Goal: Task Accomplishment & Management: Use online tool/utility

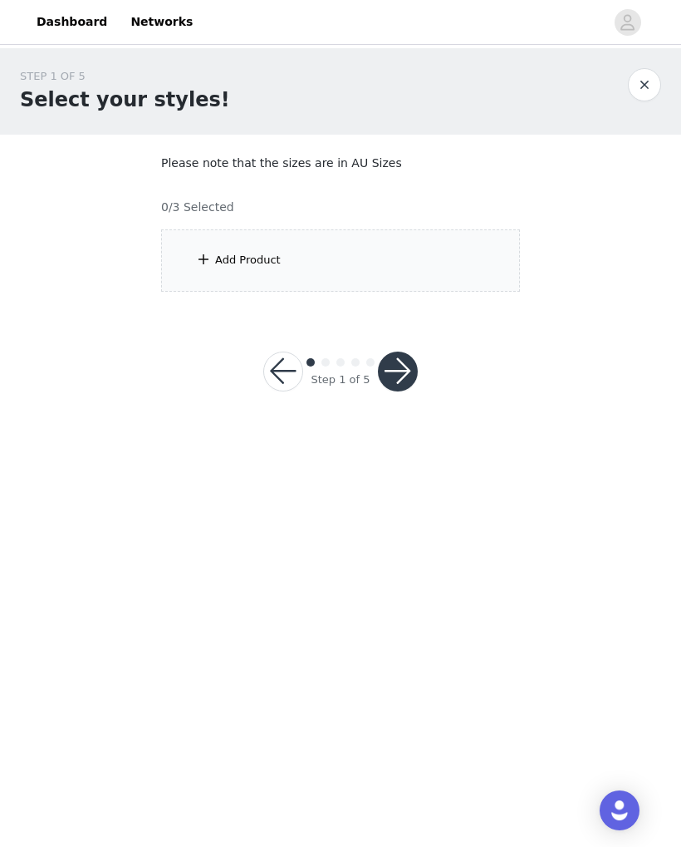
click at [243, 266] on div "Add Product" at bounding box center [248, 260] width 66 height 17
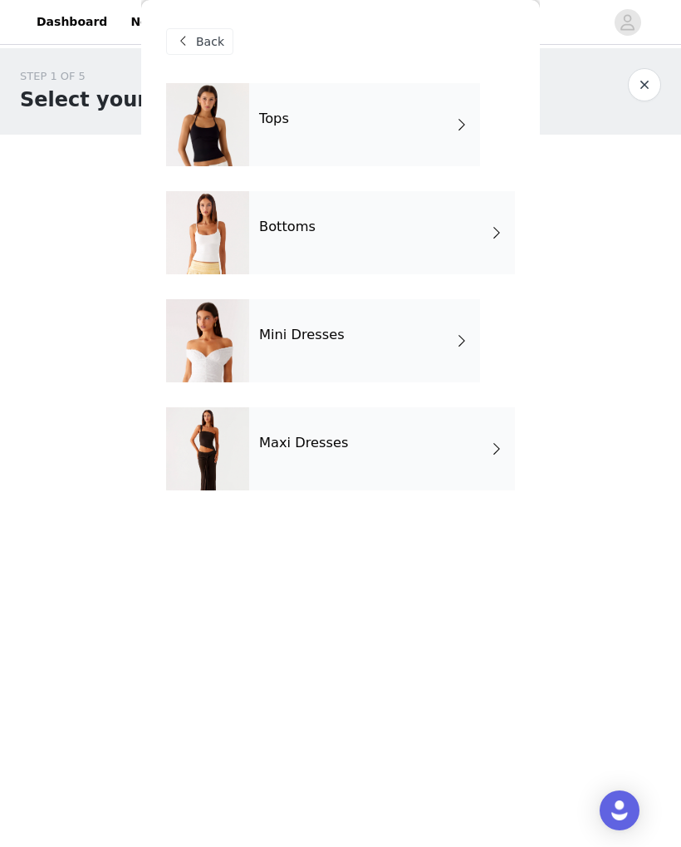
click at [416, 128] on div "Tops" at bounding box center [364, 124] width 231 height 83
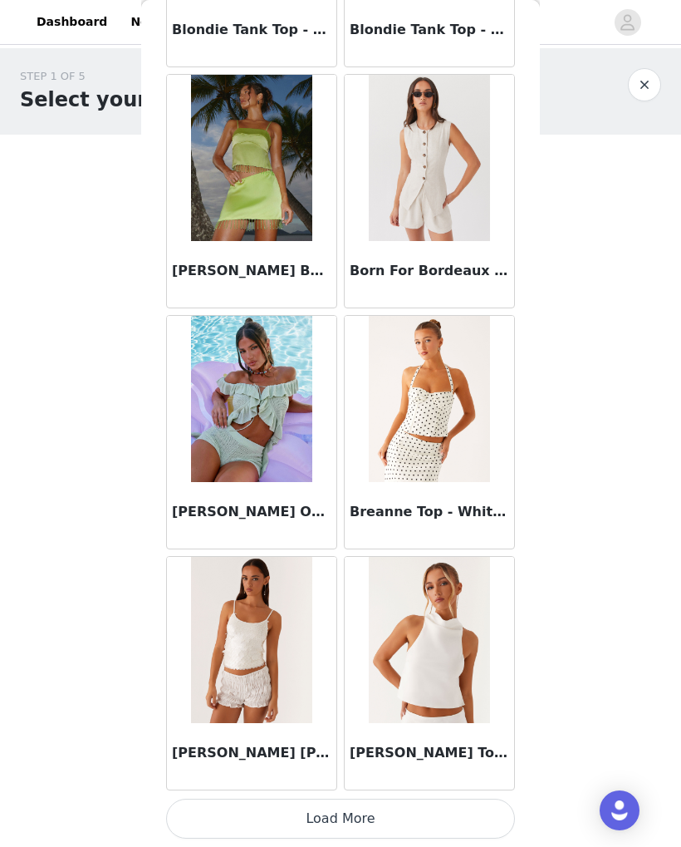
click at [463, 827] on button "Load More" at bounding box center [340, 818] width 349 height 40
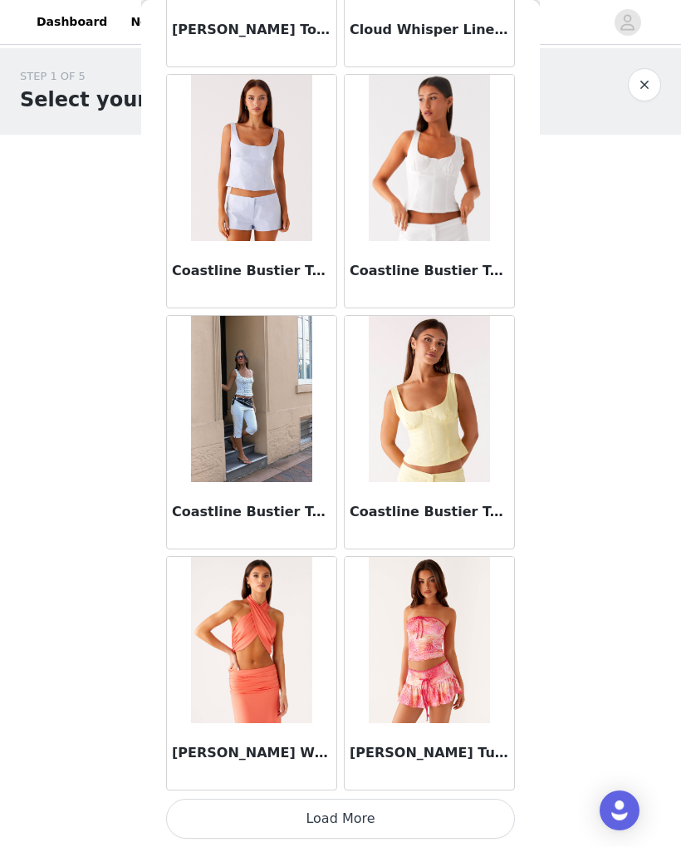
click at [414, 811] on button "Load More" at bounding box center [340, 818] width 349 height 40
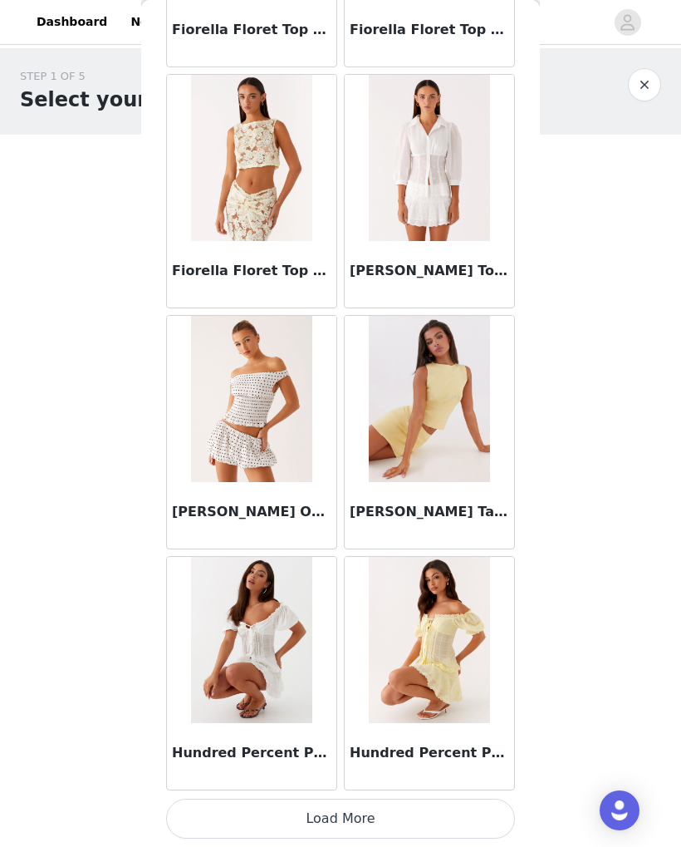
scroll to position [6515, 0]
click at [228, 401] on img at bounding box center [251, 399] width 120 height 166
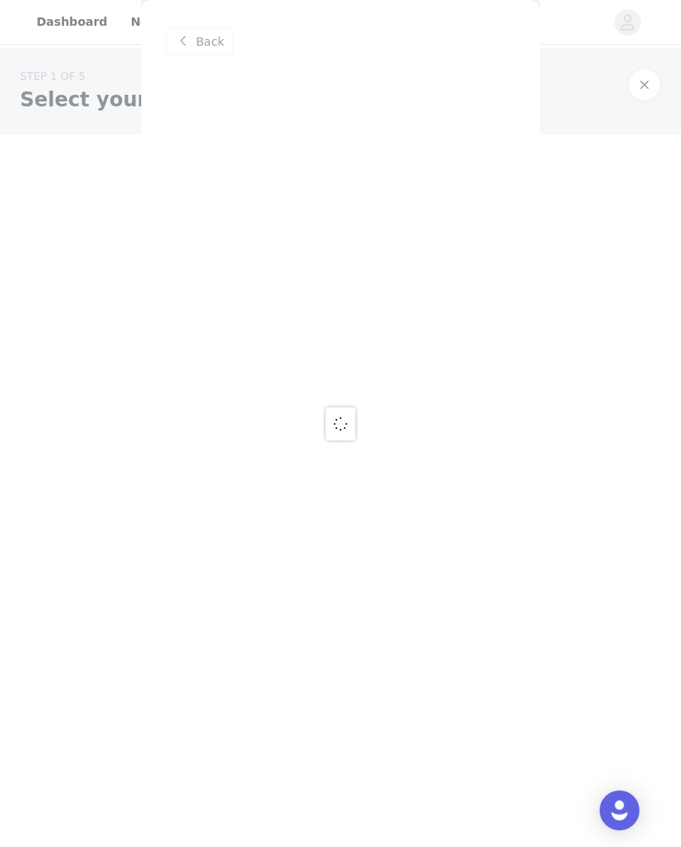
scroll to position [0, 0]
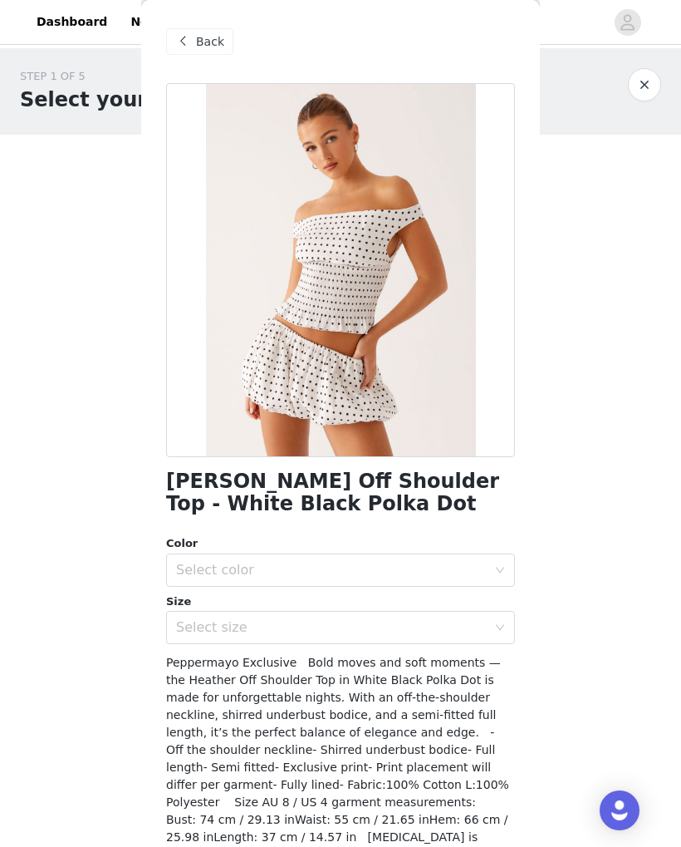
click at [195, 38] on div "Back" at bounding box center [199, 41] width 67 height 27
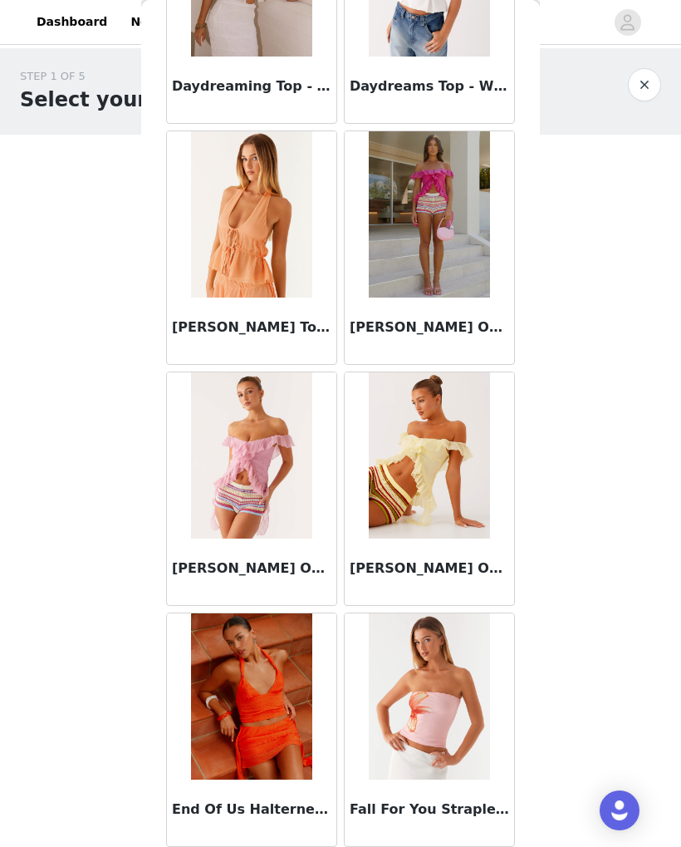
click at [616, 363] on div "STEP 1 OF 5 Select your styles! Please note that the sizes are in AU Sizes 0/3 …" at bounding box center [340, 239] width 681 height 383
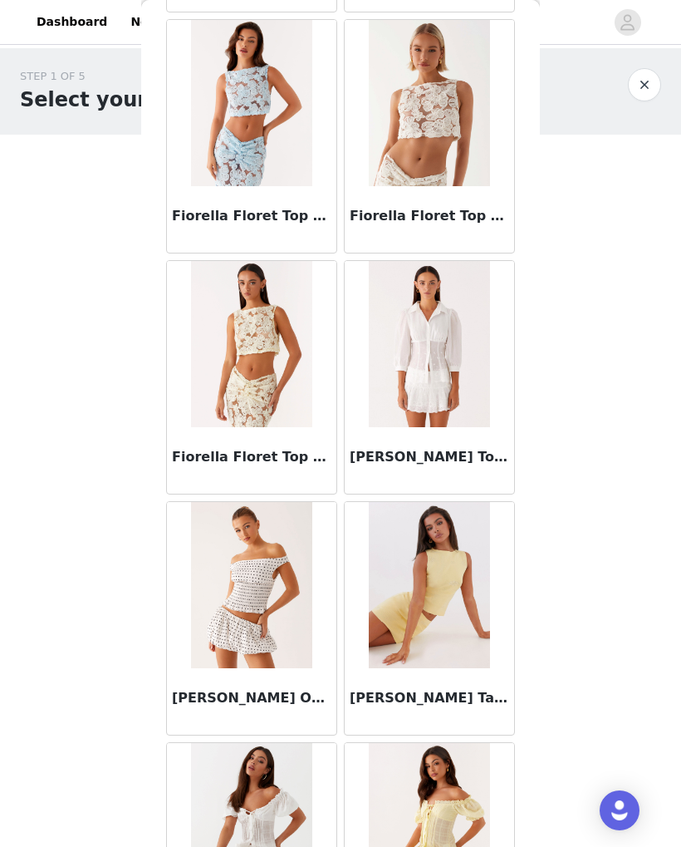
scroll to position [6447, 0]
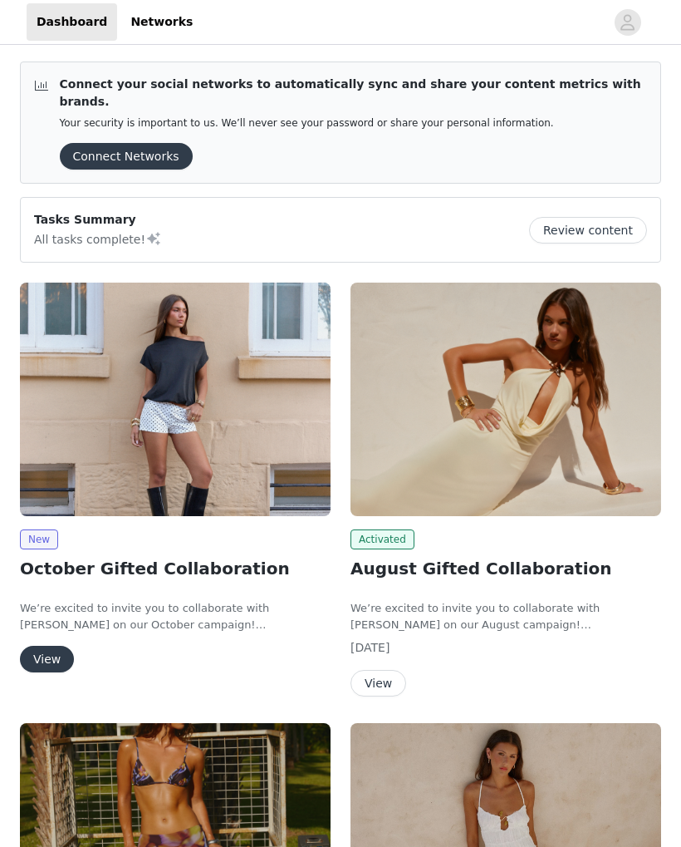
click at [67, 400] on img at bounding box center [175, 398] width 311 height 233
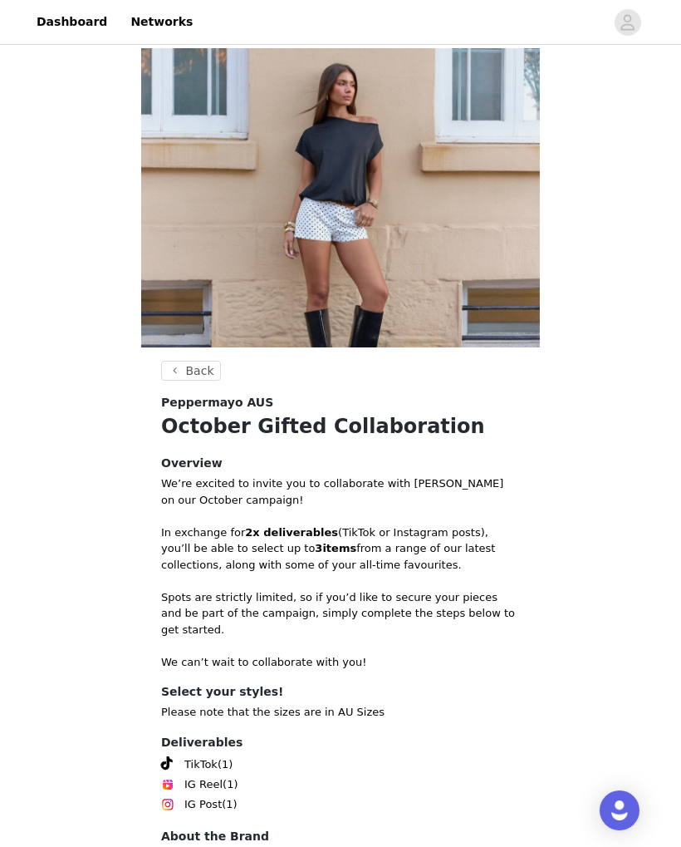
scroll to position [109, 0]
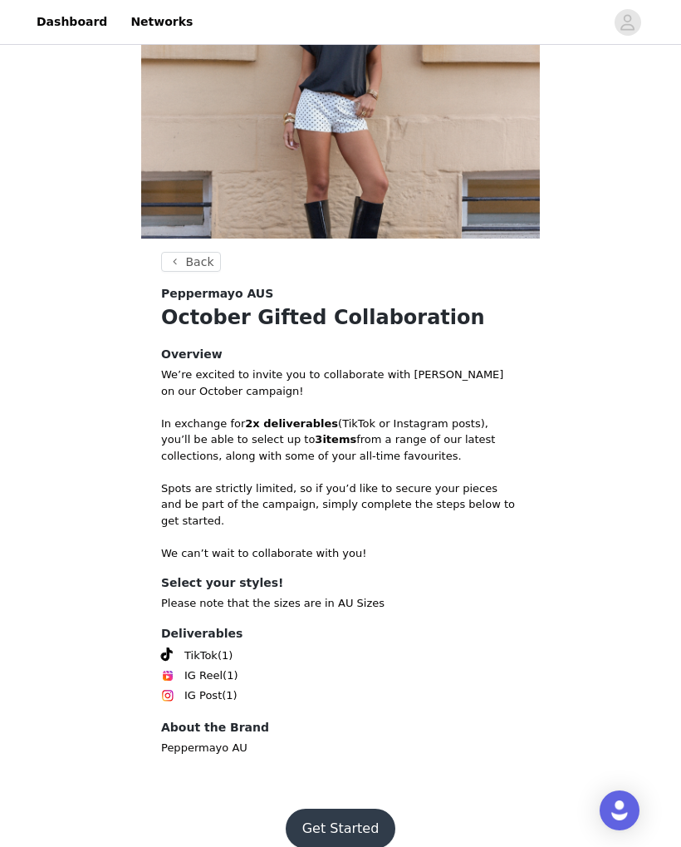
click at [348, 808] on button "Get Started" at bounding box center [341, 828] width 111 height 40
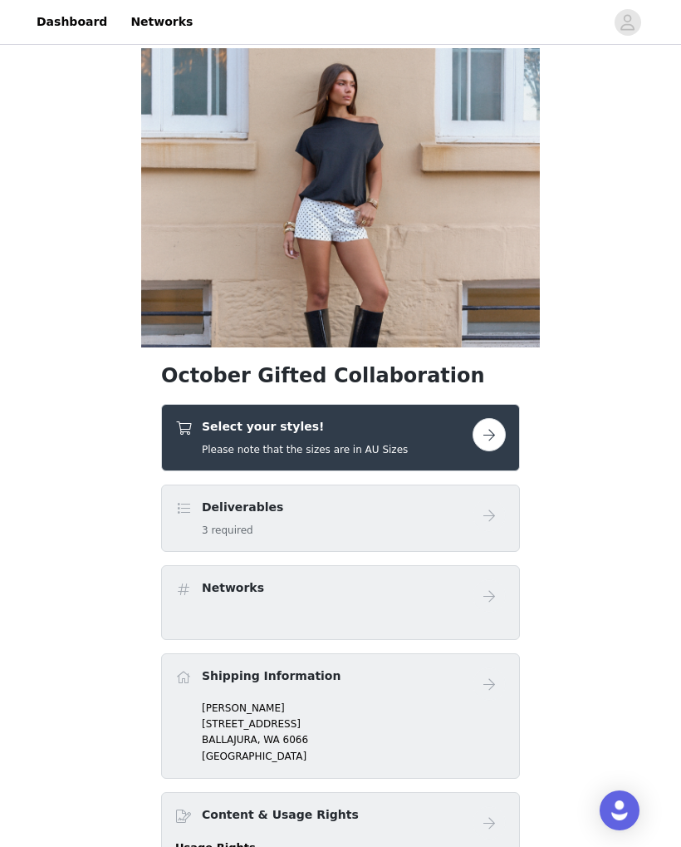
click at [487, 439] on button "button" at bounding box center [489, 434] width 33 height 33
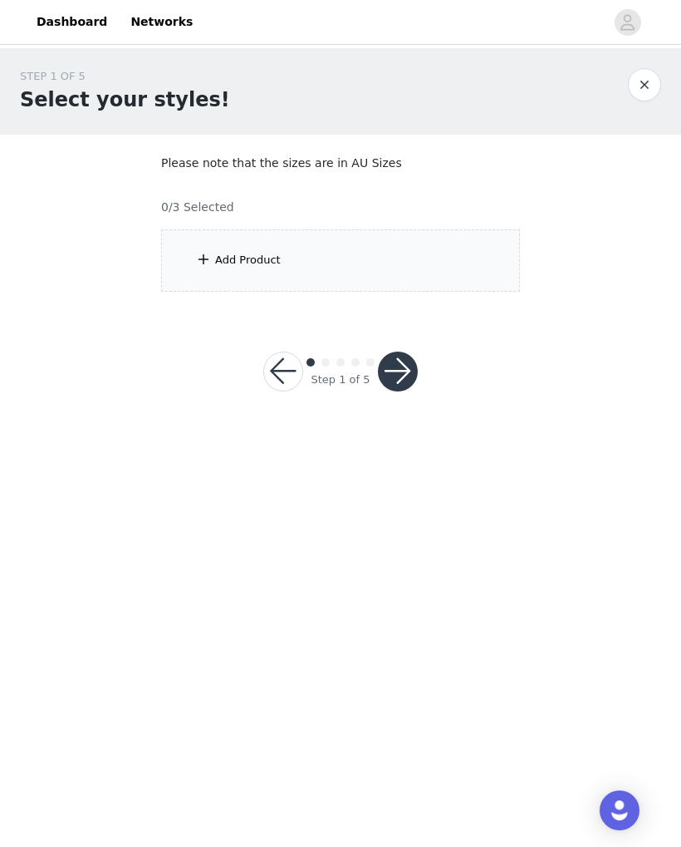
click at [383, 256] on div "Add Product" at bounding box center [340, 260] width 359 height 62
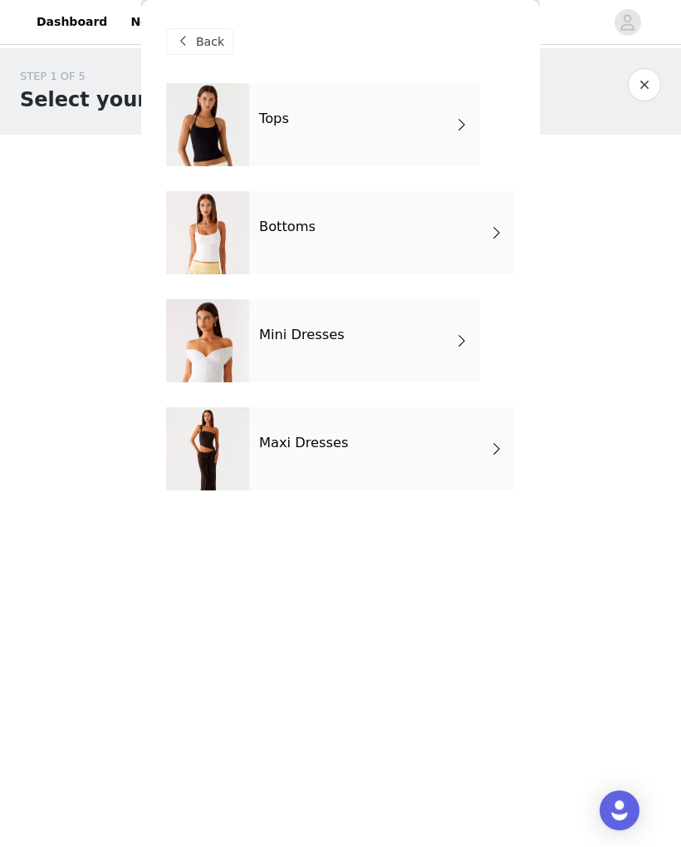
click at [391, 126] on div "Tops" at bounding box center [364, 124] width 231 height 83
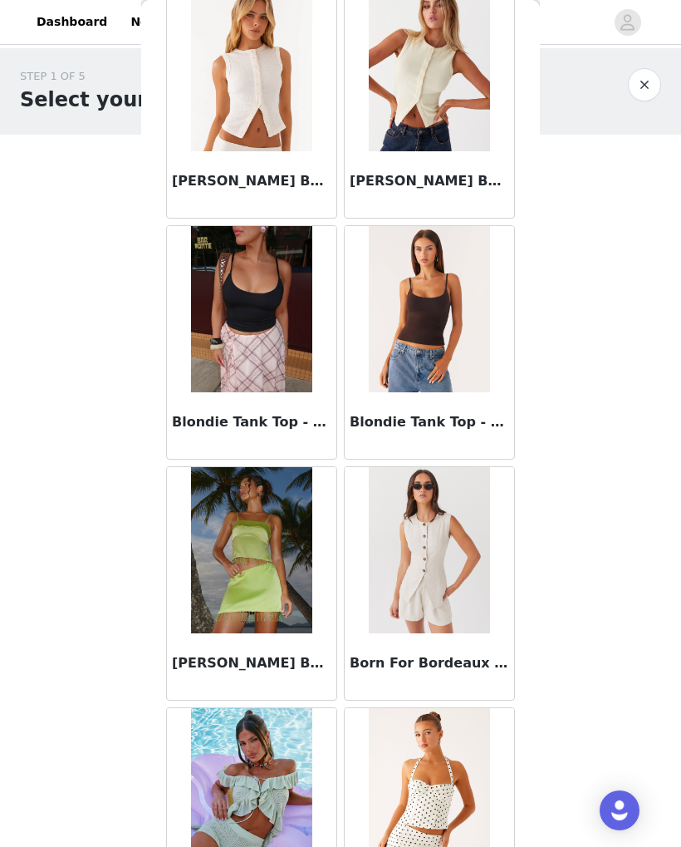
scroll to position [1324, 0]
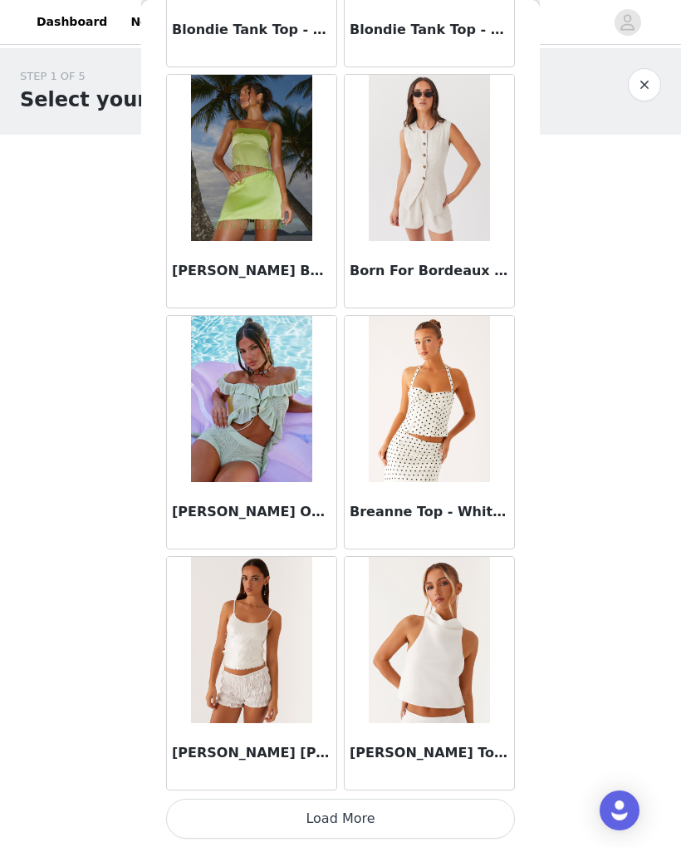
click at [314, 823] on button "Load More" at bounding box center [340, 818] width 349 height 40
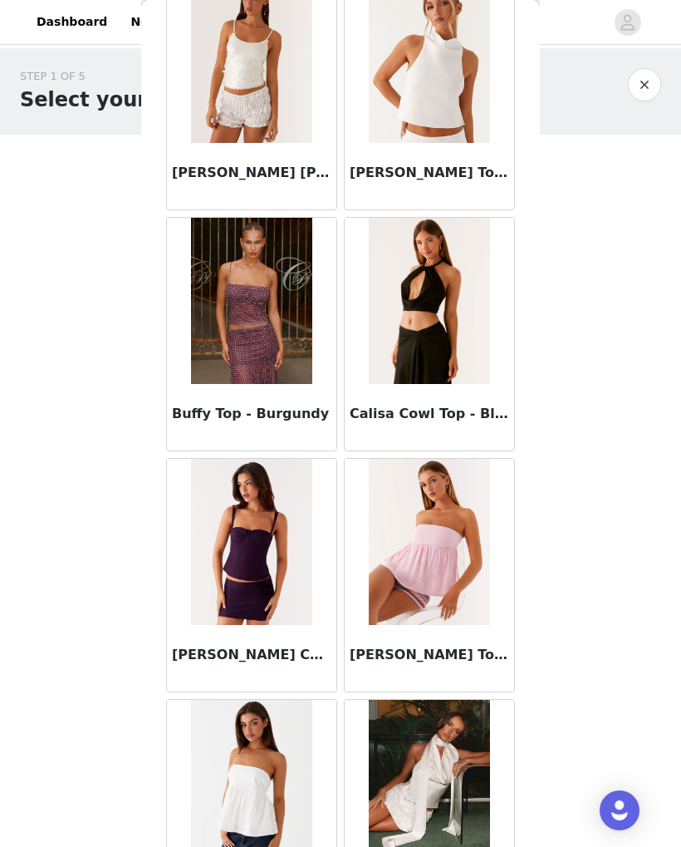
scroll to position [2281, 0]
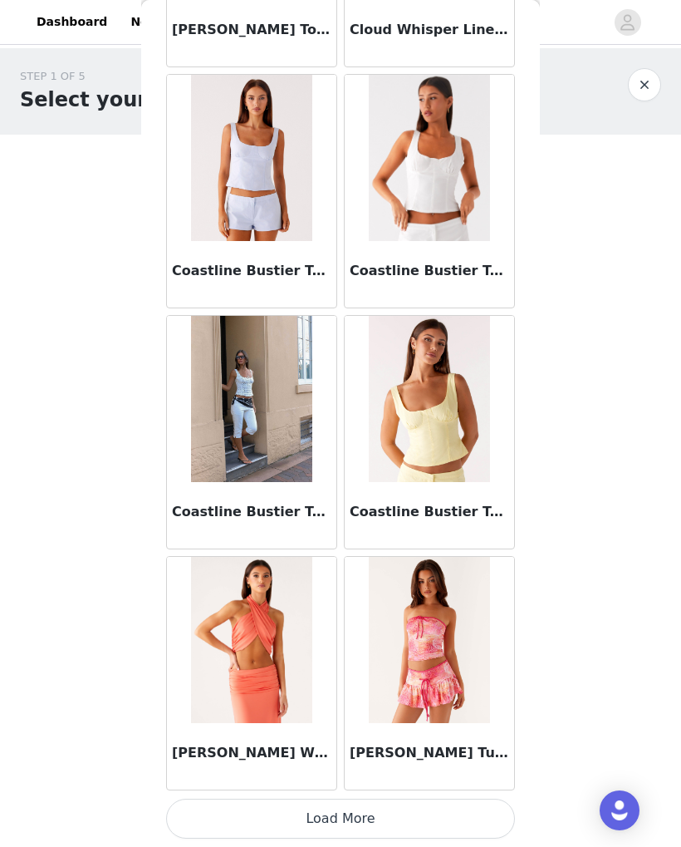
click at [342, 815] on button "Load More" at bounding box center [340, 818] width 349 height 40
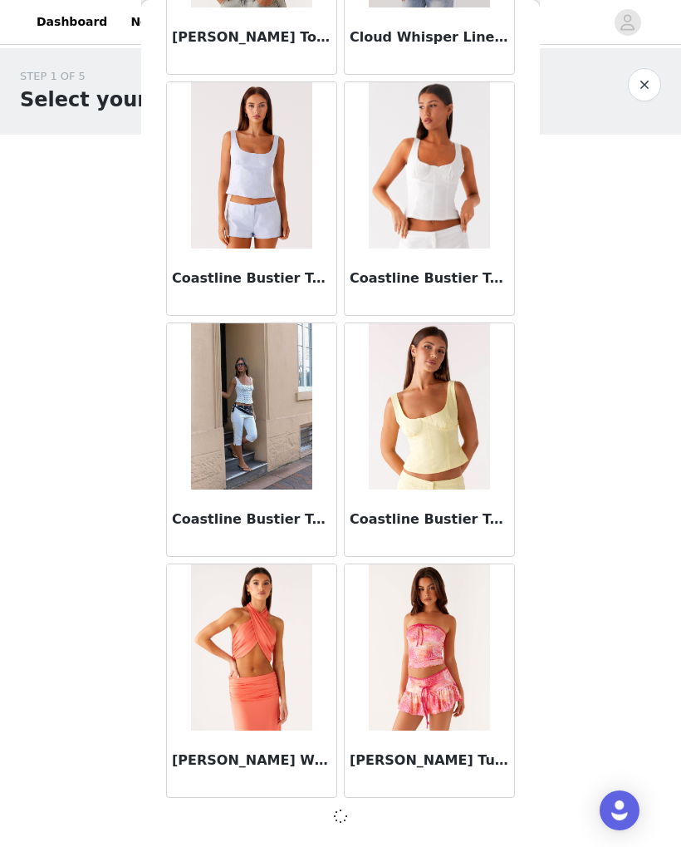
scroll to position [4098, 0]
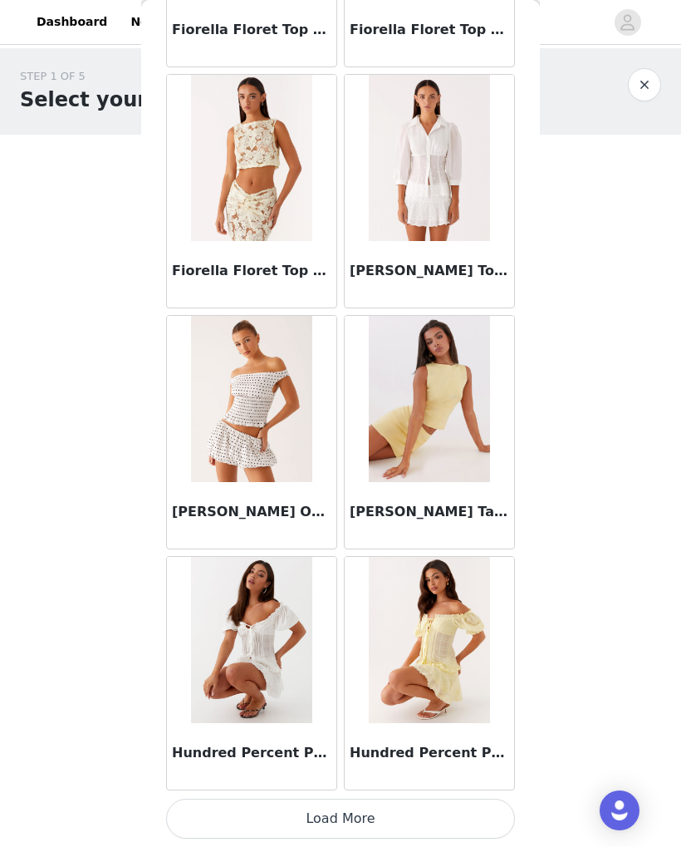
click at [333, 814] on button "Load More" at bounding box center [340, 818] width 349 height 40
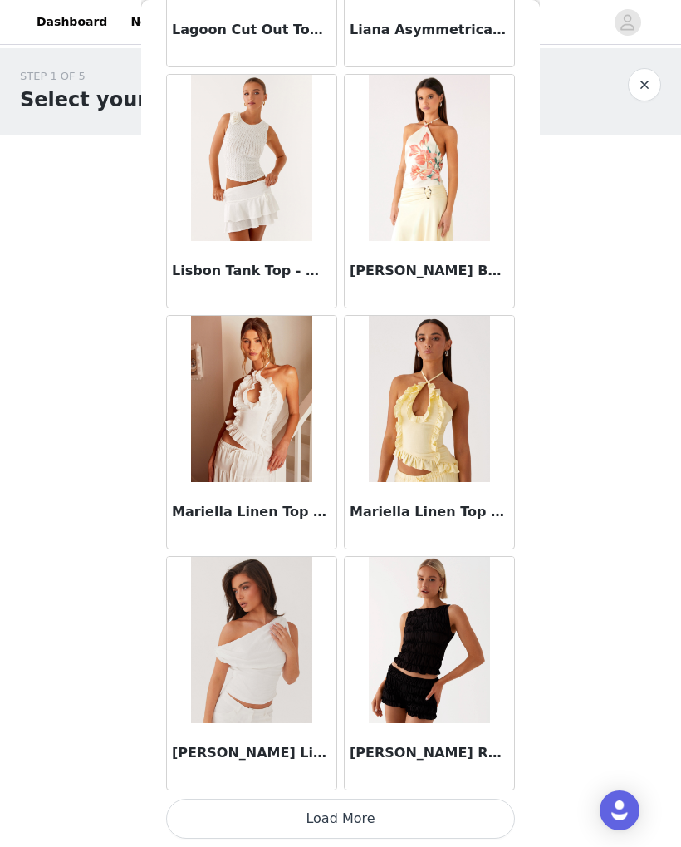
click at [422, 818] on button "Load More" at bounding box center [340, 818] width 349 height 40
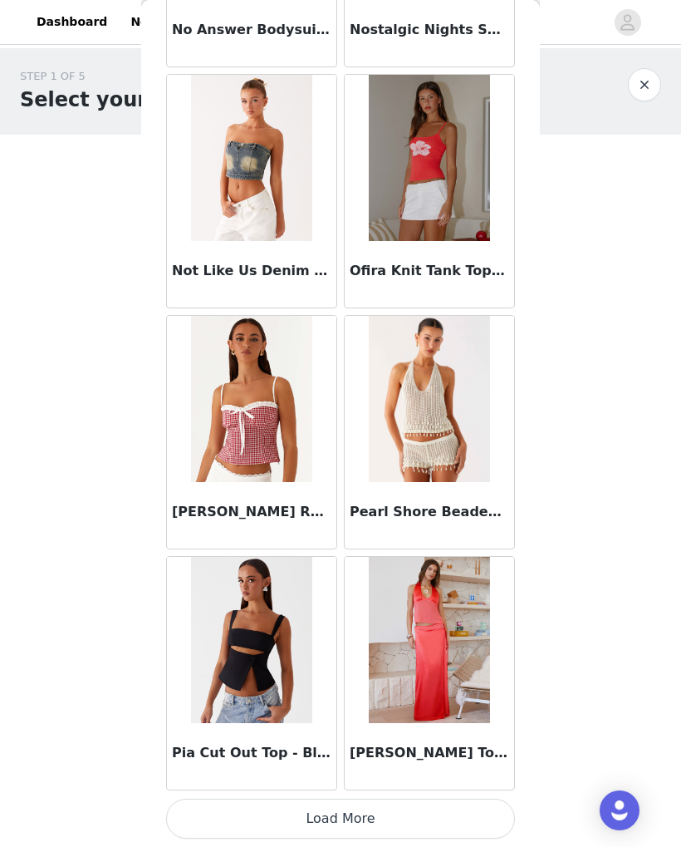
click at [426, 814] on button "Load More" at bounding box center [340, 818] width 349 height 40
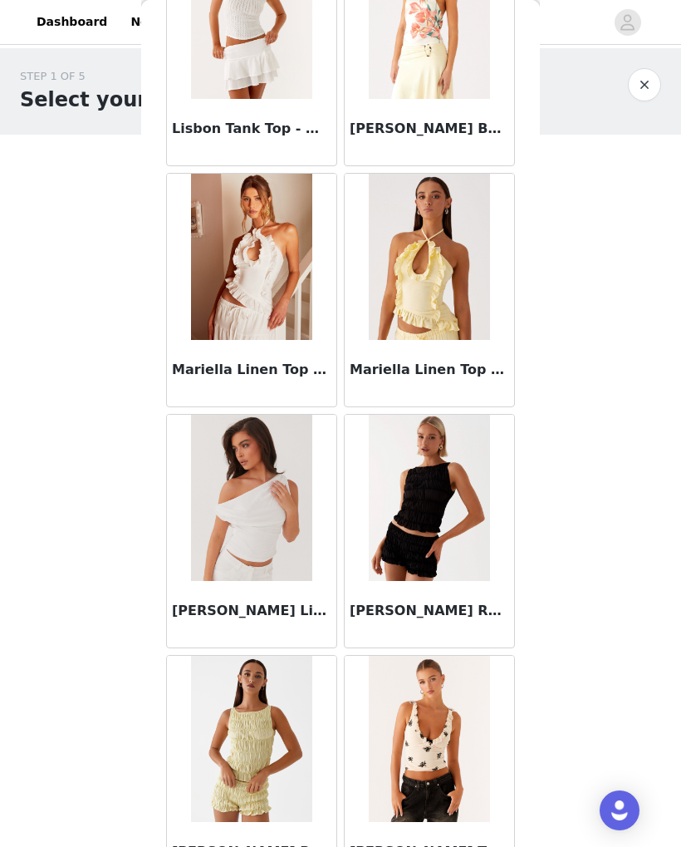
scroll to position [8992, 0]
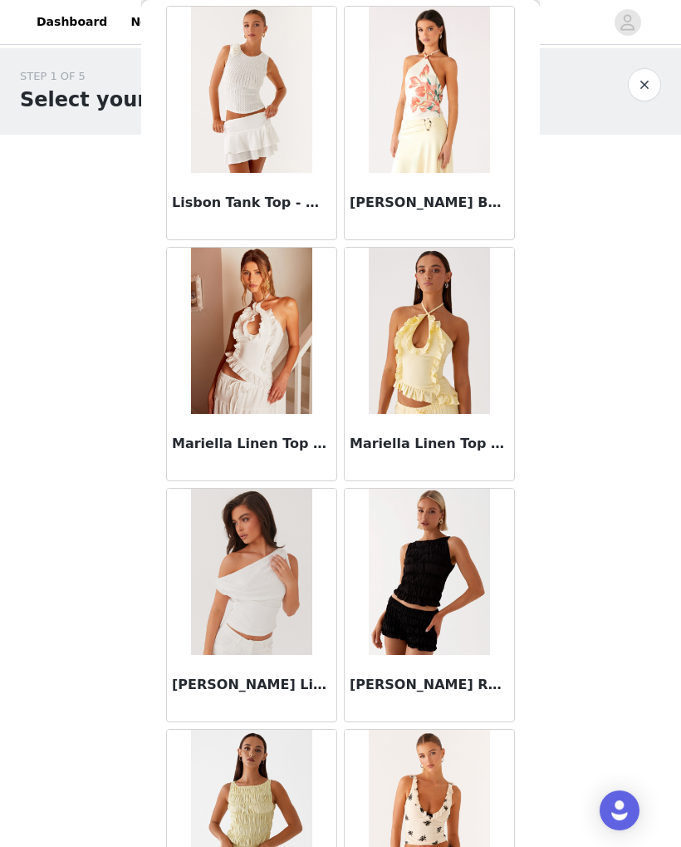
click at [287, 617] on img at bounding box center [251, 572] width 120 height 166
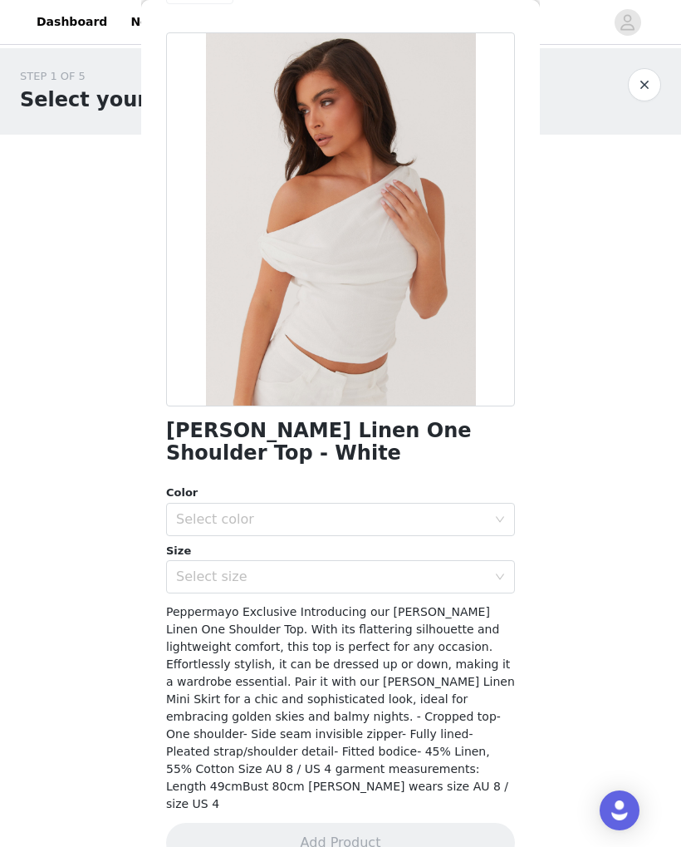
scroll to position [51, 0]
click at [466, 517] on div "Select color" at bounding box center [331, 519] width 311 height 17
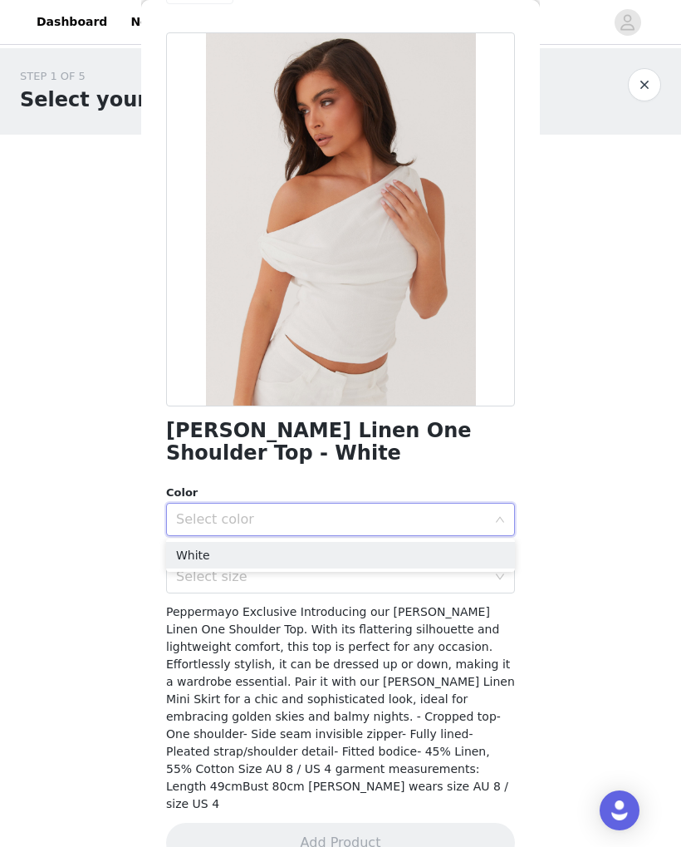
click at [420, 556] on li "White" at bounding box center [340, 555] width 349 height 27
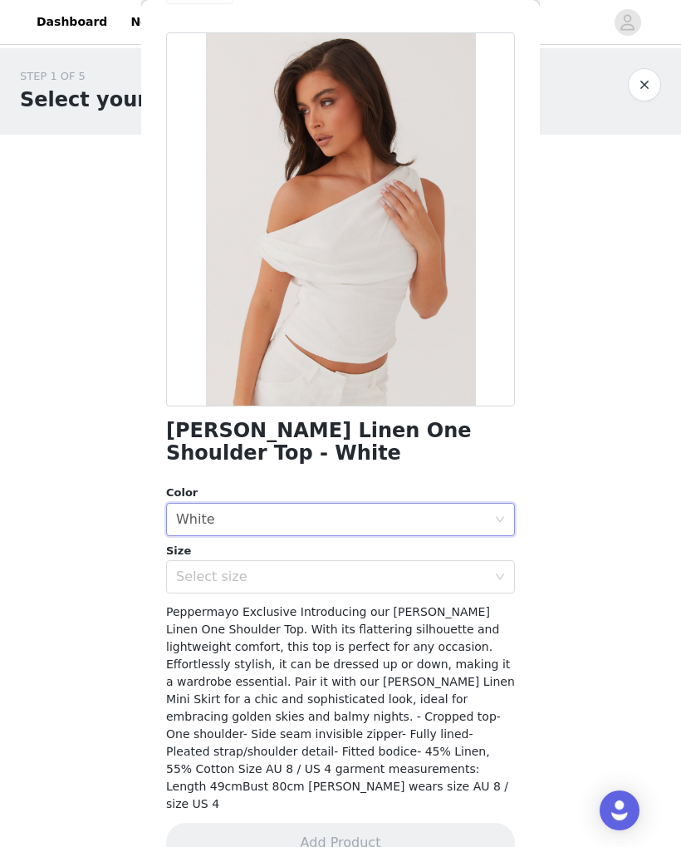
click at [396, 571] on div "Select size" at bounding box center [331, 576] width 311 height 17
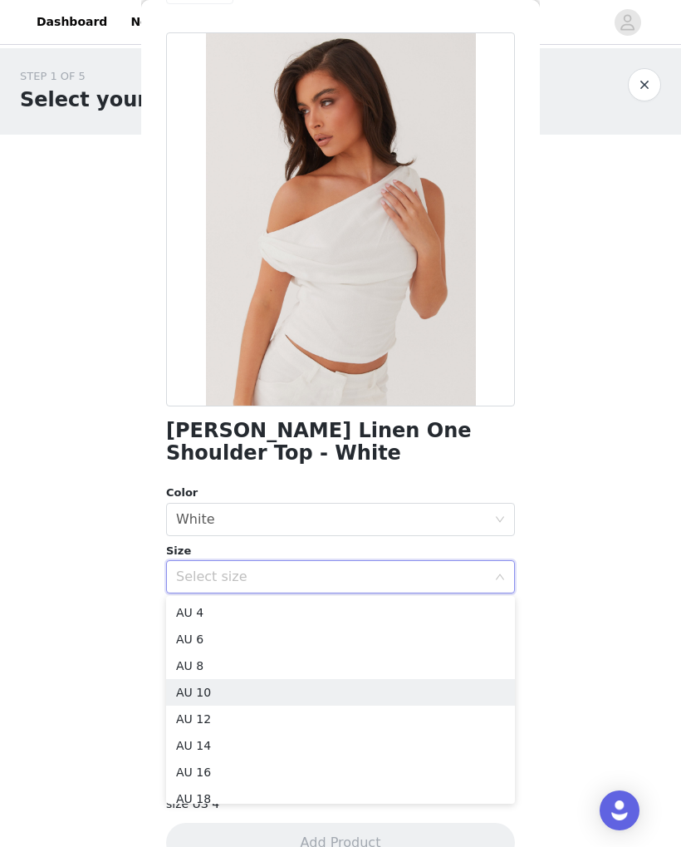
click at [311, 695] on li "AU 10" at bounding box center [340, 692] width 349 height 27
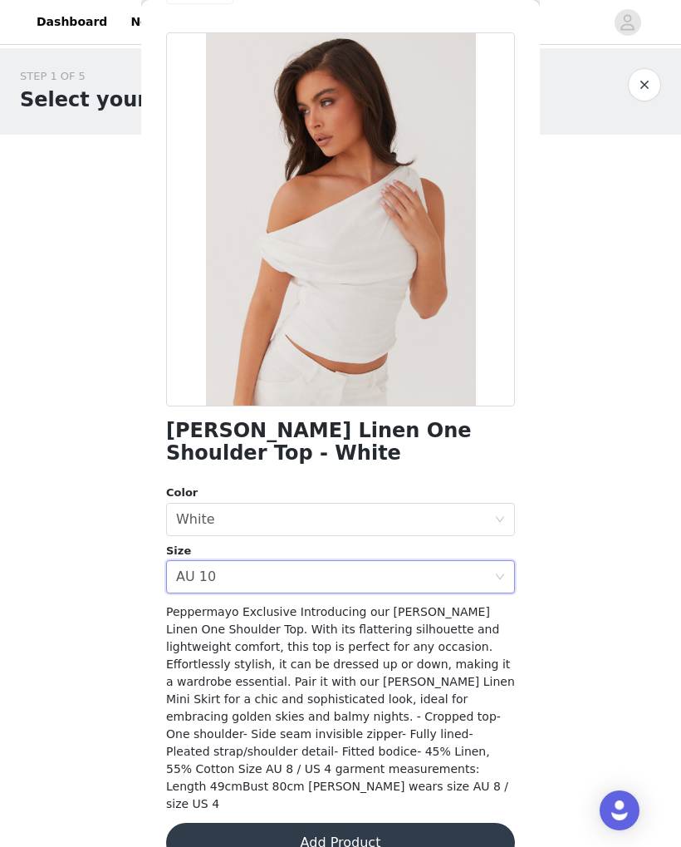
click at [329, 823] on button "Add Product" at bounding box center [340, 843] width 349 height 40
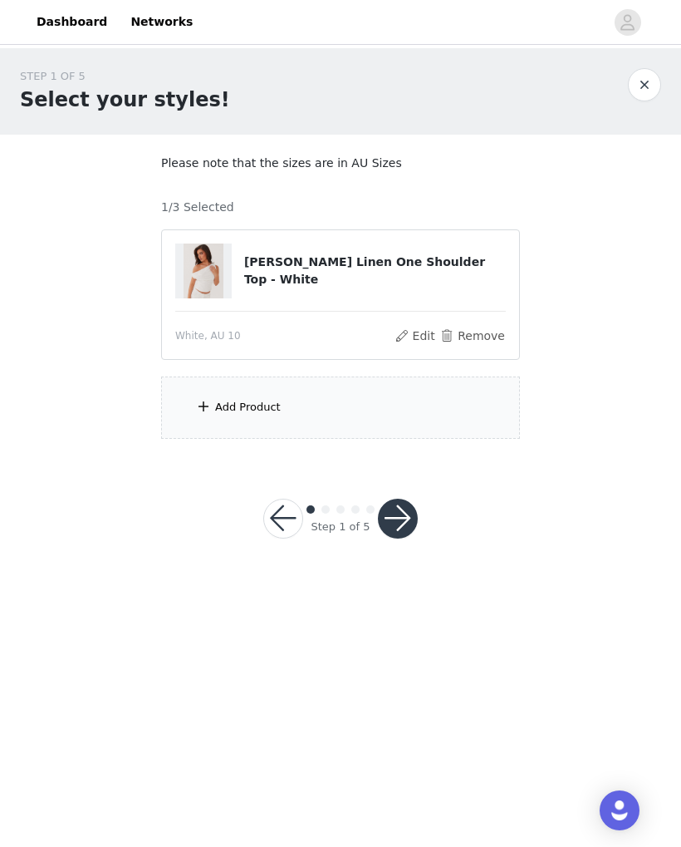
click at [229, 412] on div "Add Product" at bounding box center [248, 407] width 66 height 17
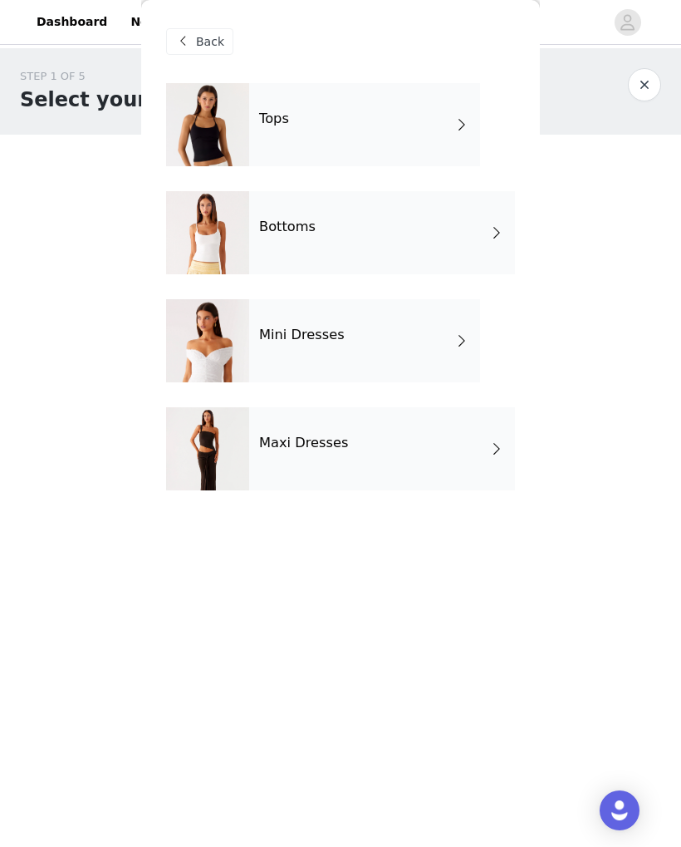
click at [382, 231] on div "Bottoms" at bounding box center [382, 232] width 266 height 83
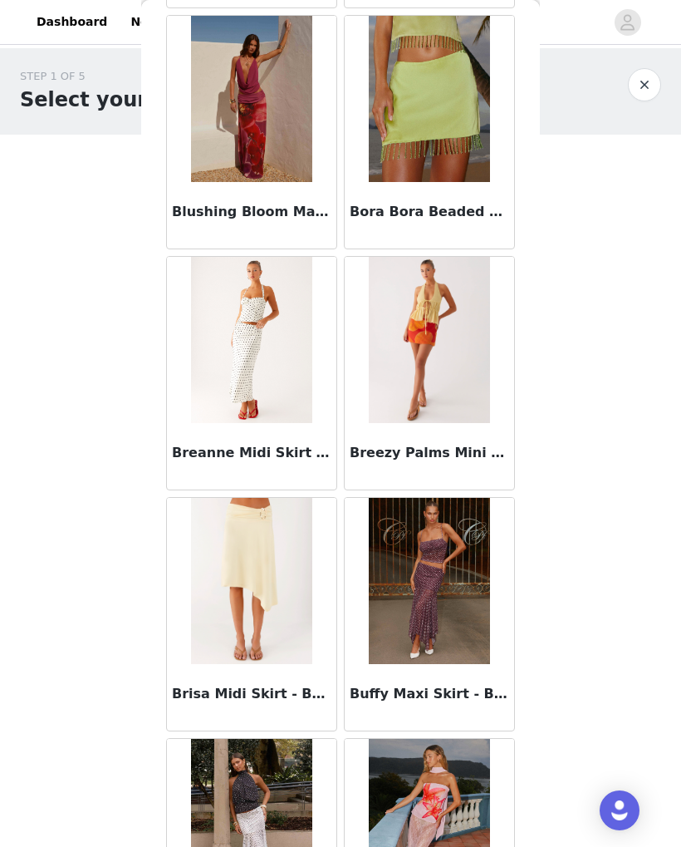
scroll to position [1515, 0]
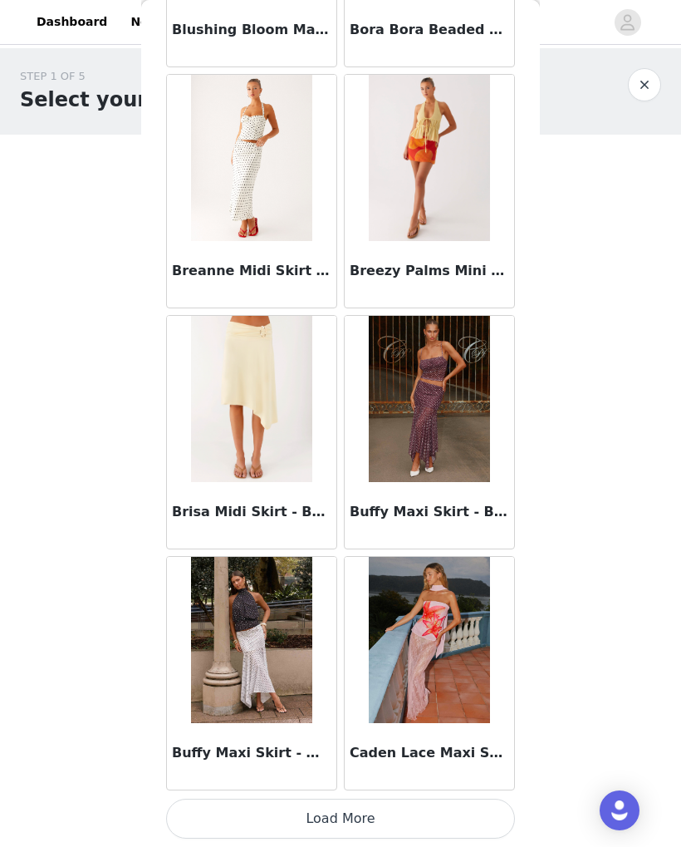
click at [437, 814] on button "Load More" at bounding box center [340, 818] width 349 height 40
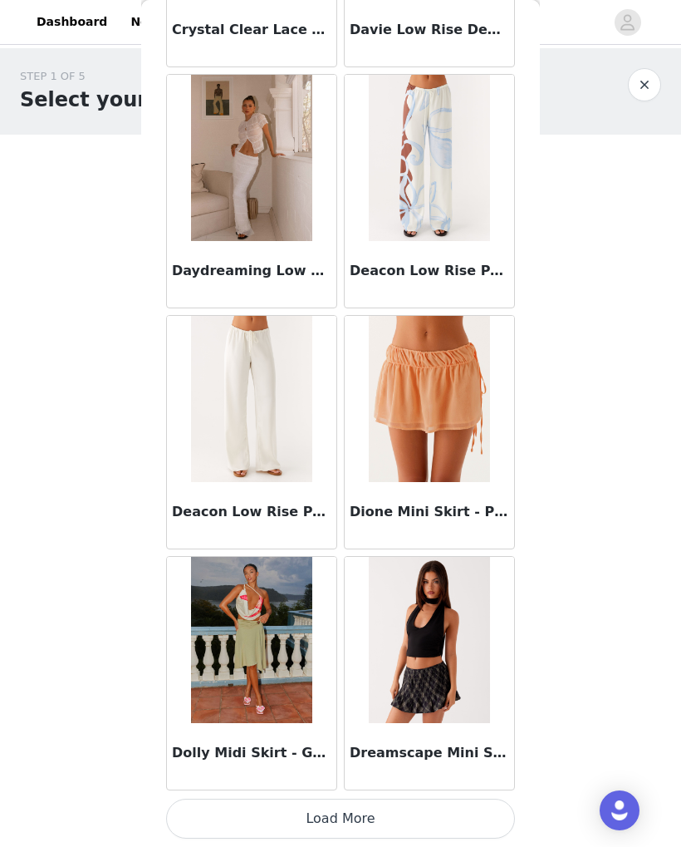
click at [457, 817] on button "Load More" at bounding box center [340, 818] width 349 height 40
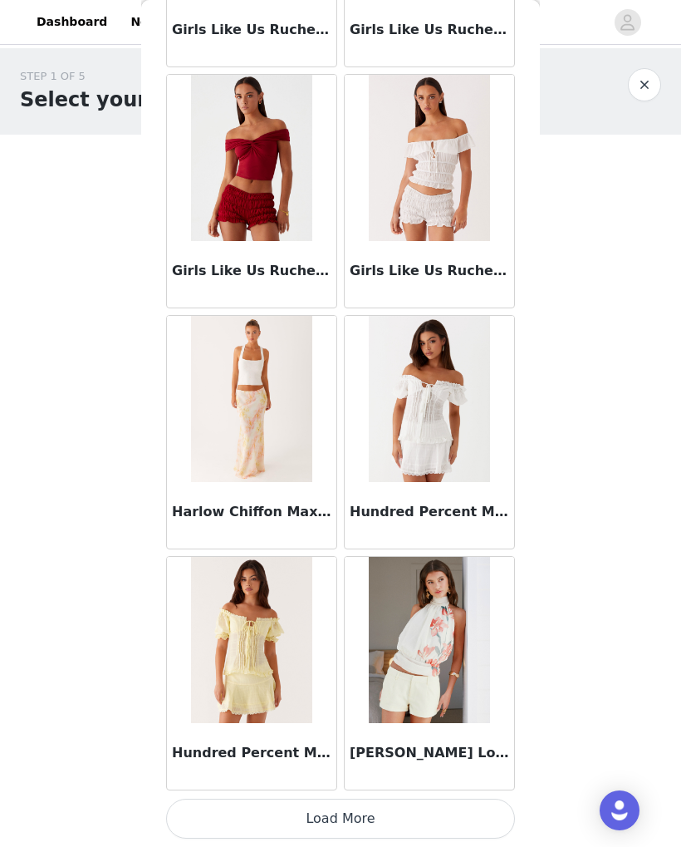
click at [436, 817] on button "Load More" at bounding box center [340, 818] width 349 height 40
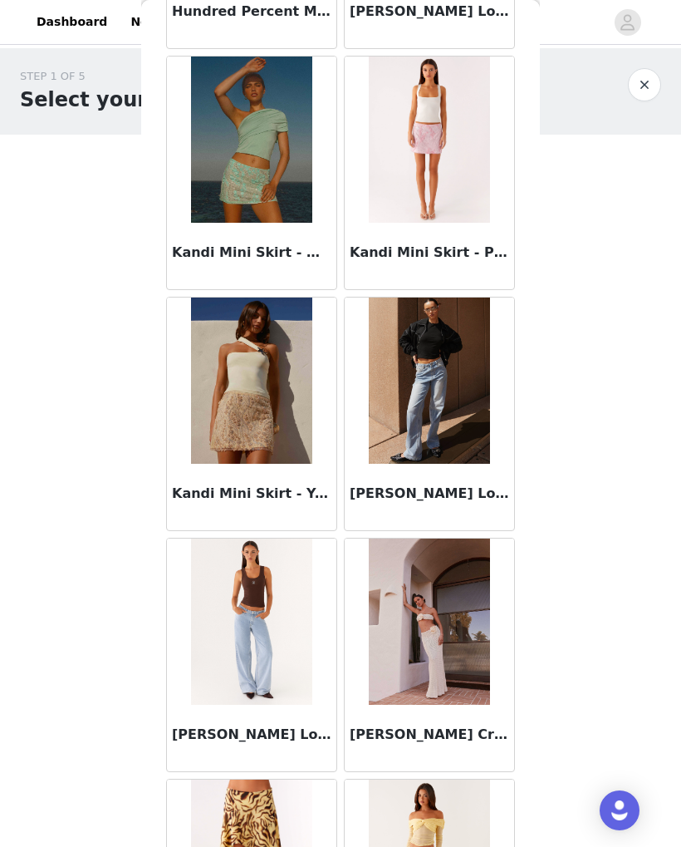
scroll to position [7257, 0]
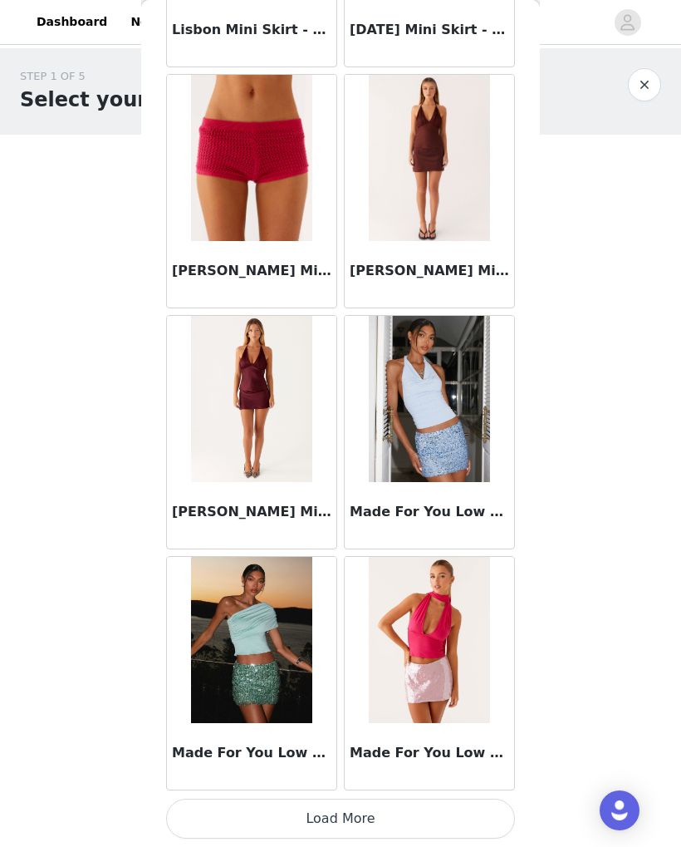
click at [443, 815] on button "Load More" at bounding box center [340, 818] width 349 height 40
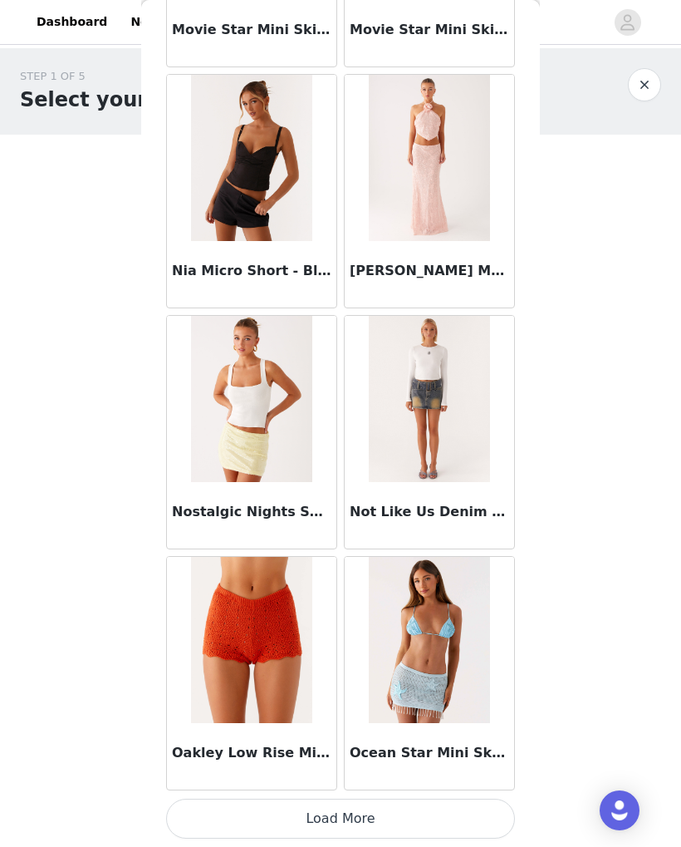
click at [445, 808] on button "Load More" at bounding box center [340, 818] width 349 height 40
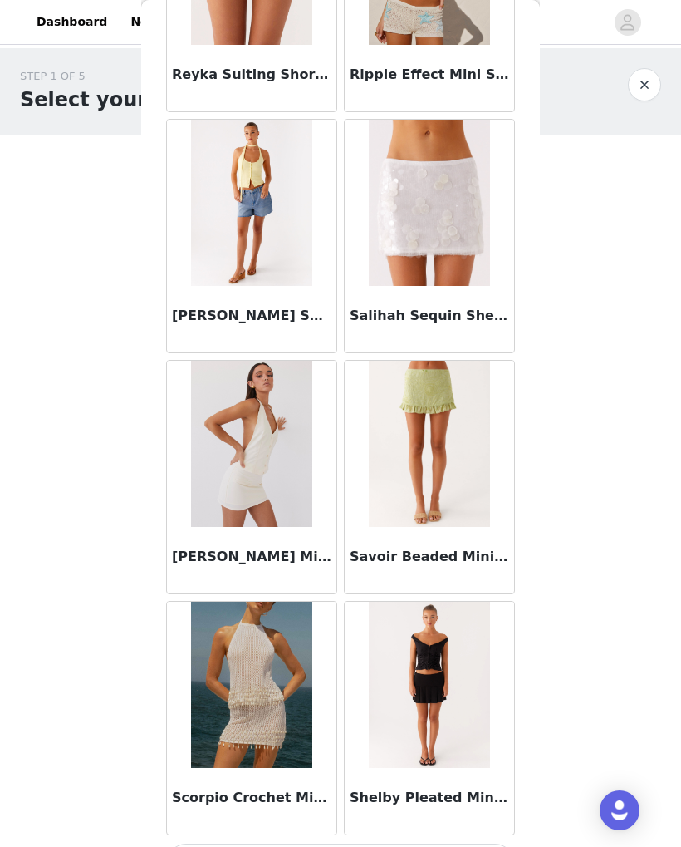
scroll to position [13699, 0]
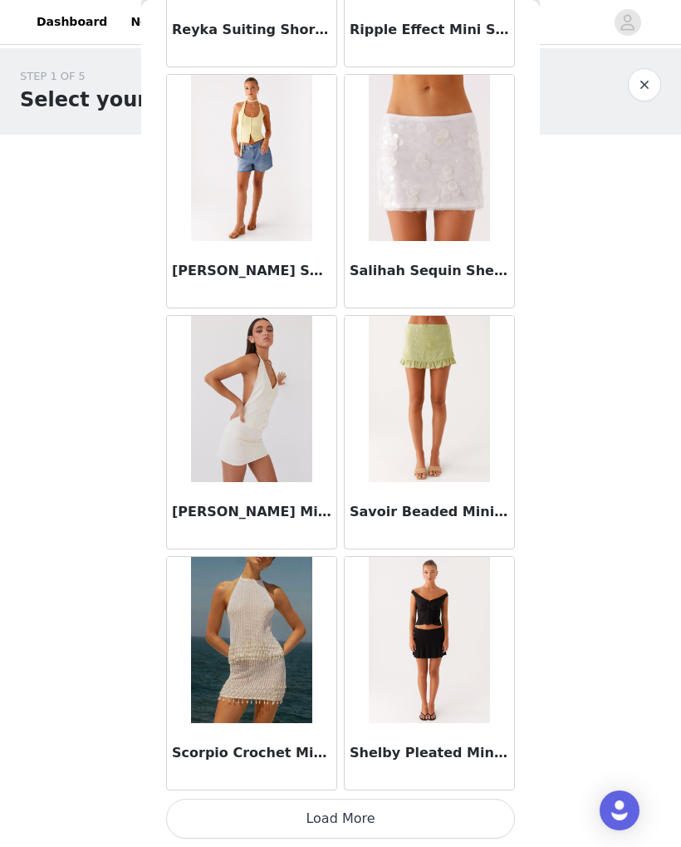
click at [450, 815] on button "Load More" at bounding box center [340, 818] width 349 height 40
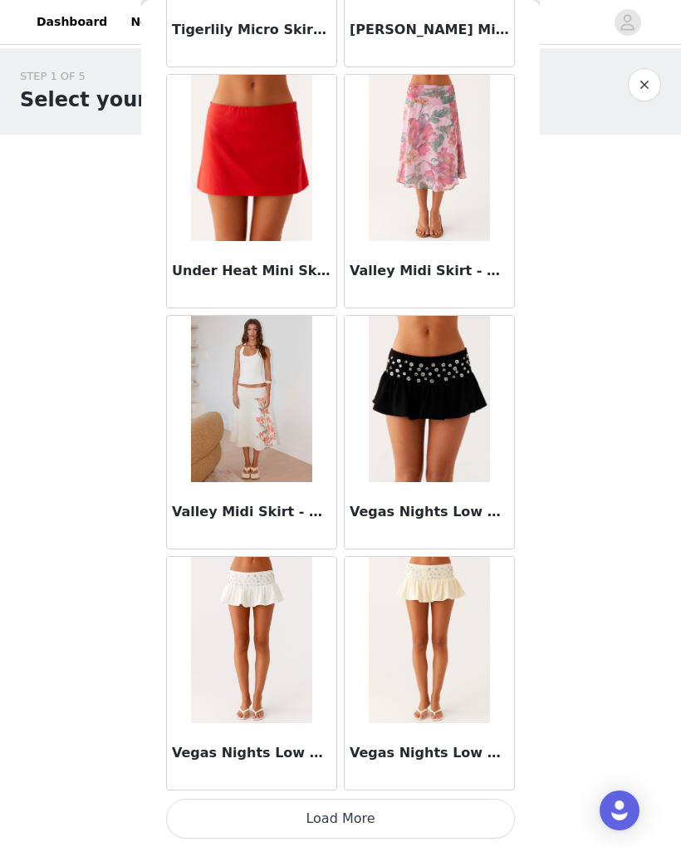
click at [450, 823] on button "Load More" at bounding box center [340, 818] width 349 height 40
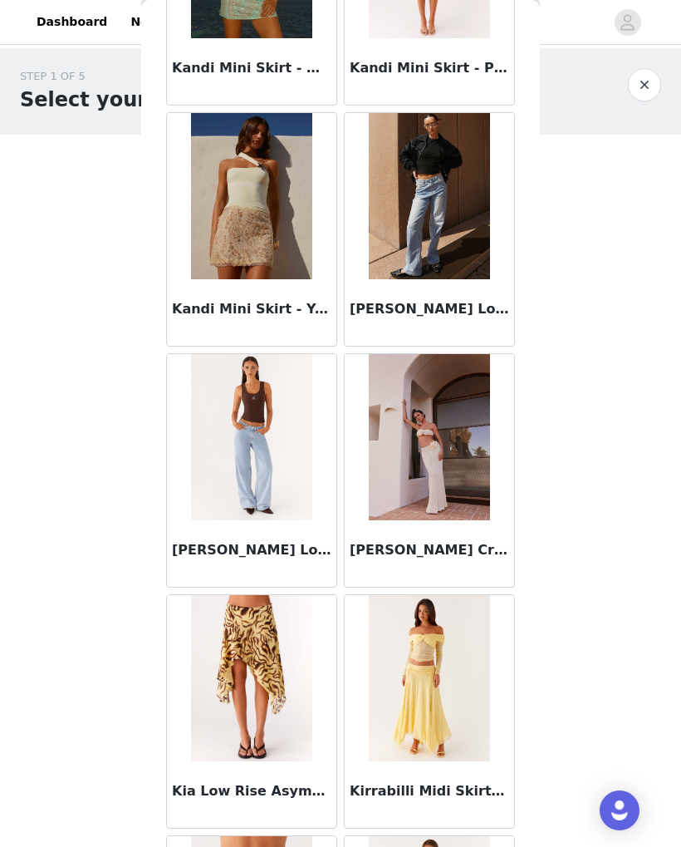
scroll to position [7440, 0]
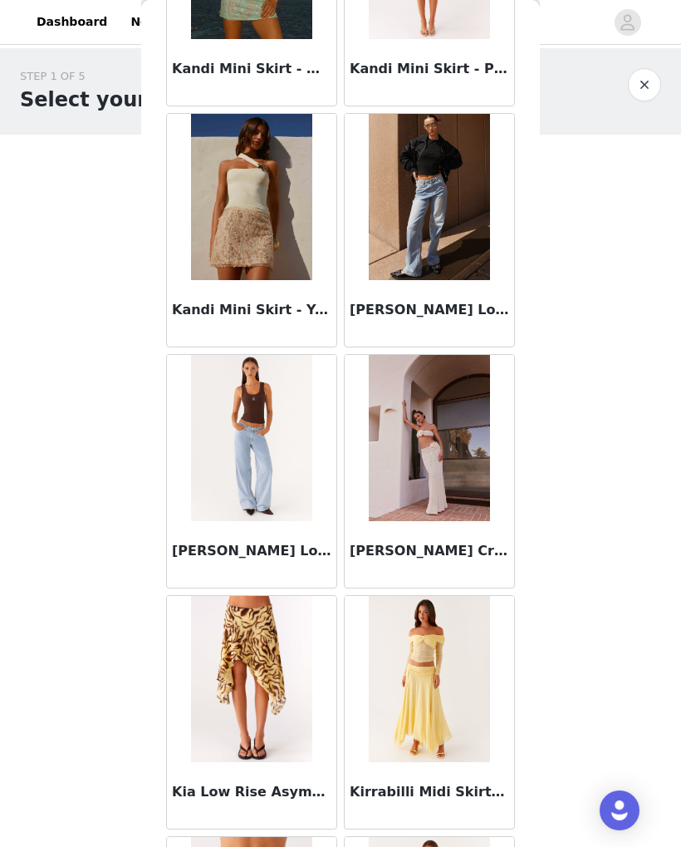
click at [200, 479] on img at bounding box center [251, 438] width 120 height 166
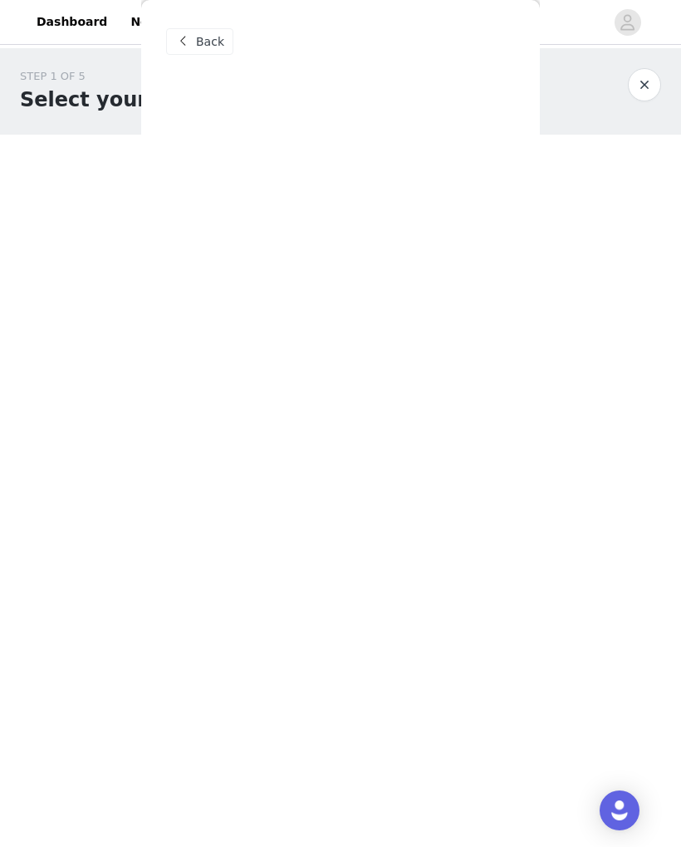
scroll to position [0, 0]
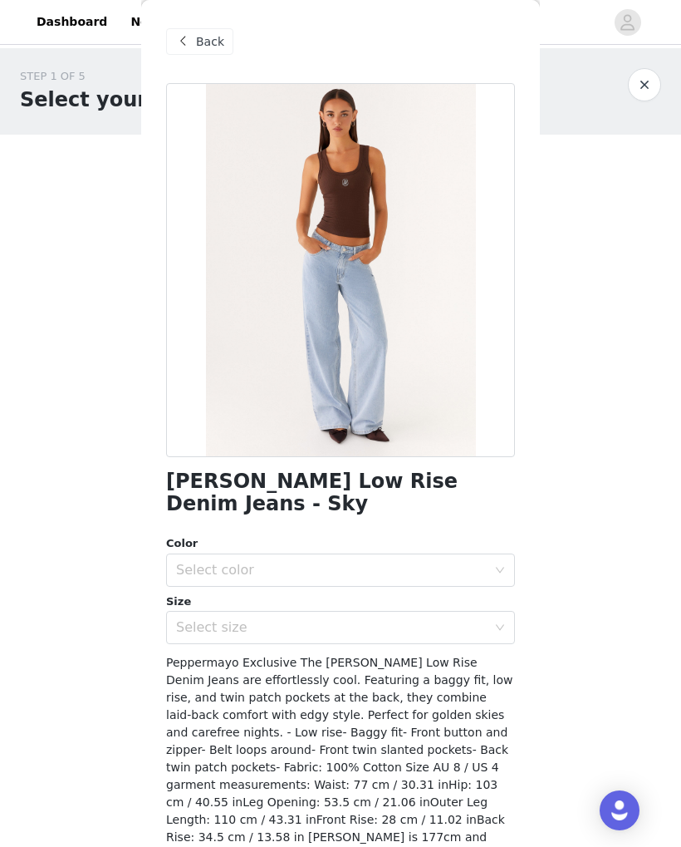
click at [484, 562] on div "Select color" at bounding box center [331, 570] width 311 height 17
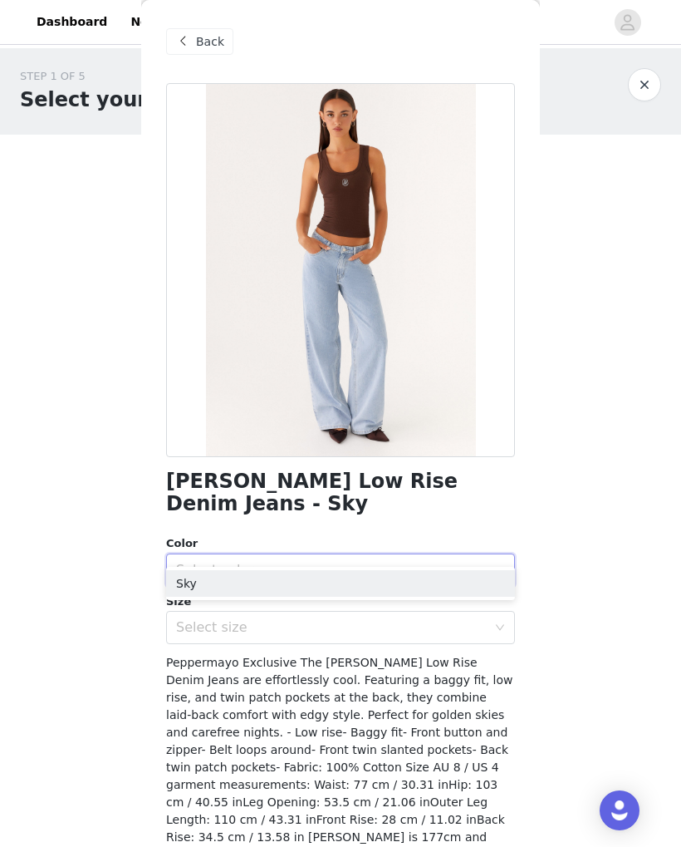
click at [376, 571] on li "Sky" at bounding box center [340, 583] width 349 height 27
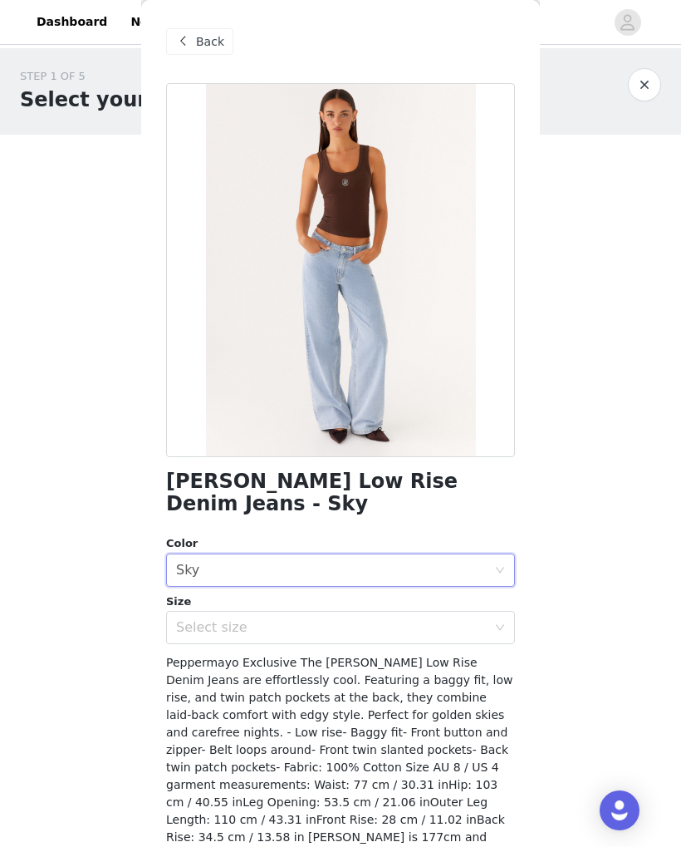
click at [369, 619] on div "Select size" at bounding box center [331, 627] width 311 height 17
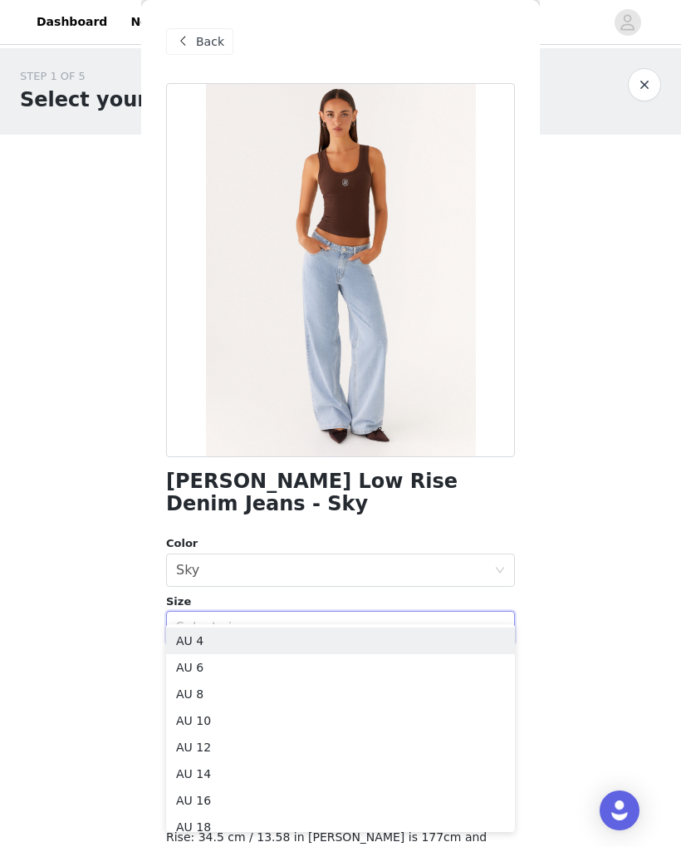
click at [318, 722] on li "AU 10" at bounding box center [340, 720] width 349 height 27
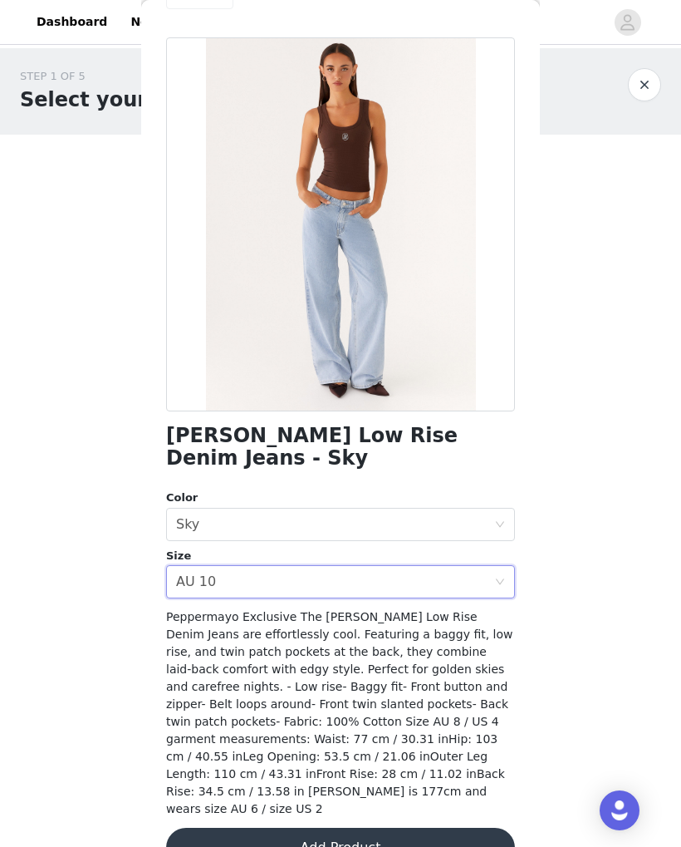
scroll to position [46, 0]
click at [332, 828] on button "Add Product" at bounding box center [340, 848] width 349 height 40
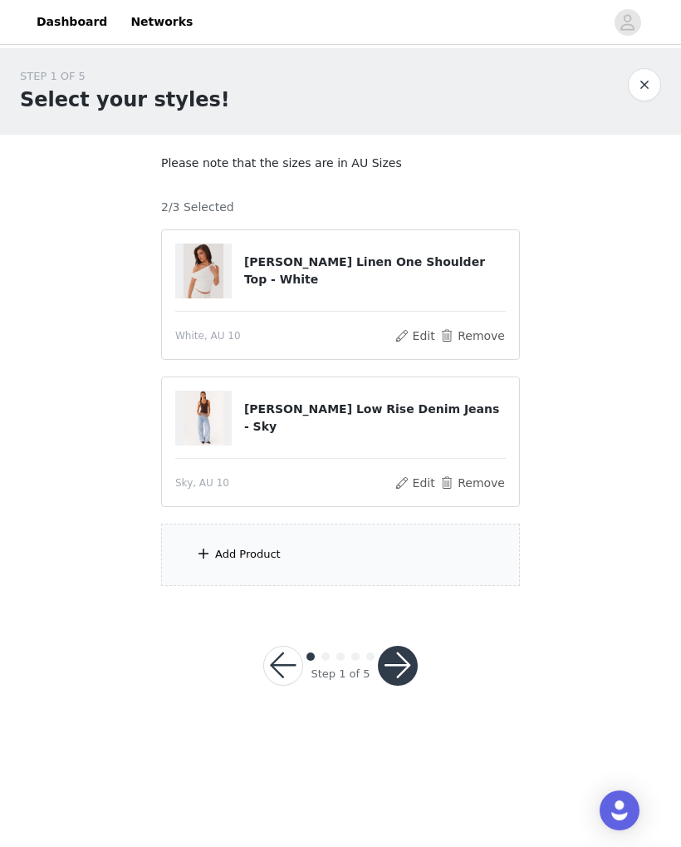
click at [372, 555] on div "Add Product" at bounding box center [340, 554] width 359 height 62
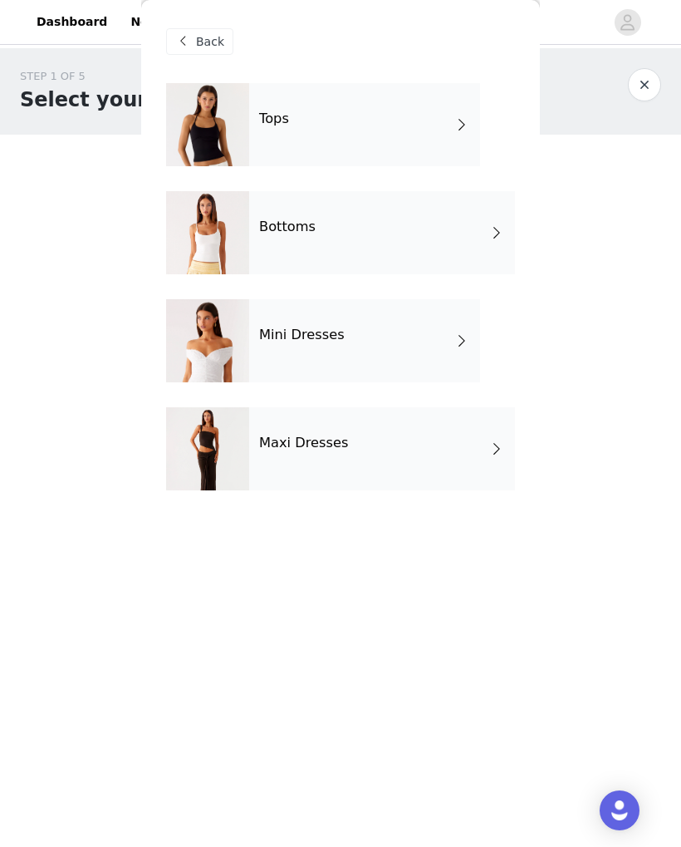
click at [421, 454] on div "Maxi Dresses" at bounding box center [382, 448] width 266 height 83
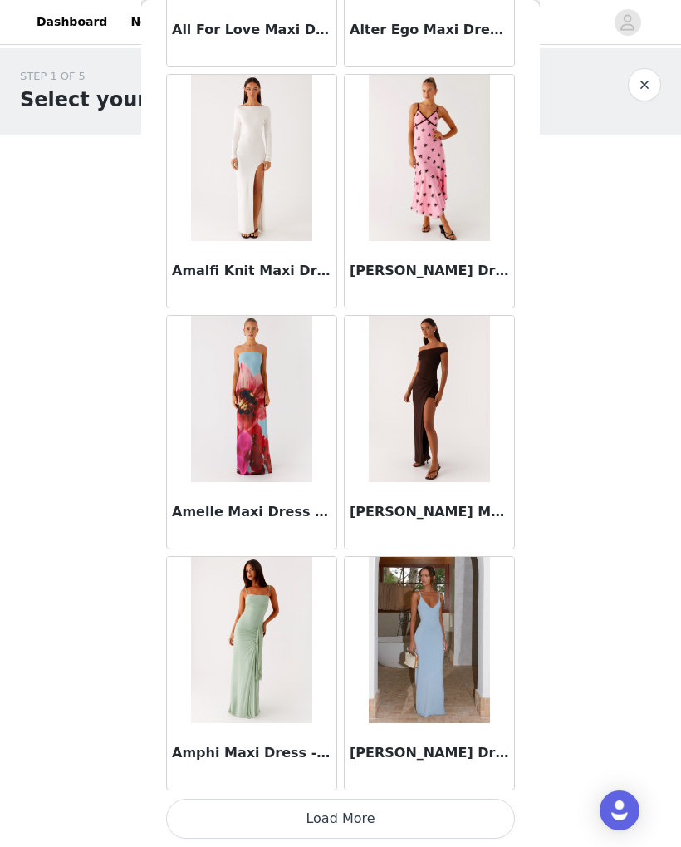
click at [425, 813] on button "Load More" at bounding box center [340, 818] width 349 height 40
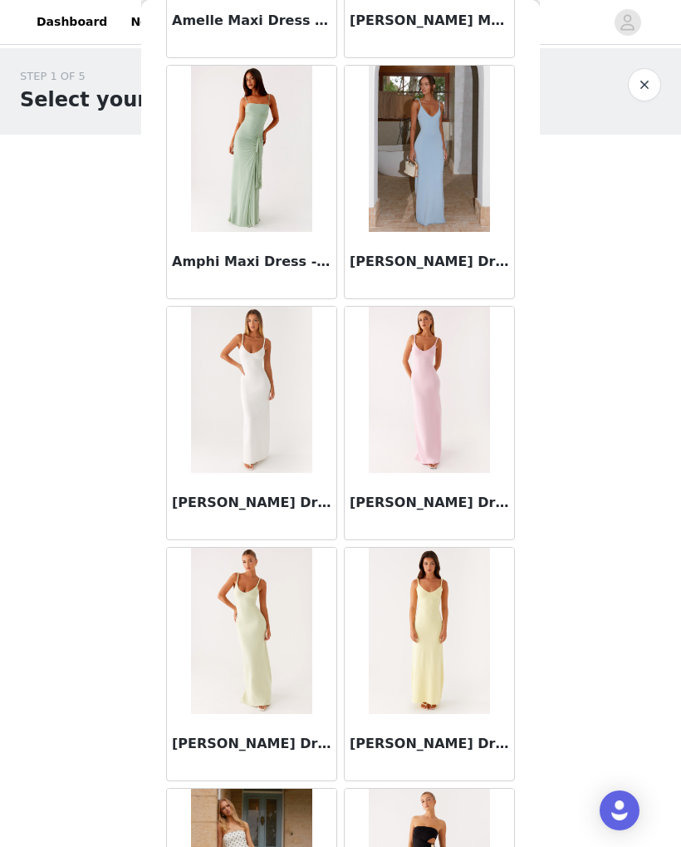
scroll to position [2208, 0]
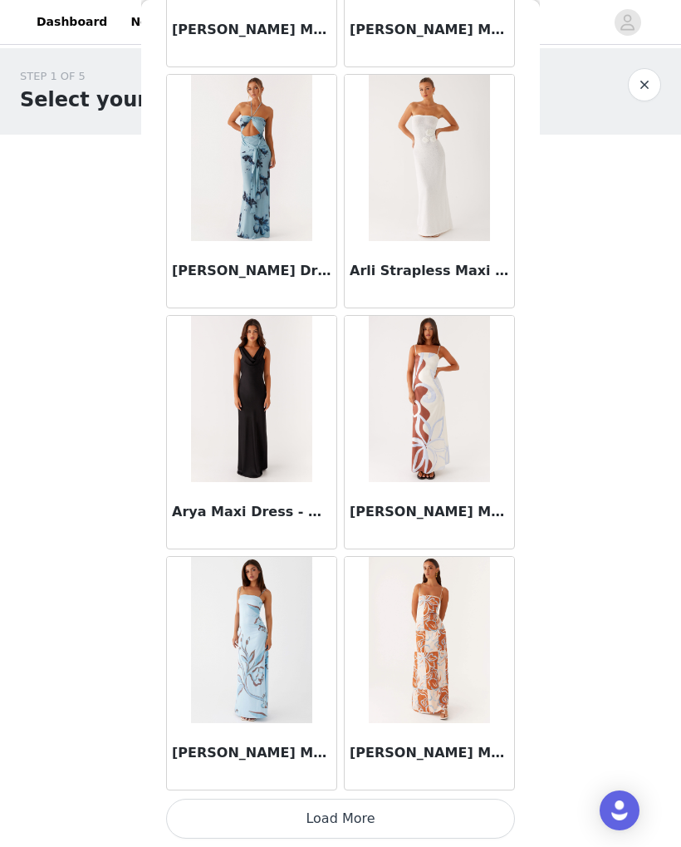
click at [417, 810] on button "Load More" at bounding box center [340, 818] width 349 height 40
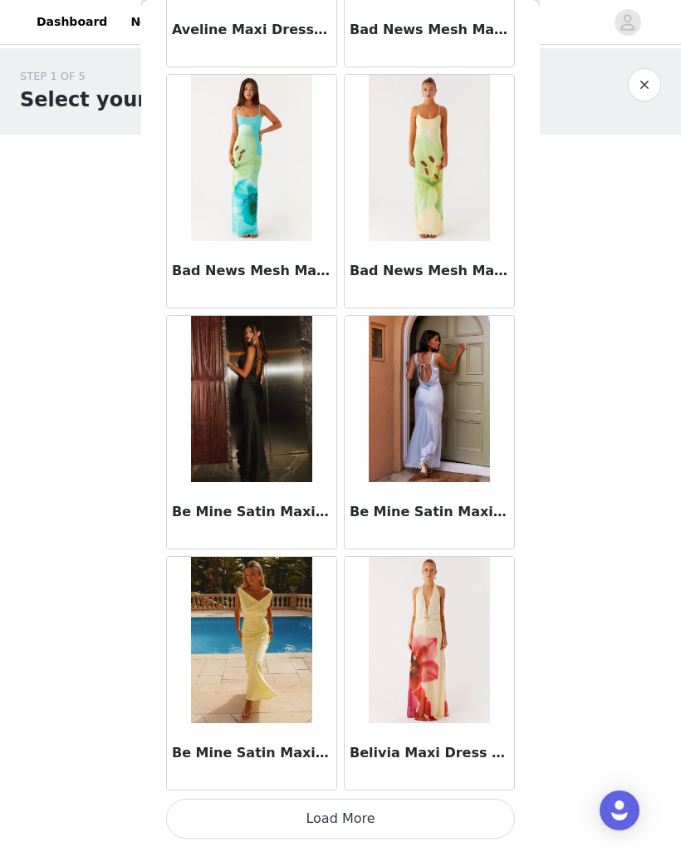
click at [432, 813] on button "Load More" at bounding box center [340, 818] width 349 height 40
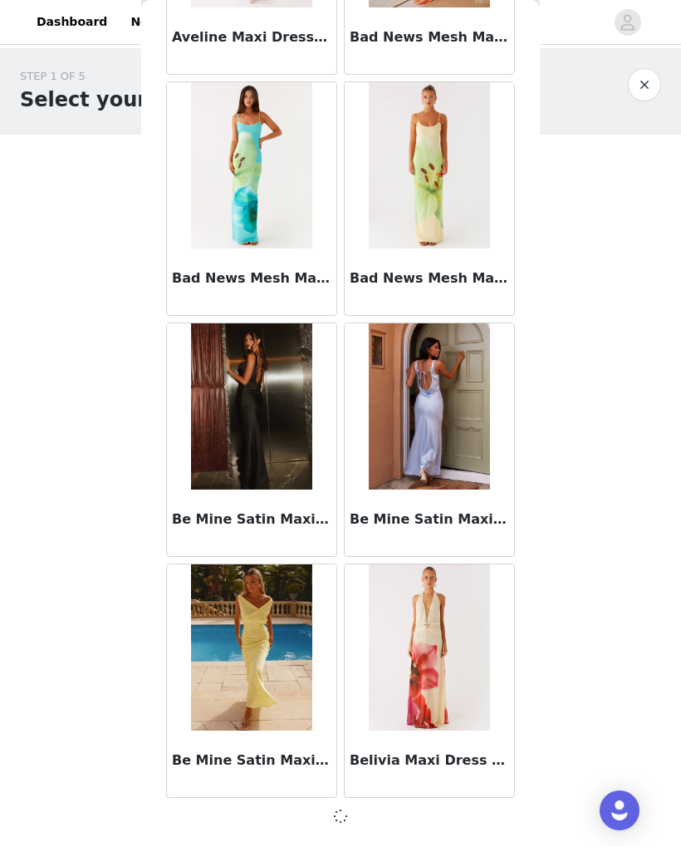
scroll to position [6507, 0]
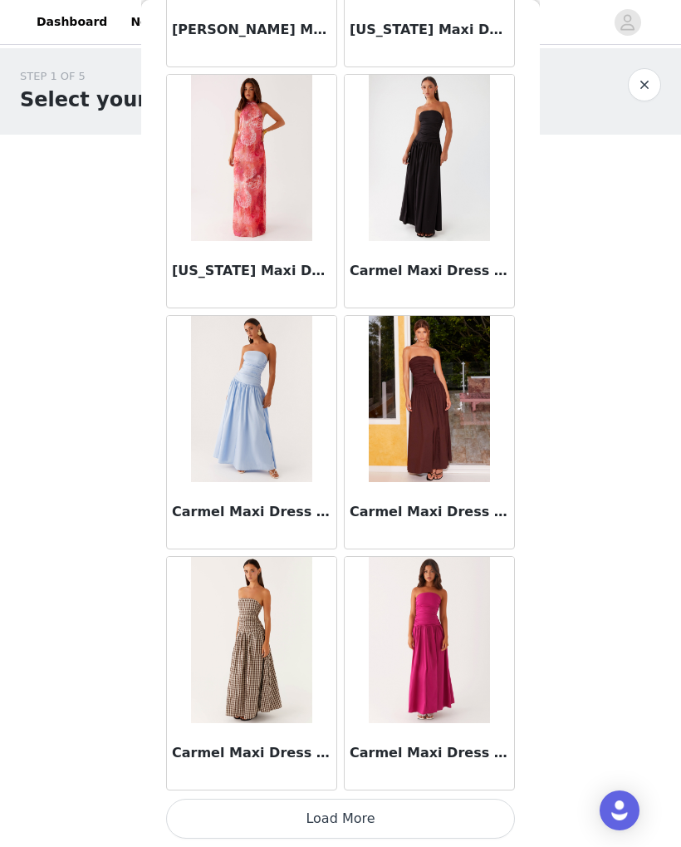
click at [435, 819] on button "Load More" at bounding box center [340, 818] width 349 height 40
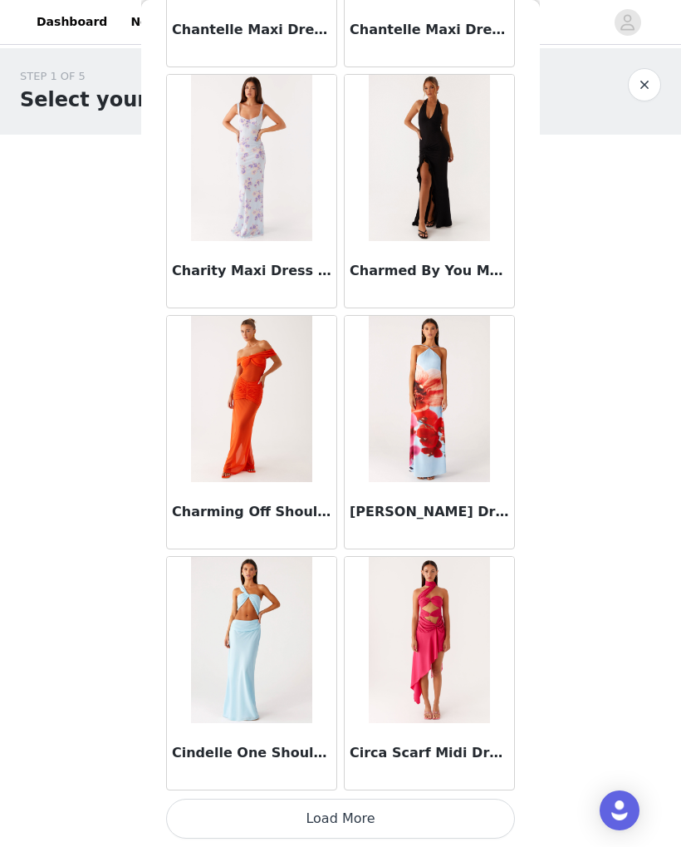
click at [449, 817] on button "Load More" at bounding box center [340, 818] width 349 height 40
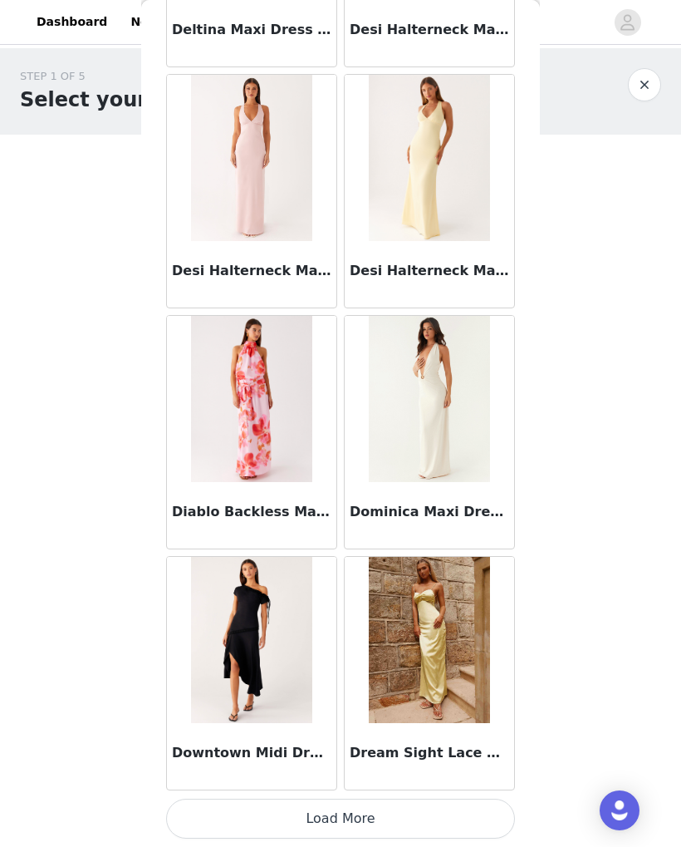
scroll to position [13743, 0]
click at [266, 831] on button "Load More" at bounding box center [340, 818] width 349 height 40
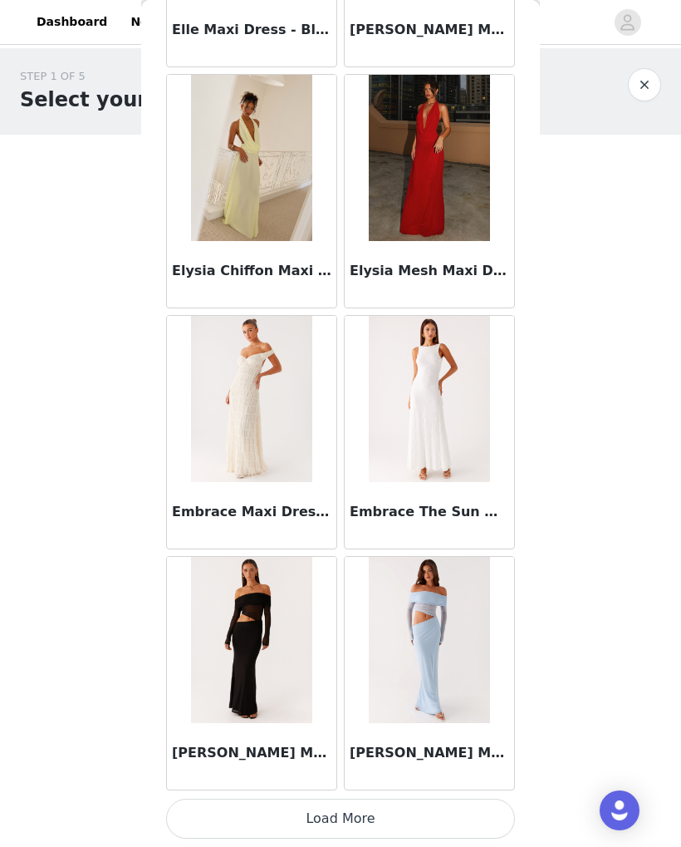
scroll to position [16153, 0]
click at [292, 822] on button "Load More" at bounding box center [340, 818] width 349 height 40
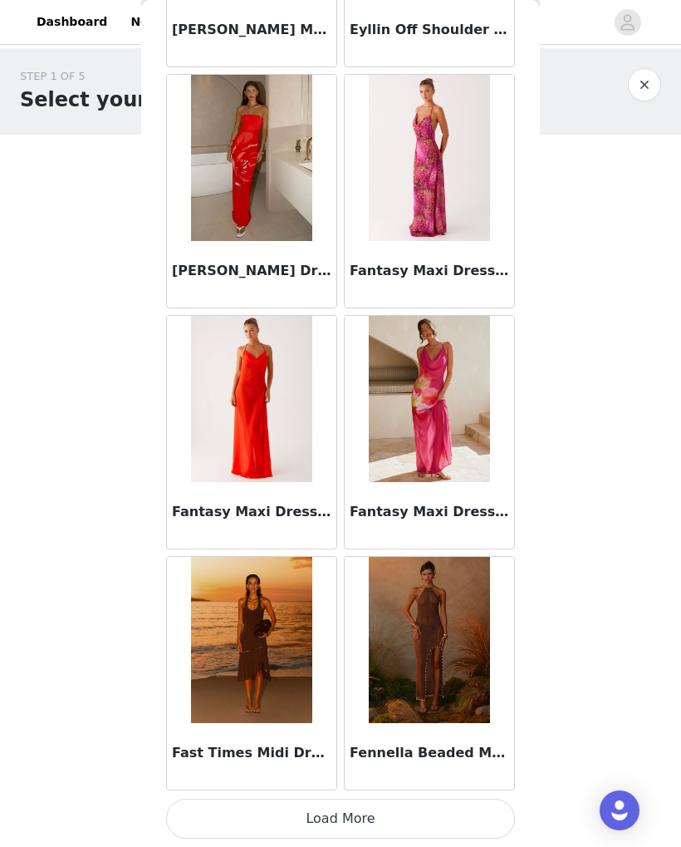
scroll to position [18562, 0]
click at [278, 819] on button "Load More" at bounding box center [340, 818] width 349 height 40
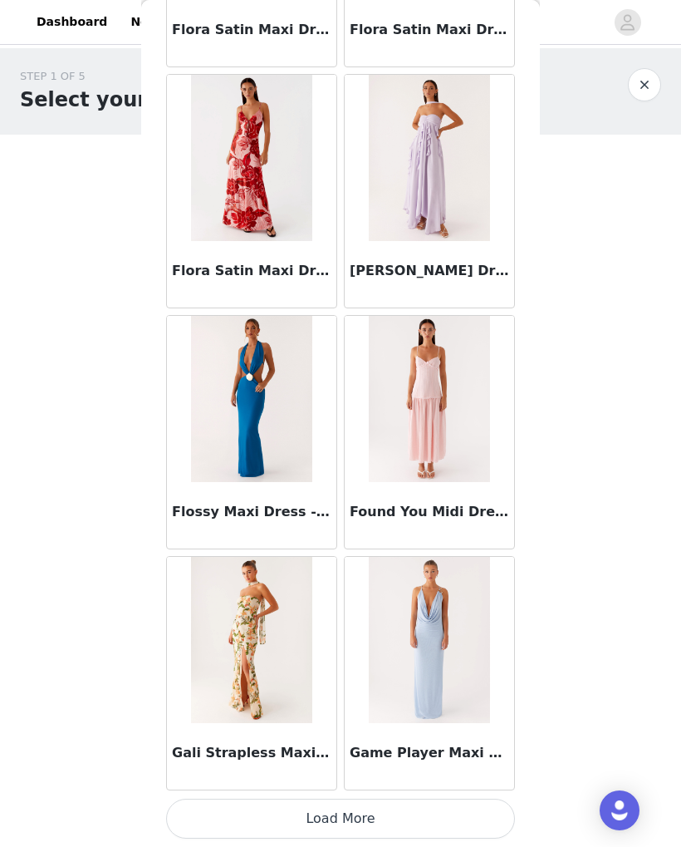
click at [406, 813] on button "Load More" at bounding box center [340, 818] width 349 height 40
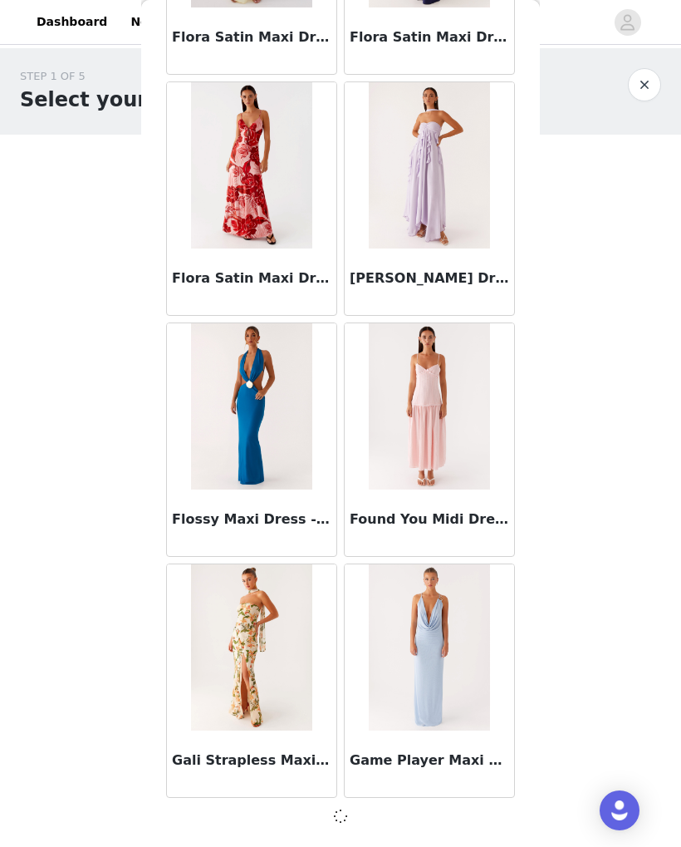
scroll to position [20964, 0]
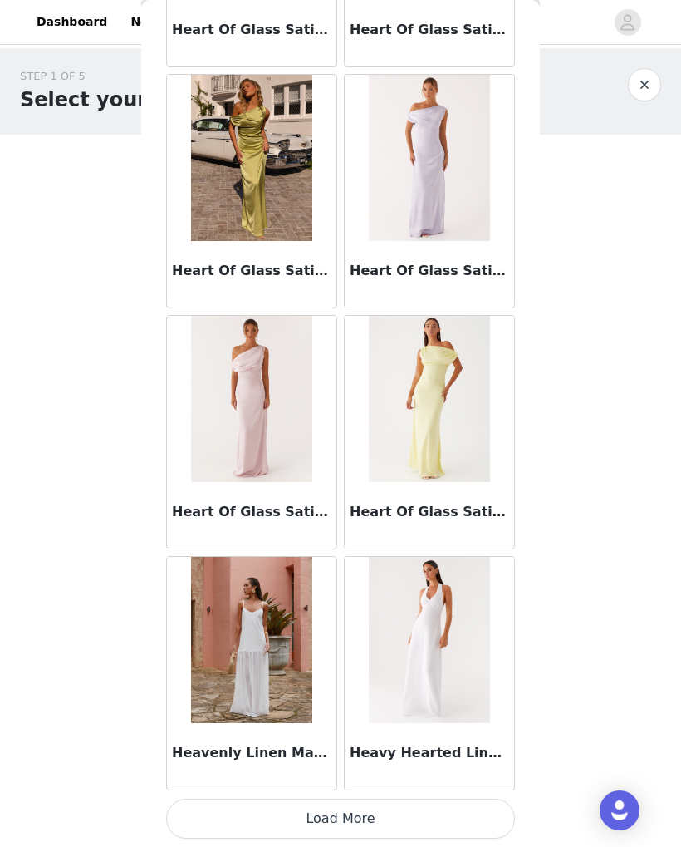
click at [429, 823] on button "Load More" at bounding box center [340, 818] width 349 height 40
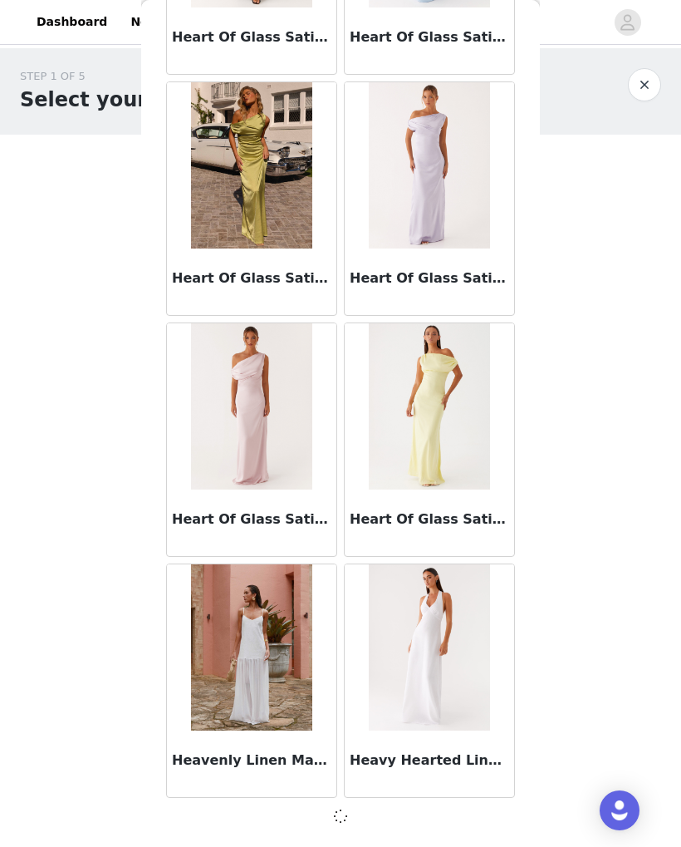
scroll to position [23374, 0]
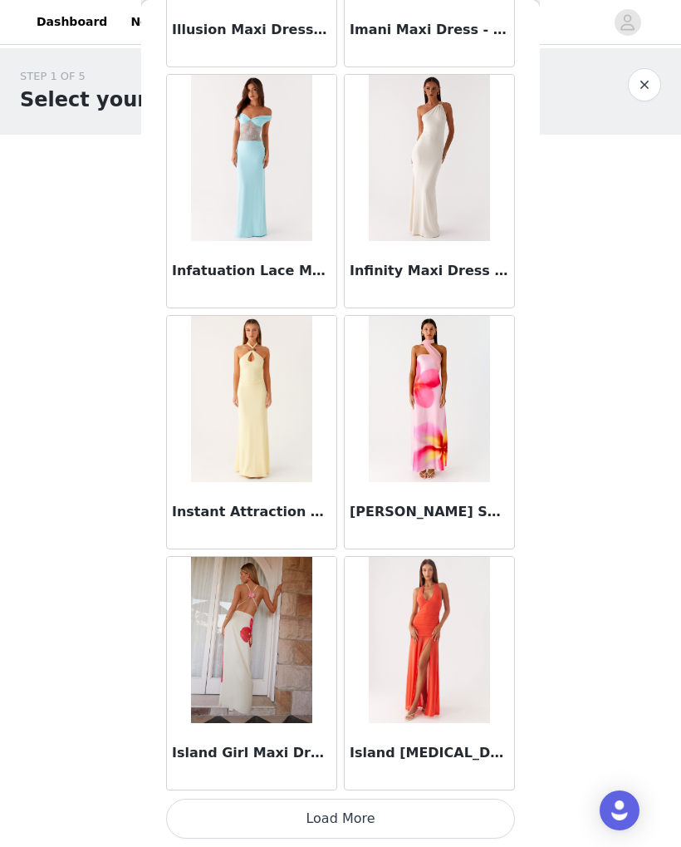
click at [435, 825] on button "Load More" at bounding box center [340, 818] width 349 height 40
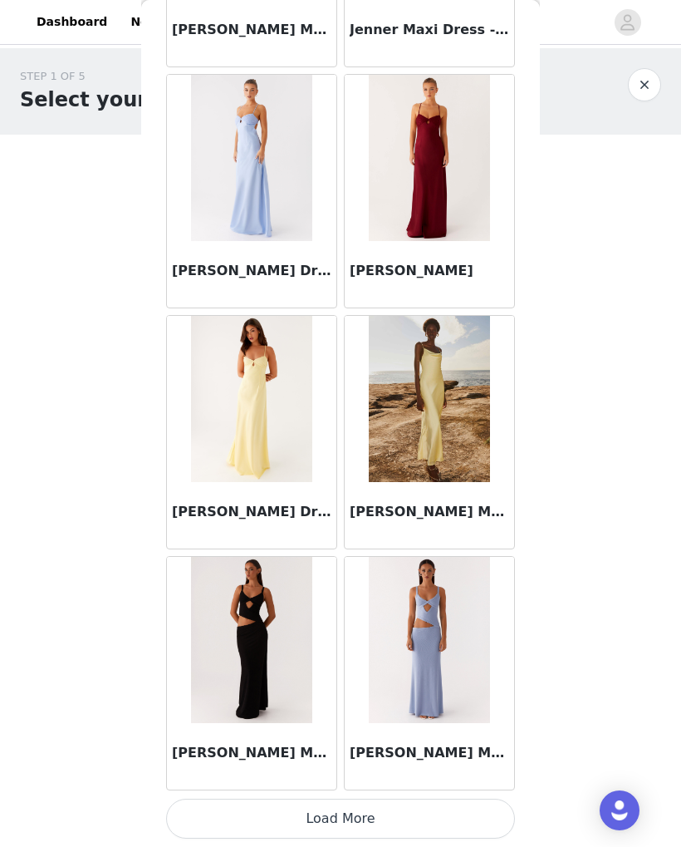
click at [425, 819] on button "Load More" at bounding box center [340, 818] width 349 height 40
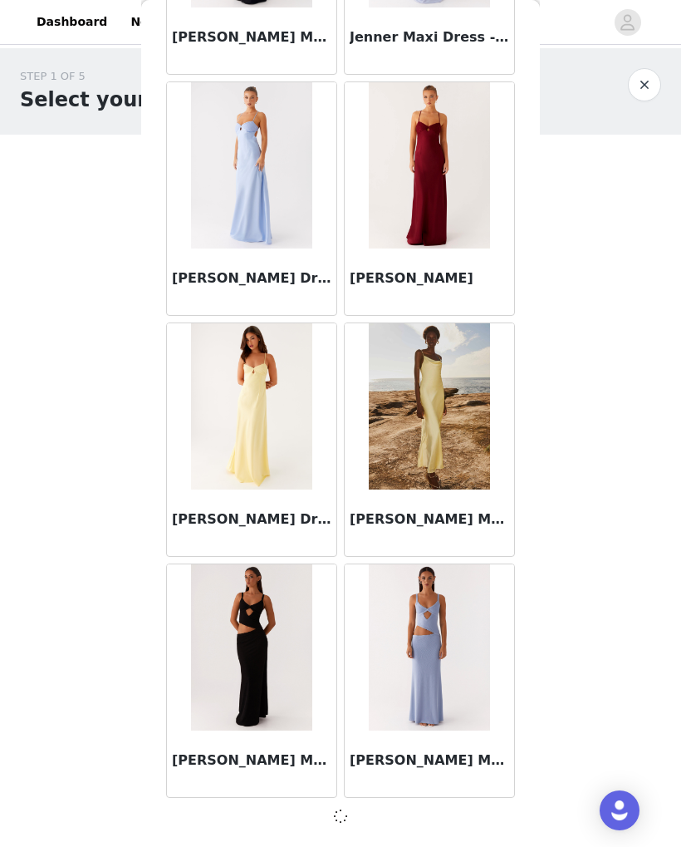
scroll to position [28193, 0]
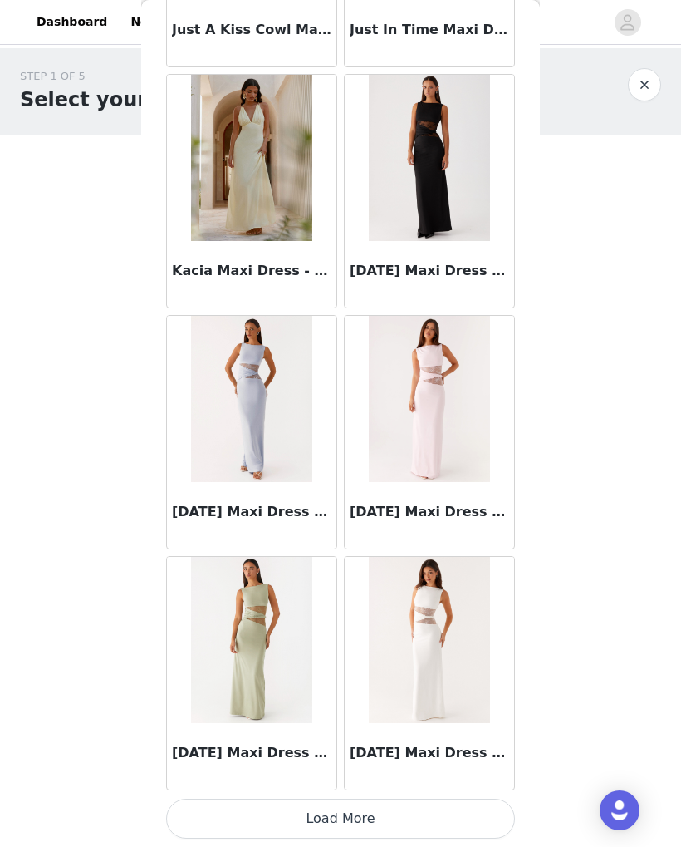
click at [423, 808] on button "Load More" at bounding box center [340, 818] width 349 height 40
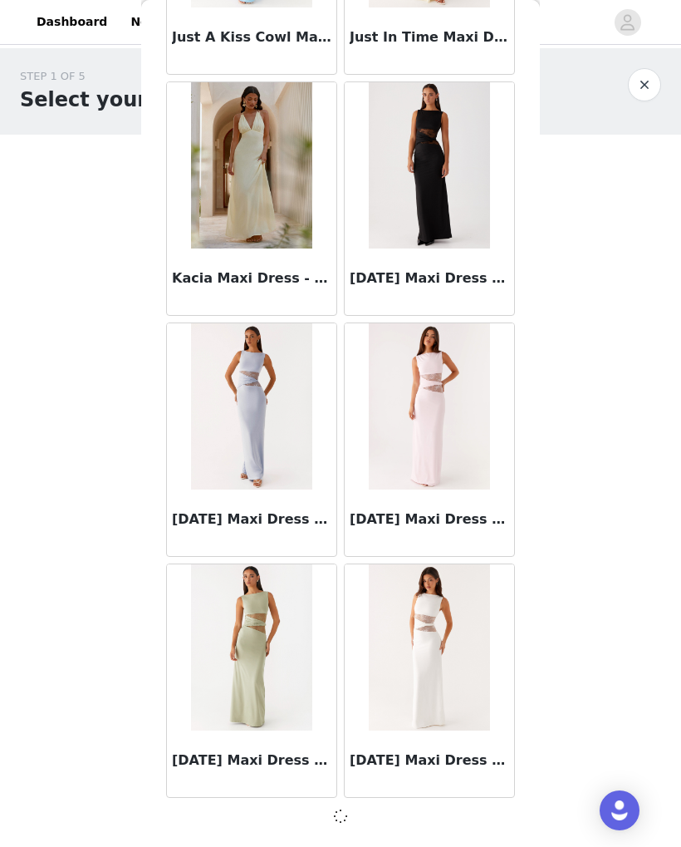
scroll to position [30602, 0]
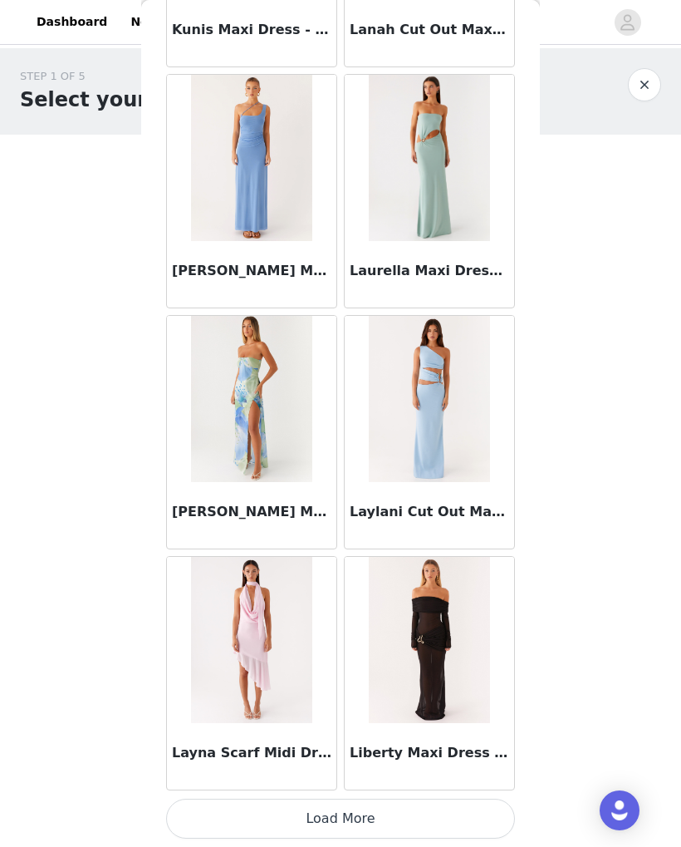
click at [447, 822] on button "Load More" at bounding box center [340, 818] width 349 height 40
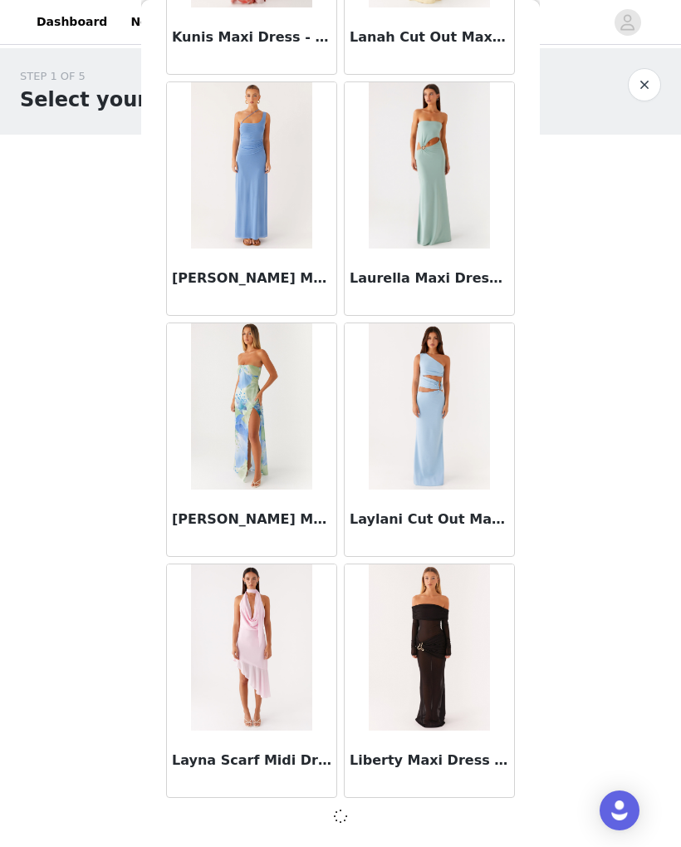
scroll to position [33012, 0]
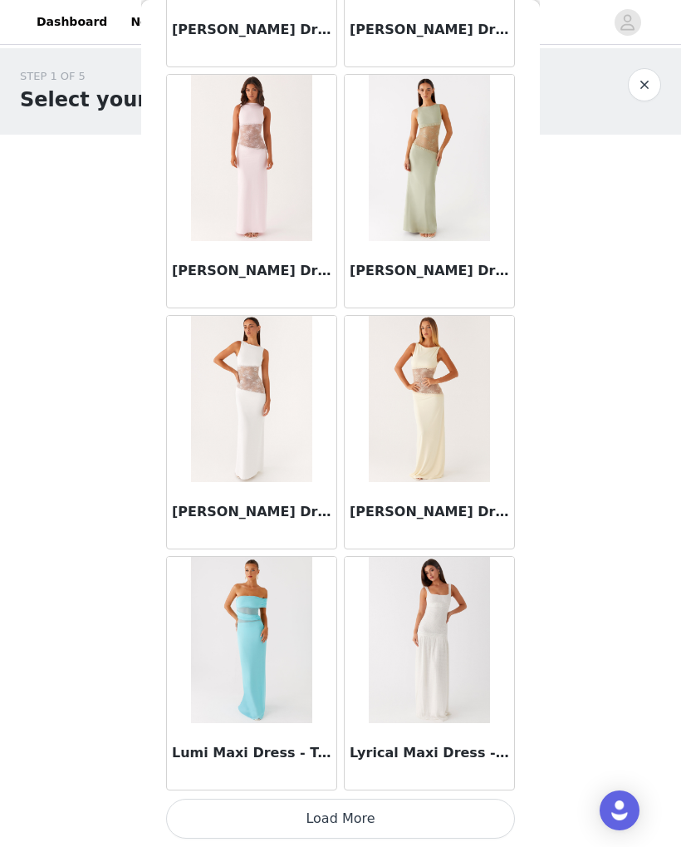
click at [420, 811] on button "Load More" at bounding box center [340, 818] width 349 height 40
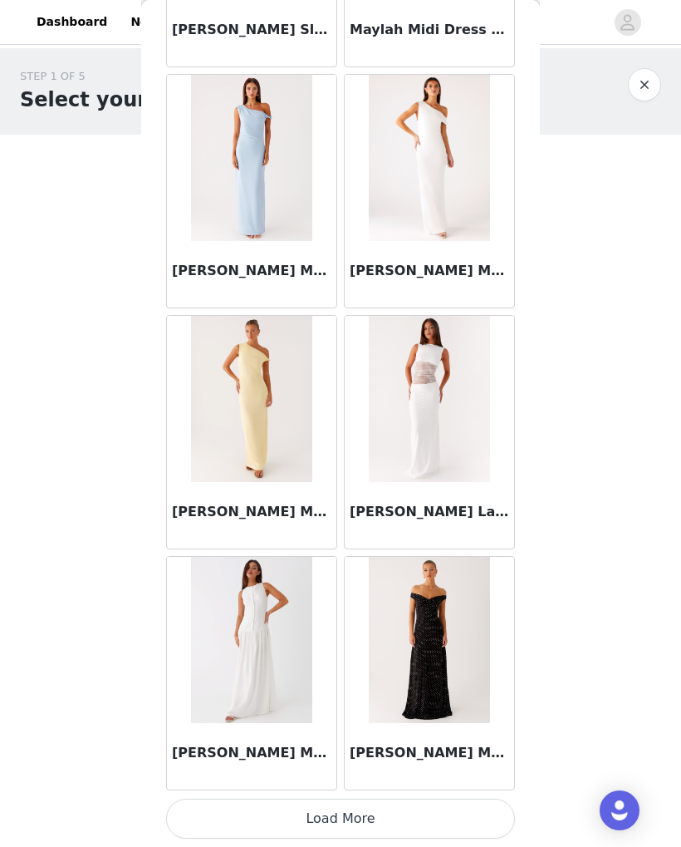
click at [426, 809] on button "Load More" at bounding box center [340, 818] width 349 height 40
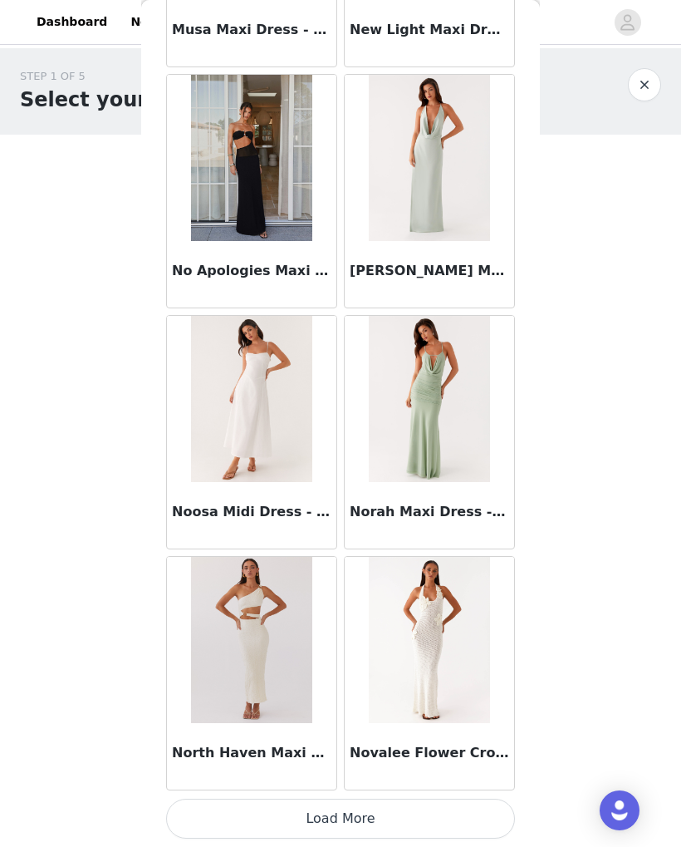
scroll to position [40248, 0]
click at [440, 816] on button "Load More" at bounding box center [340, 818] width 349 height 40
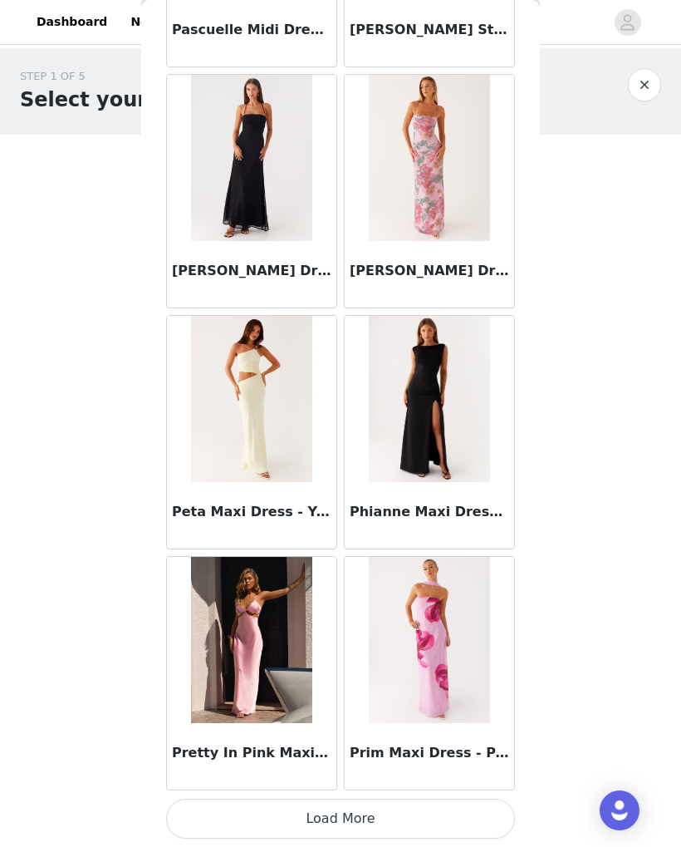
click at [415, 821] on button "Load More" at bounding box center [340, 818] width 349 height 40
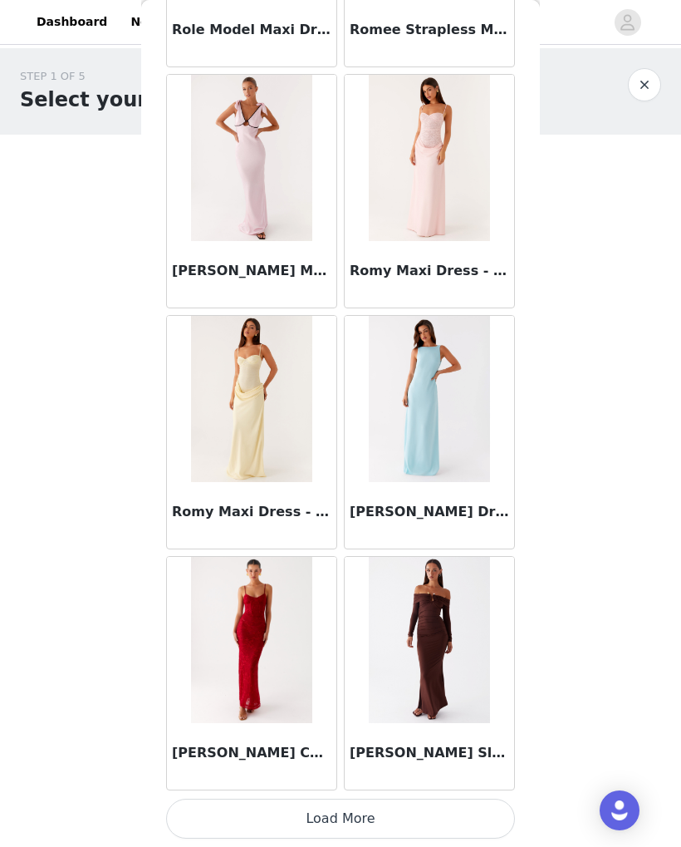
click at [437, 813] on button "Load More" at bounding box center [340, 818] width 349 height 40
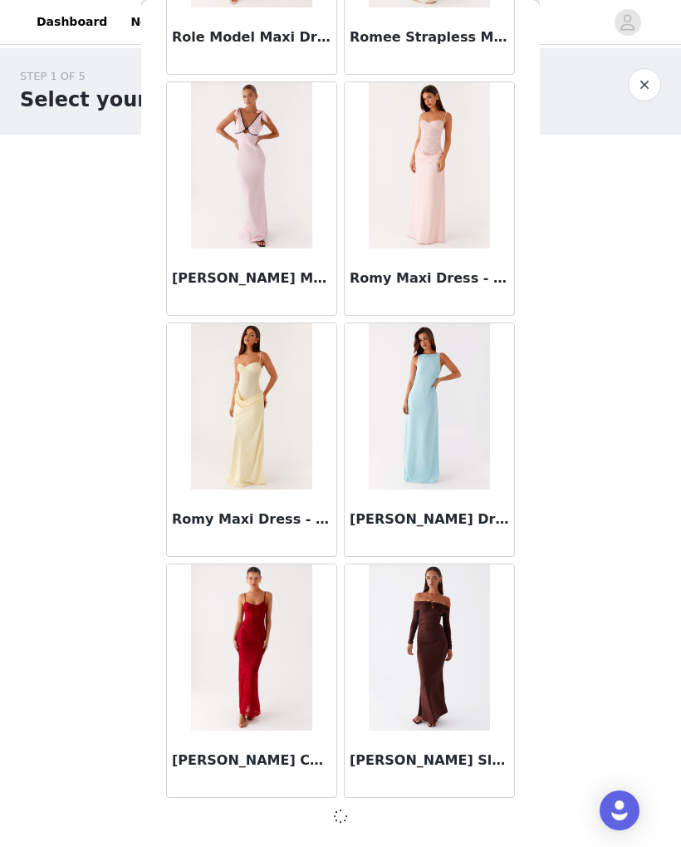
scroll to position [45059, 0]
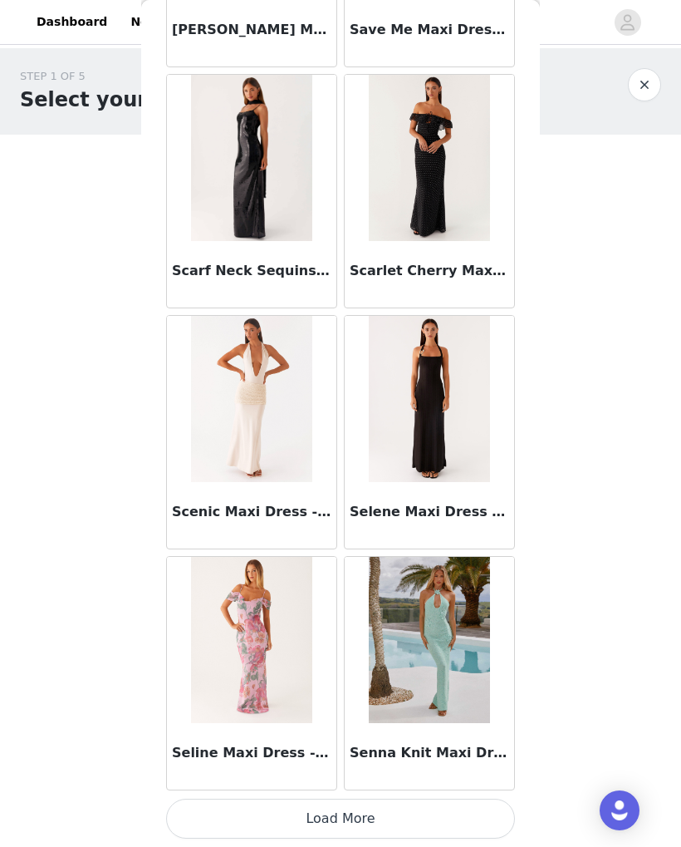
click at [429, 820] on button "Load More" at bounding box center [340, 818] width 349 height 40
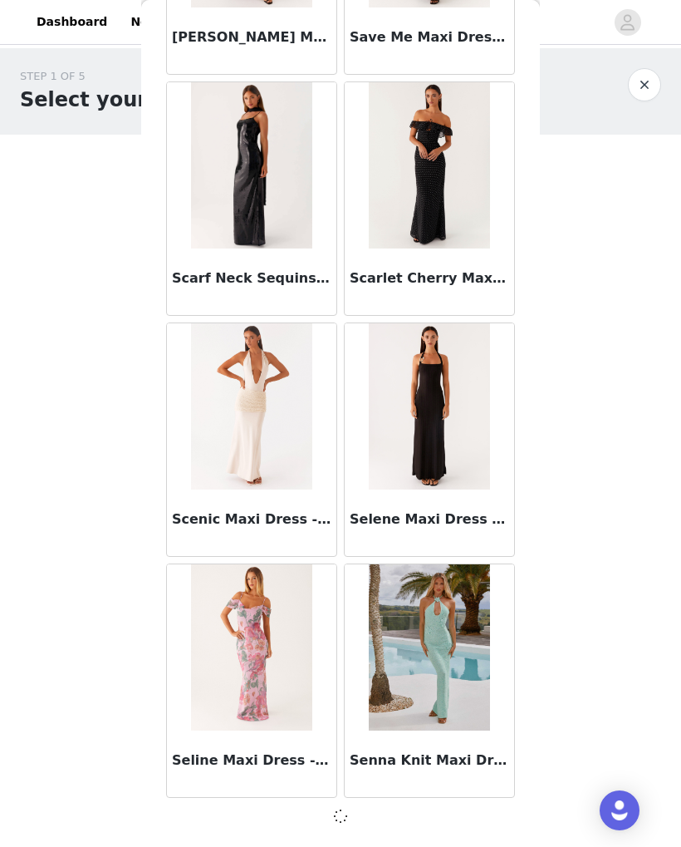
scroll to position [47469, 0]
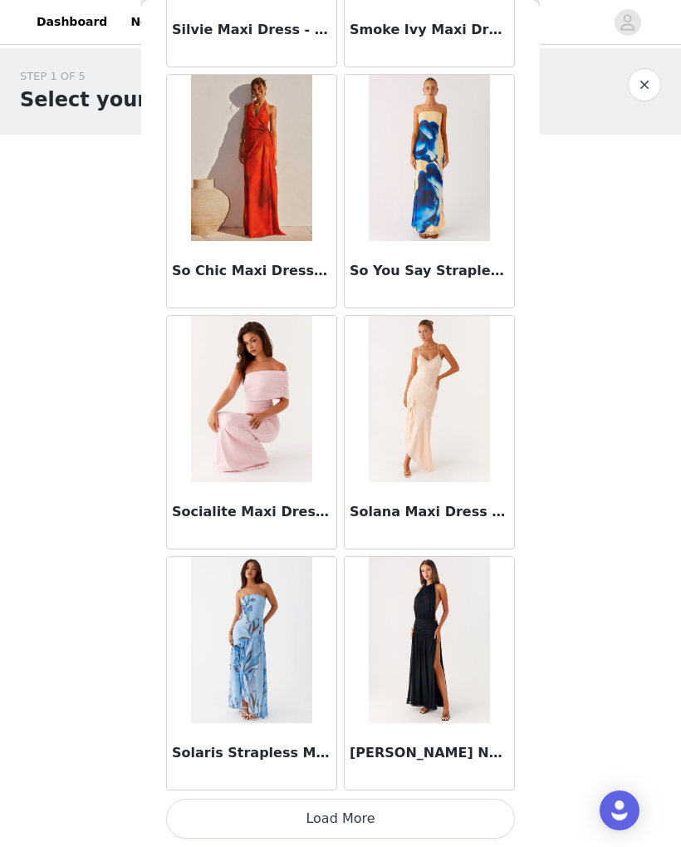
click at [435, 810] on button "Load More" at bounding box center [340, 818] width 349 height 40
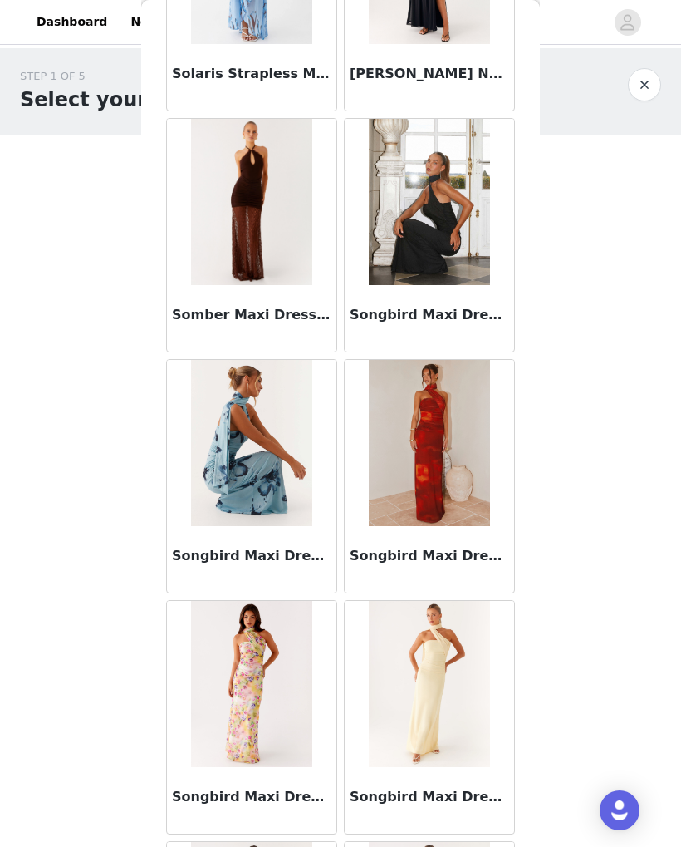
scroll to position [50565, 0]
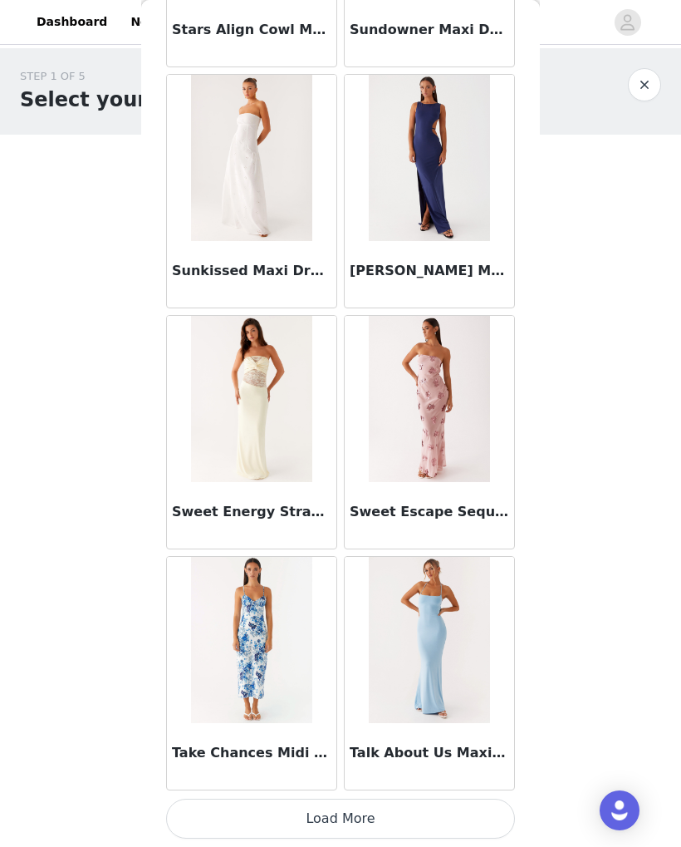
click at [440, 818] on button "Load More" at bounding box center [340, 818] width 349 height 40
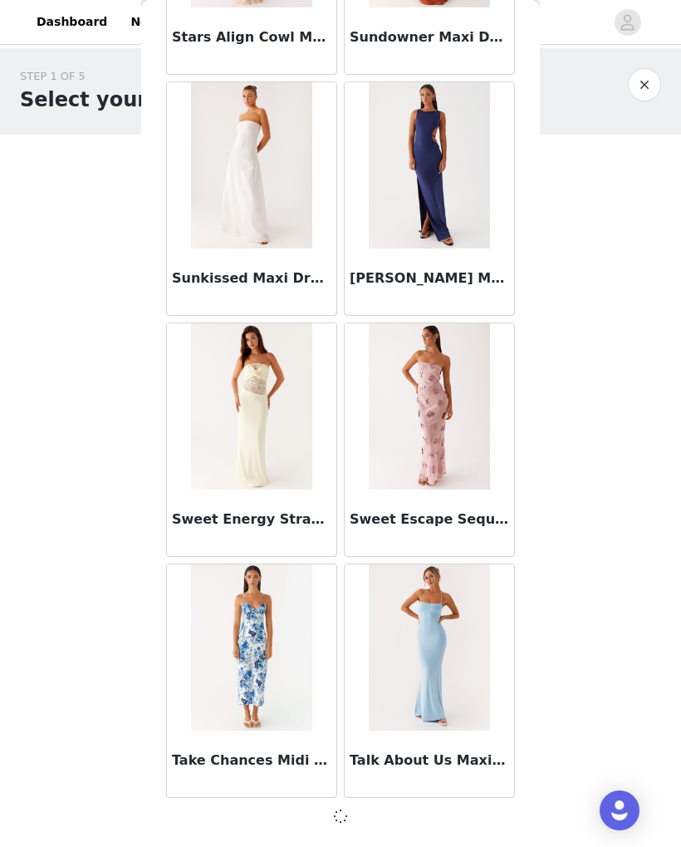
scroll to position [52288, 0]
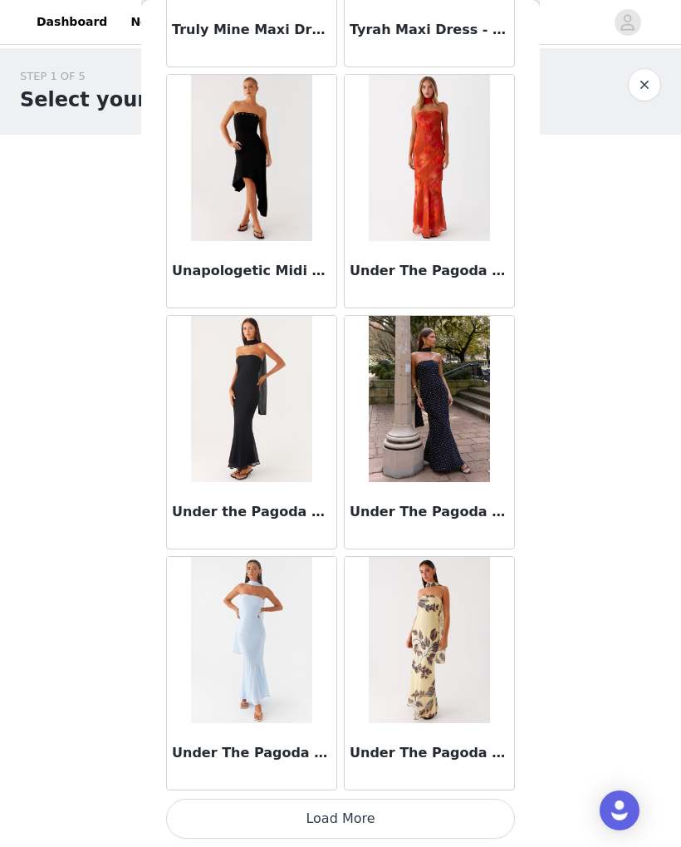
click at [429, 821] on button "Load More" at bounding box center [340, 818] width 349 height 40
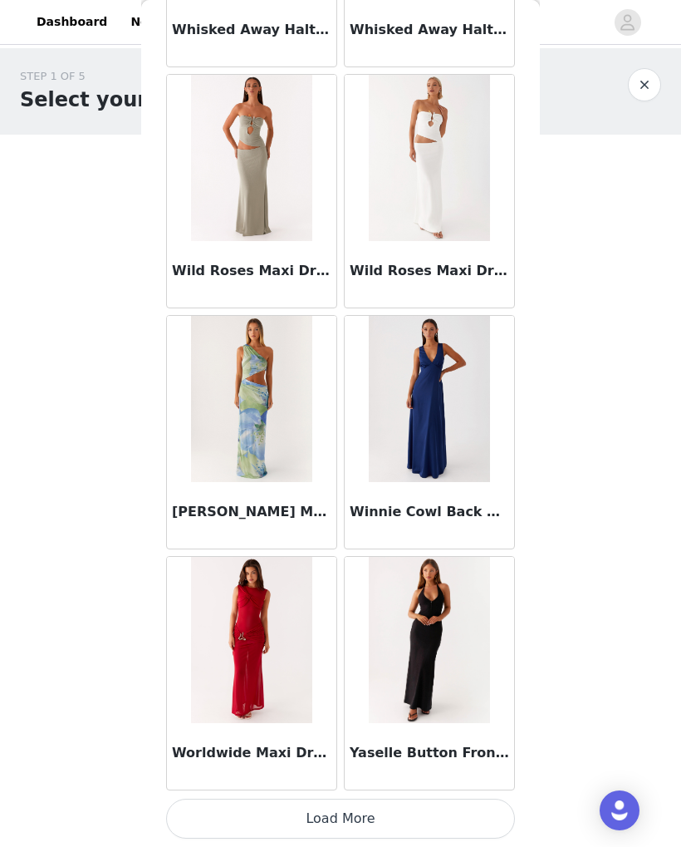
click at [437, 818] on button "Load More" at bounding box center [340, 818] width 349 height 40
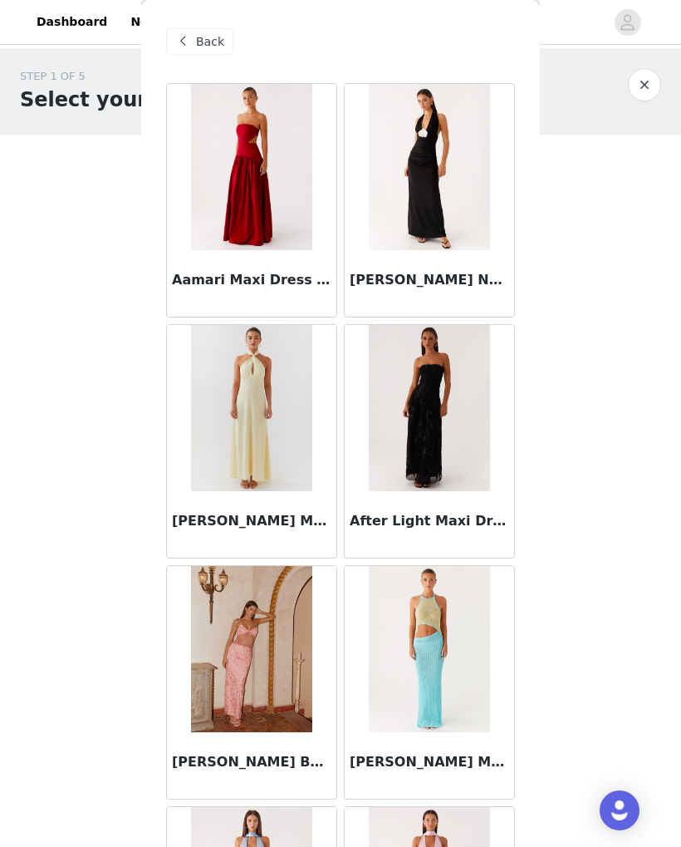
scroll to position [0, 0]
click at [189, 47] on span at bounding box center [183, 42] width 20 height 20
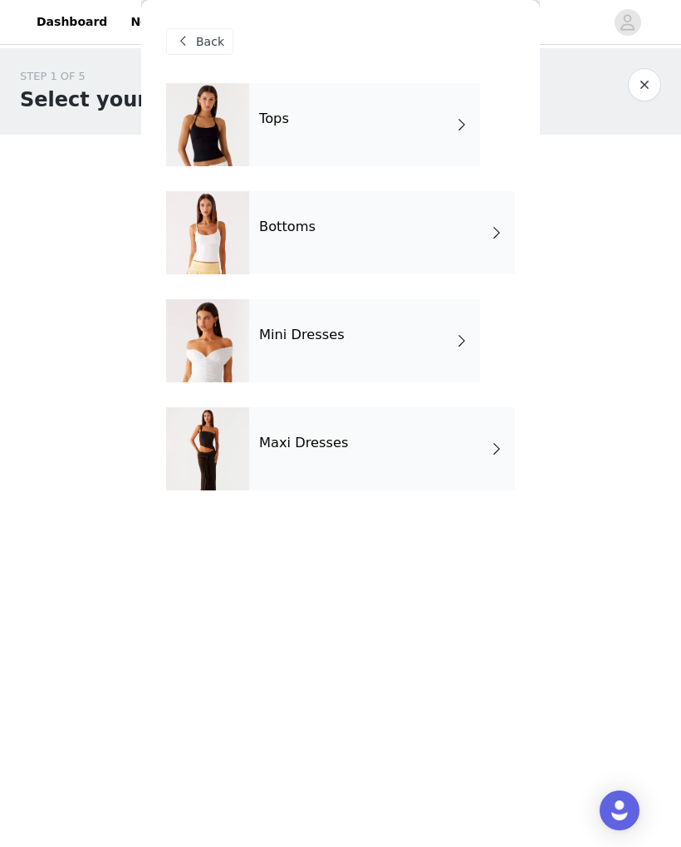
click at [207, 48] on span "Back" at bounding box center [210, 41] width 28 height 17
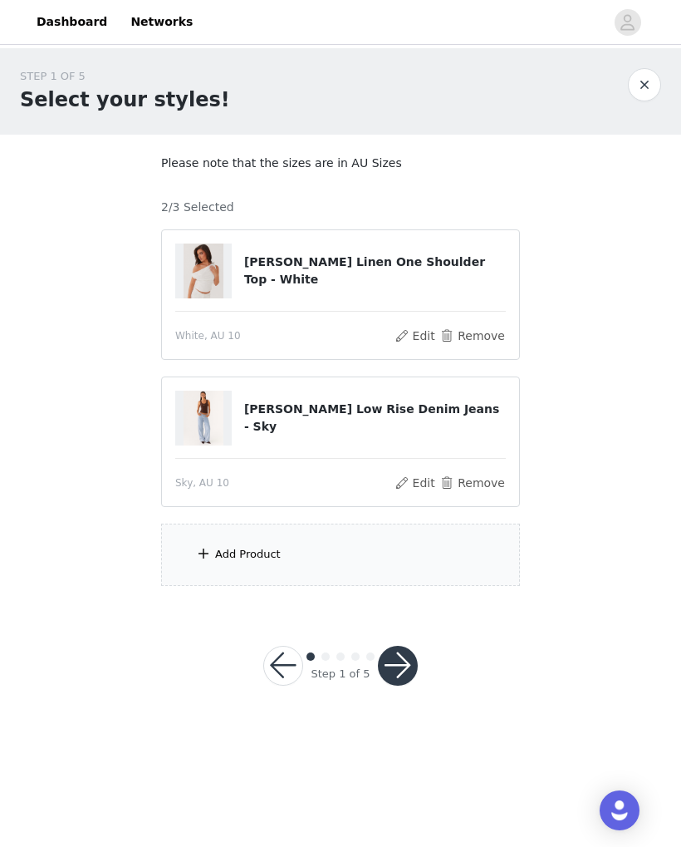
click at [241, 559] on div "Add Product" at bounding box center [248, 554] width 66 height 17
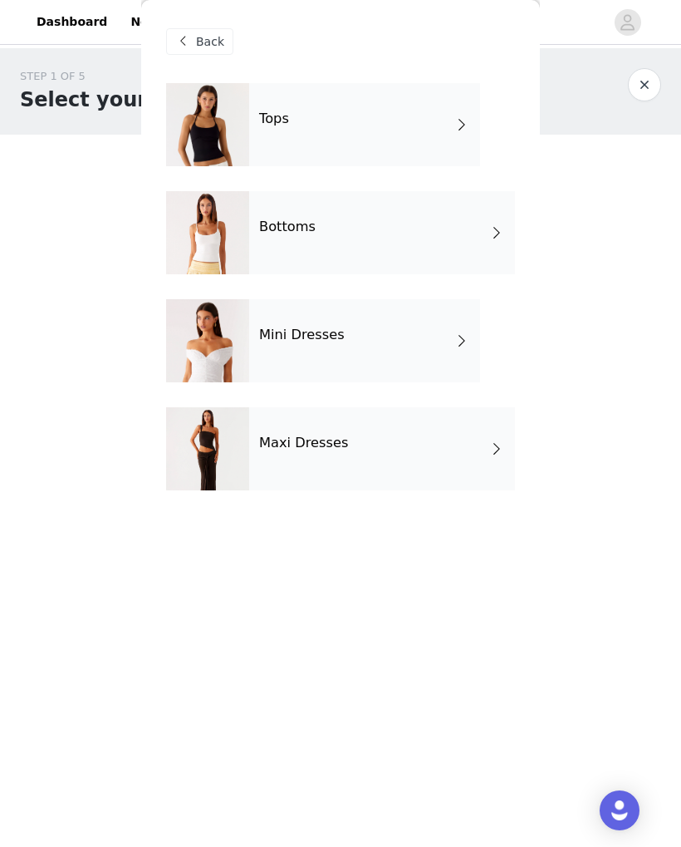
click at [461, 459] on div "Maxi Dresses" at bounding box center [382, 448] width 266 height 83
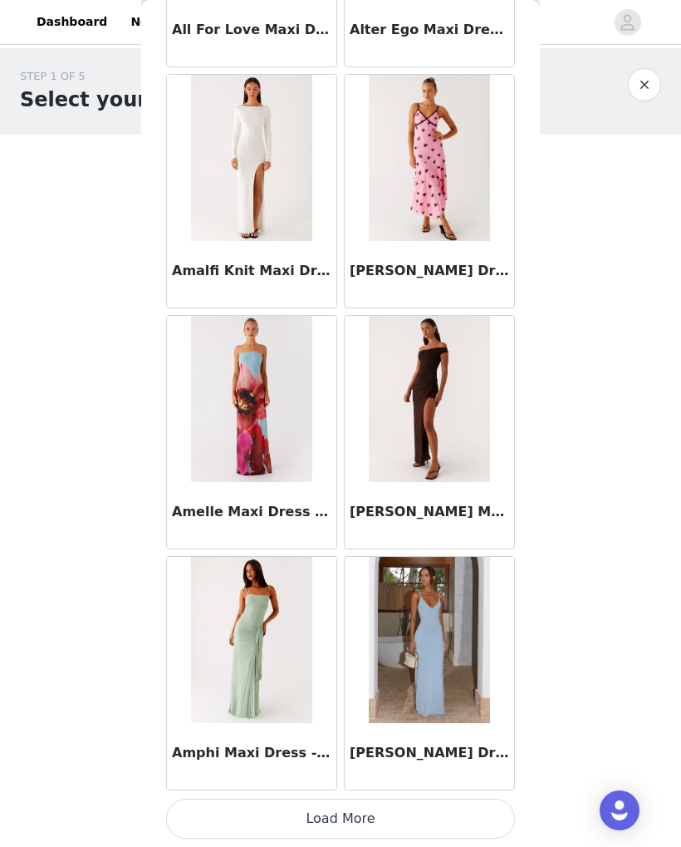
click at [404, 815] on button "Load More" at bounding box center [340, 818] width 349 height 40
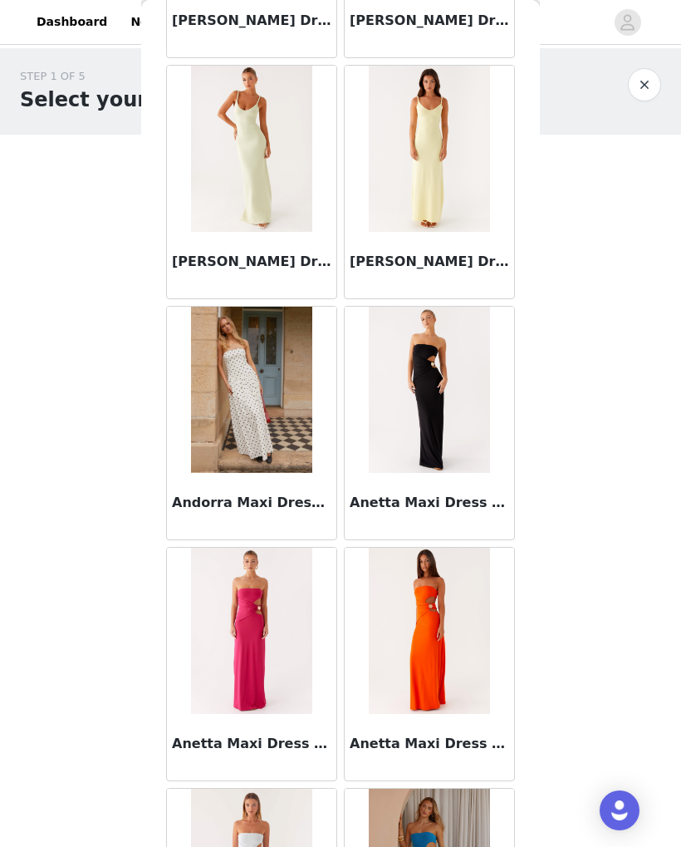
scroll to position [2715, 0]
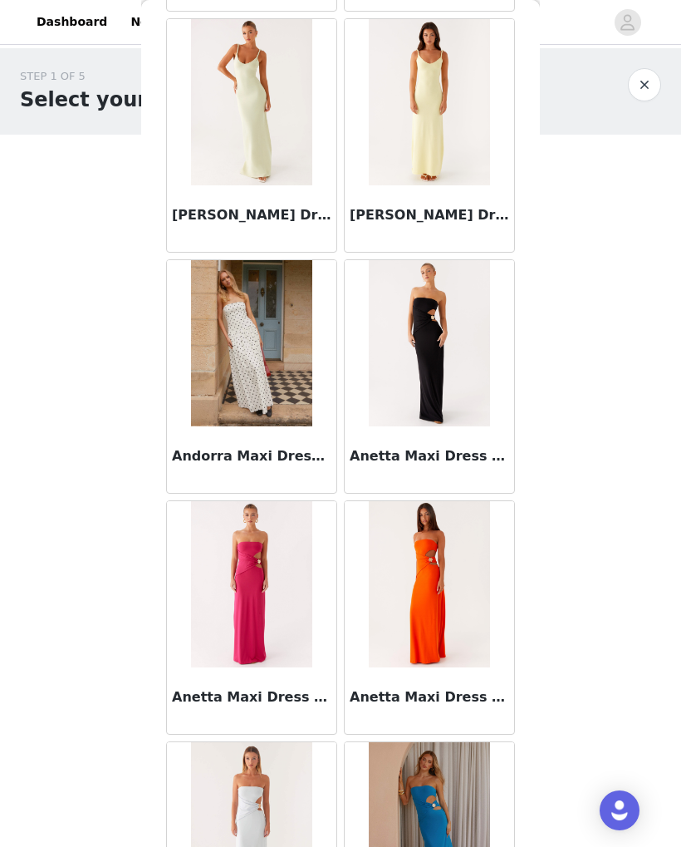
click at [257, 322] on img at bounding box center [251, 343] width 120 height 166
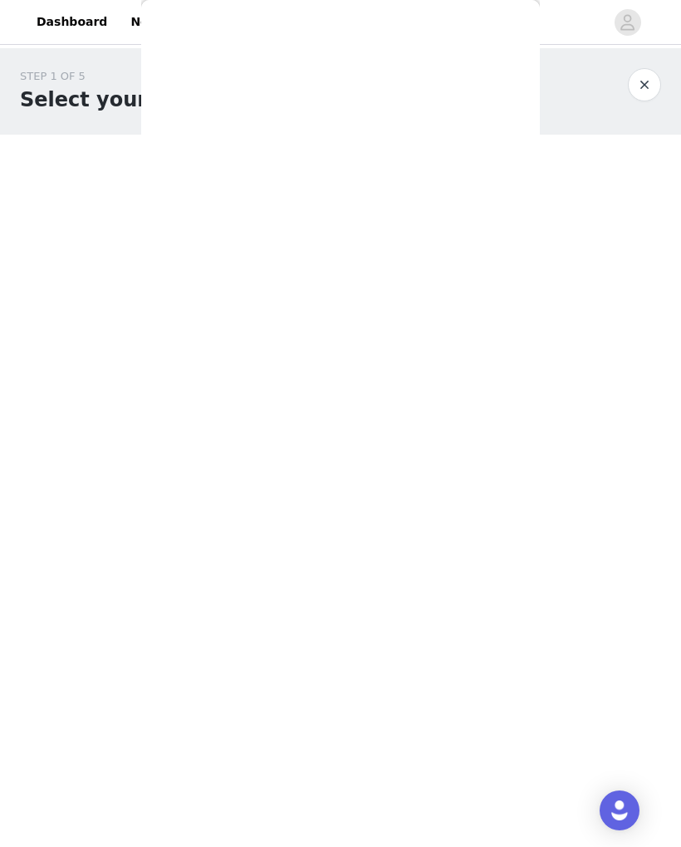
scroll to position [0, 0]
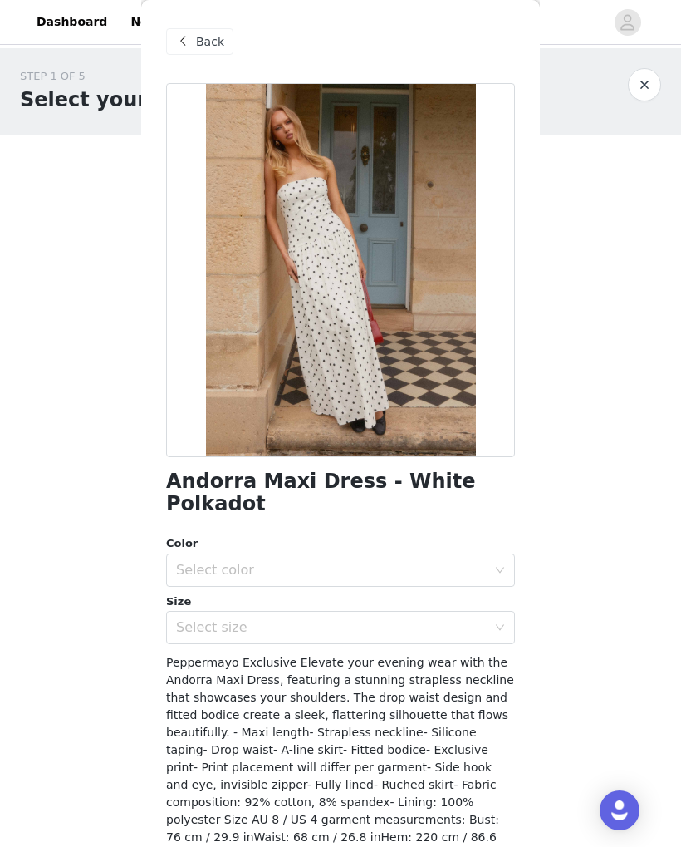
click at [325, 562] on div "Select color" at bounding box center [331, 570] width 311 height 17
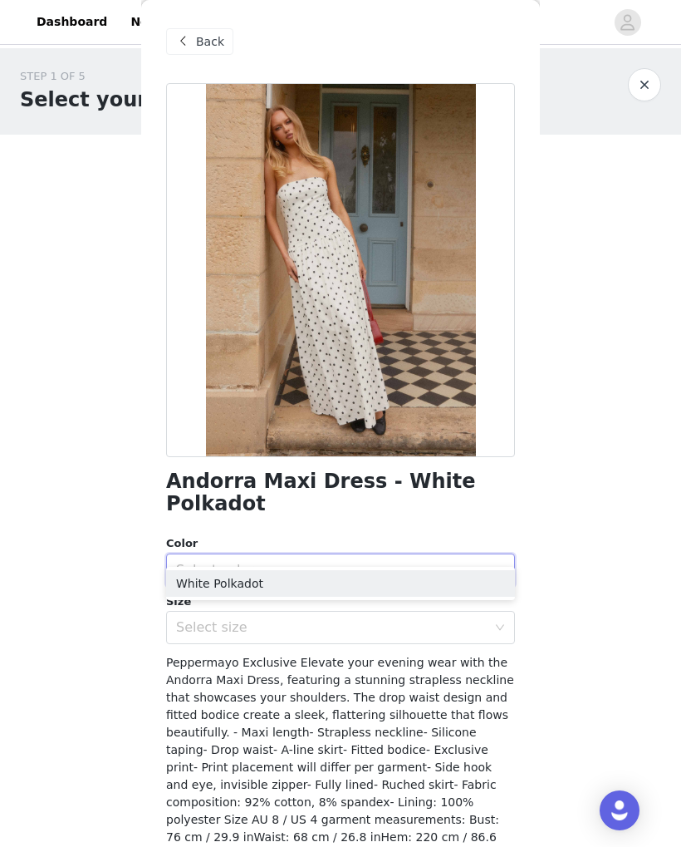
click at [324, 562] on div "Select color" at bounding box center [331, 570] width 311 height 17
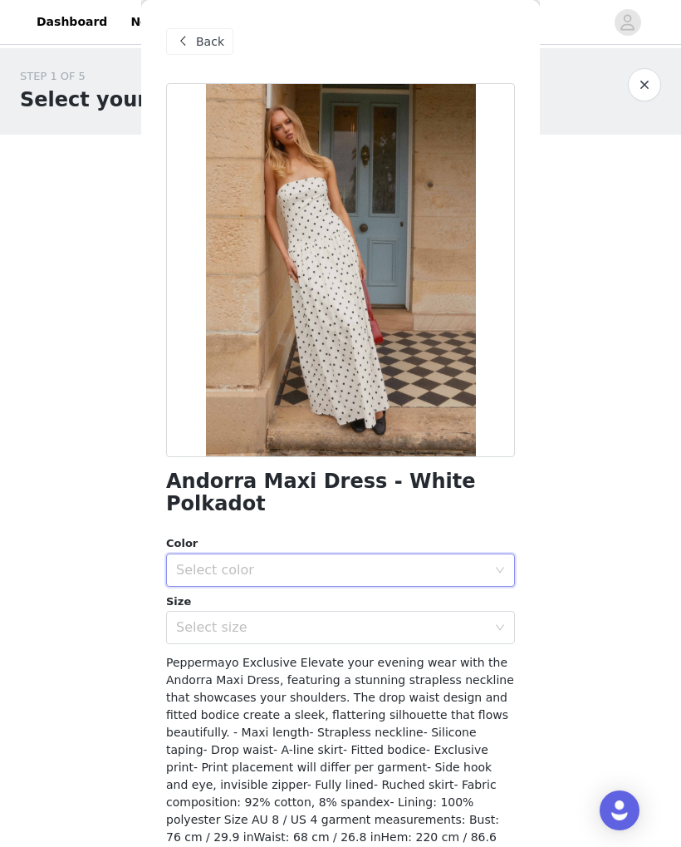
click at [305, 619] on div "Select size" at bounding box center [331, 627] width 311 height 17
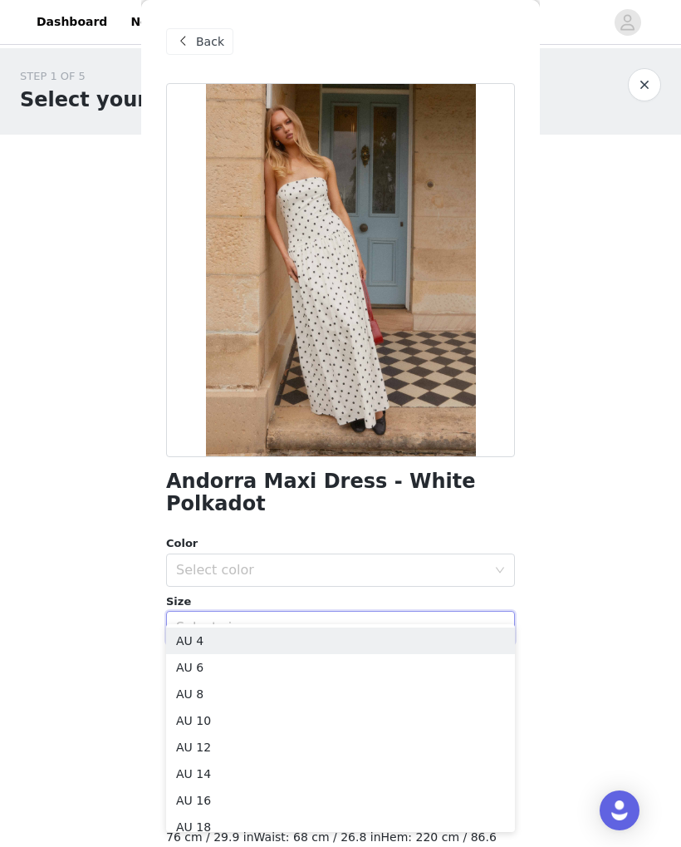
click at [307, 619] on div "Select size" at bounding box center [331, 627] width 311 height 17
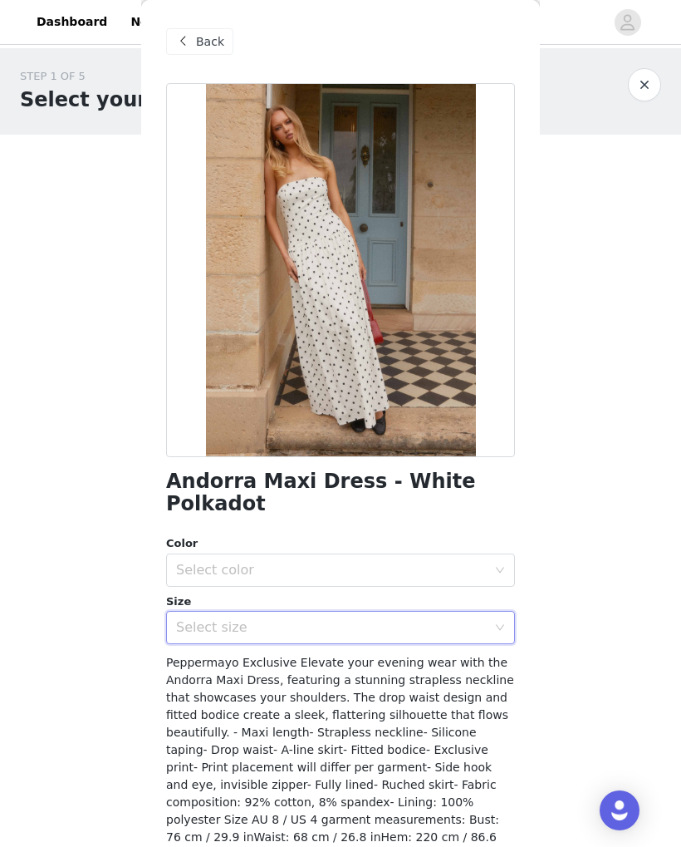
click at [294, 619] on div "Select size" at bounding box center [331, 627] width 311 height 17
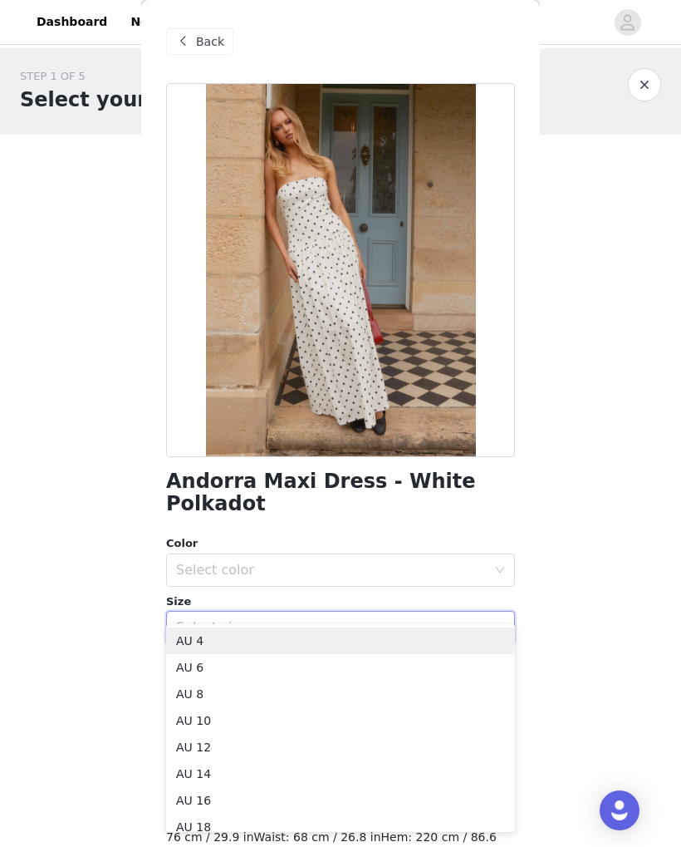
click at [260, 720] on li "AU 10" at bounding box center [340, 720] width 349 height 27
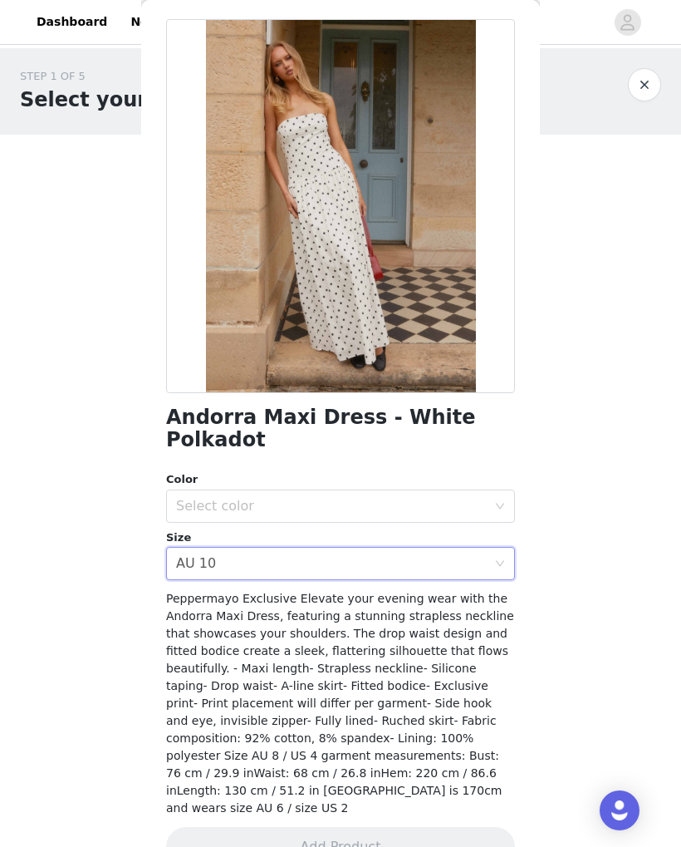
scroll to position [63, 0]
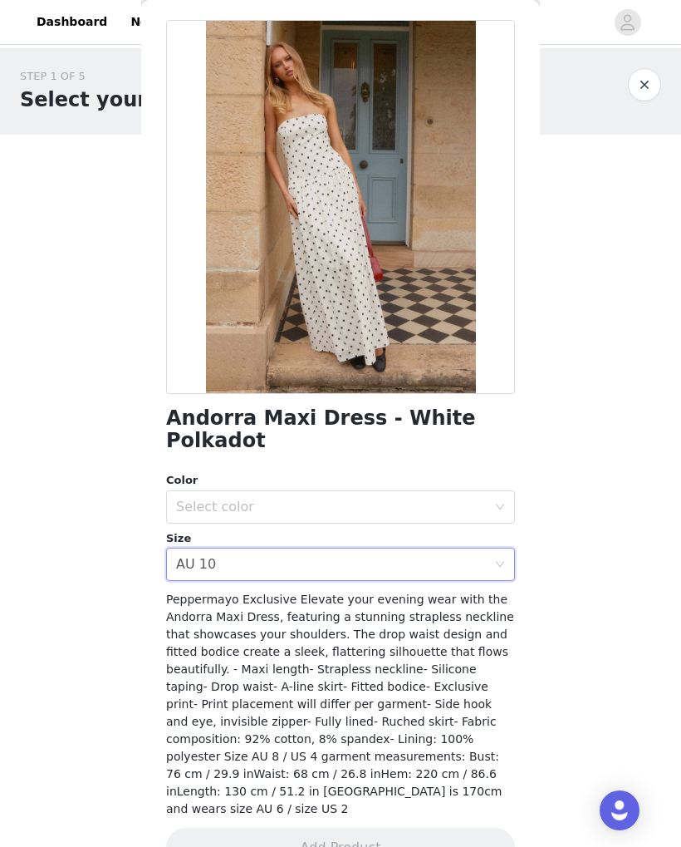
click at [397, 499] on div "Select color" at bounding box center [331, 507] width 311 height 17
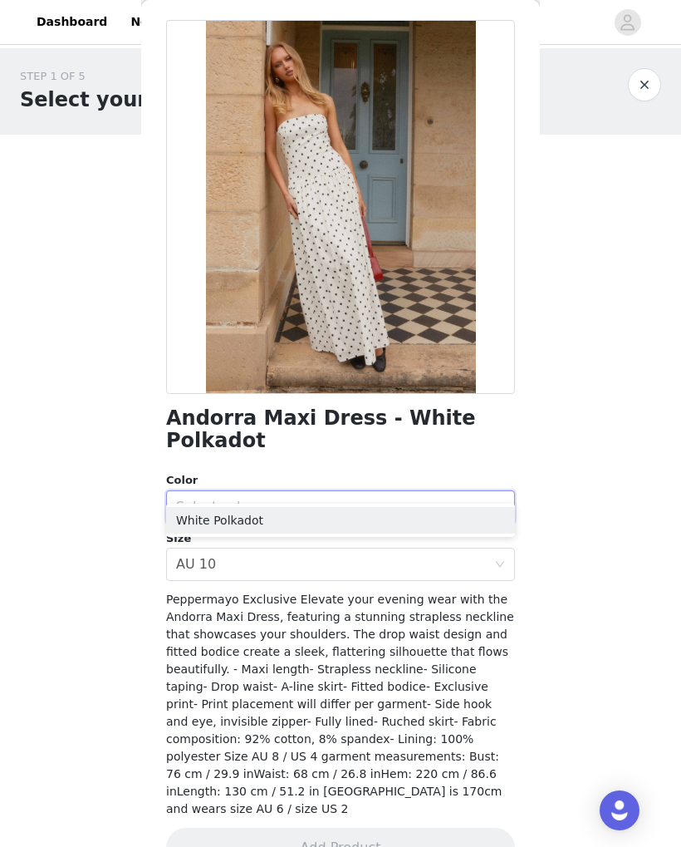
click at [361, 517] on li "White Polkadot" at bounding box center [340, 520] width 349 height 27
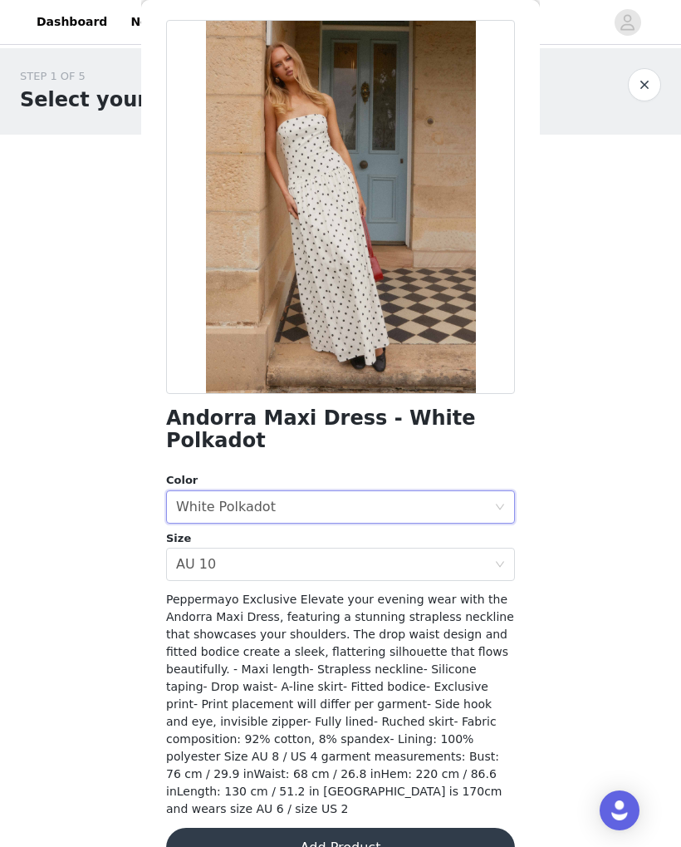
click at [411, 828] on button "Add Product" at bounding box center [340, 848] width 349 height 40
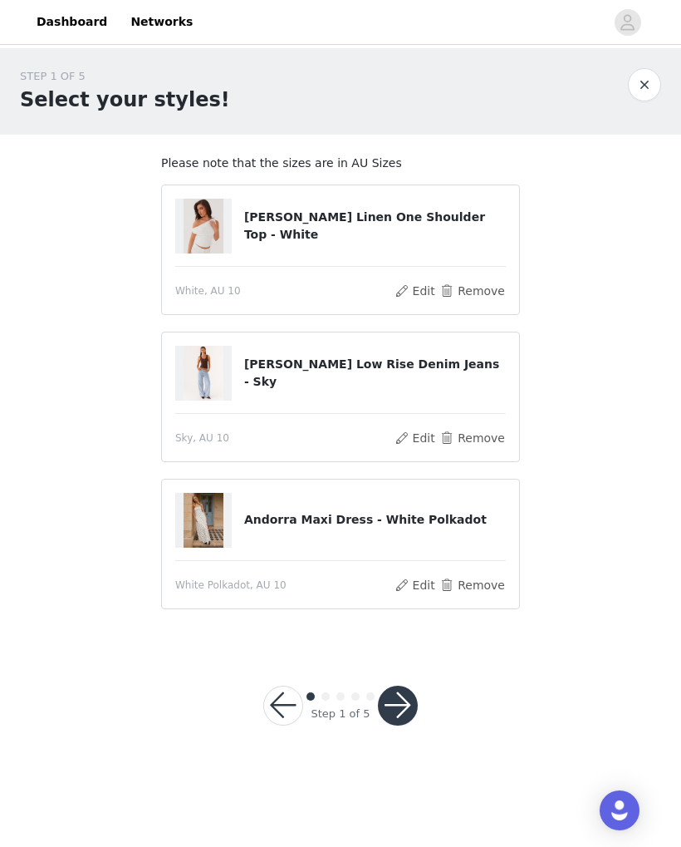
click at [483, 293] on button "Remove" at bounding box center [473, 291] width 66 height 20
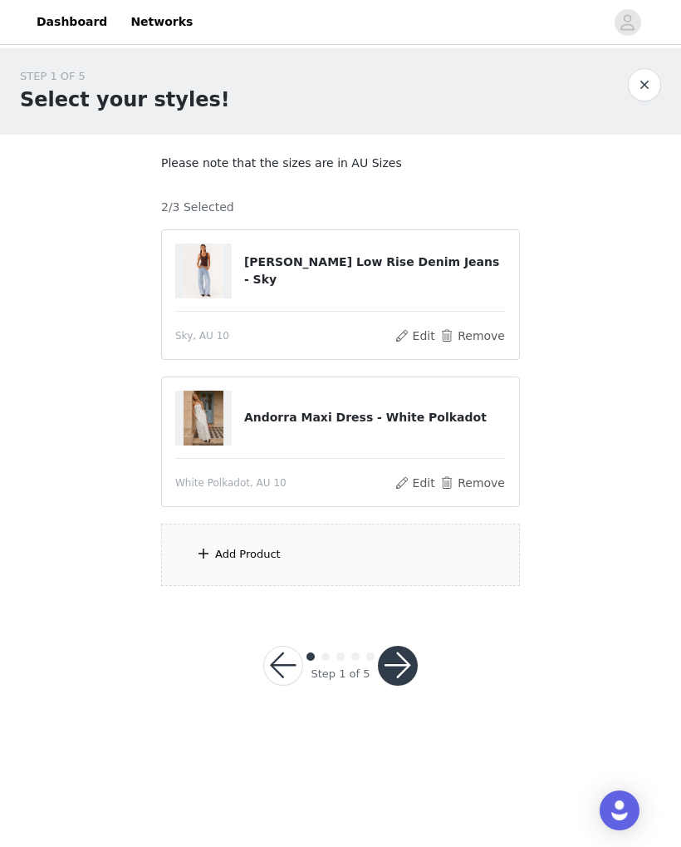
click at [283, 553] on div "Add Product" at bounding box center [340, 554] width 359 height 62
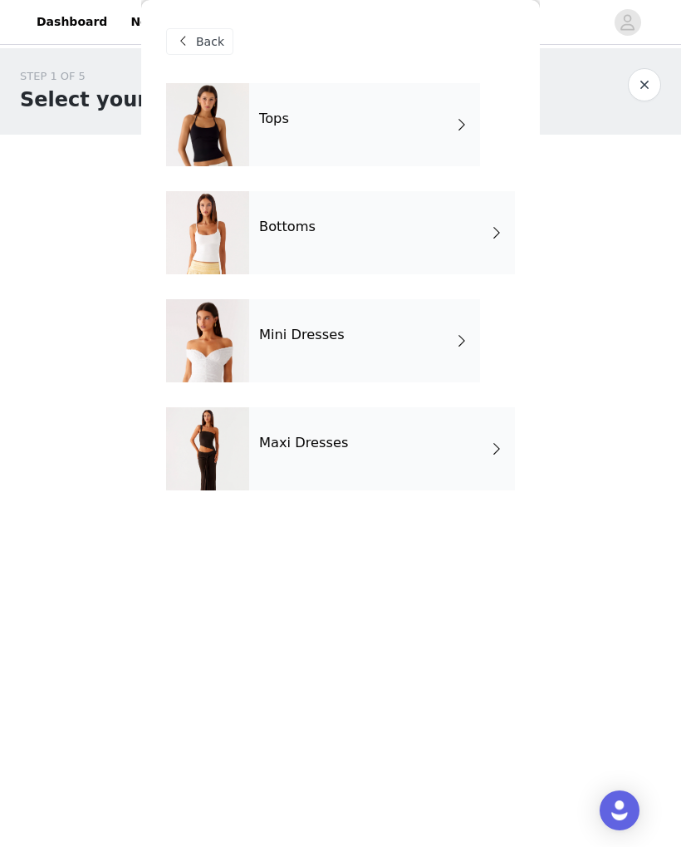
click at [273, 352] on div "Mini Dresses" at bounding box center [364, 340] width 231 height 83
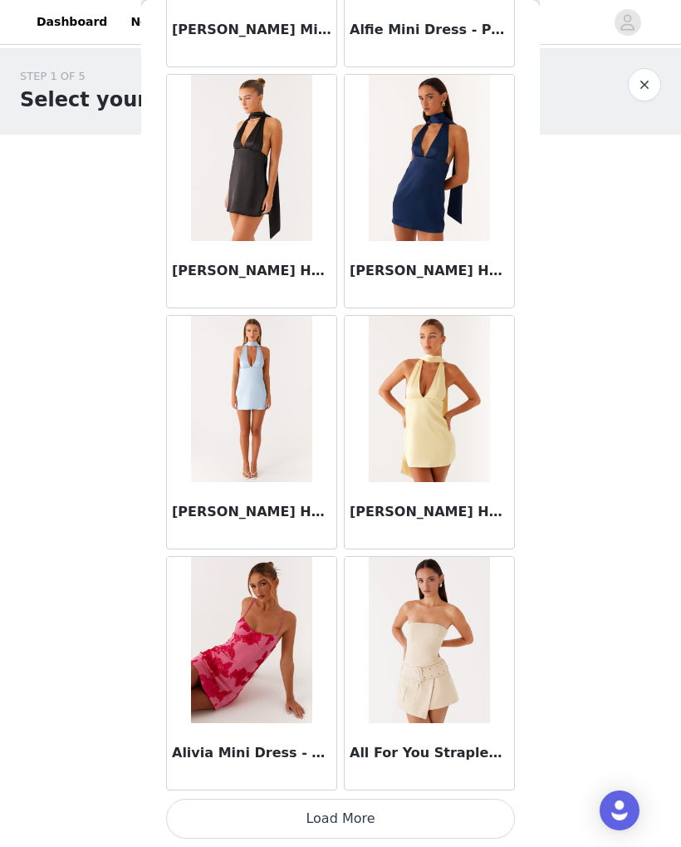
scroll to position [1696, 0]
click at [380, 811] on button "Load More" at bounding box center [340, 818] width 349 height 40
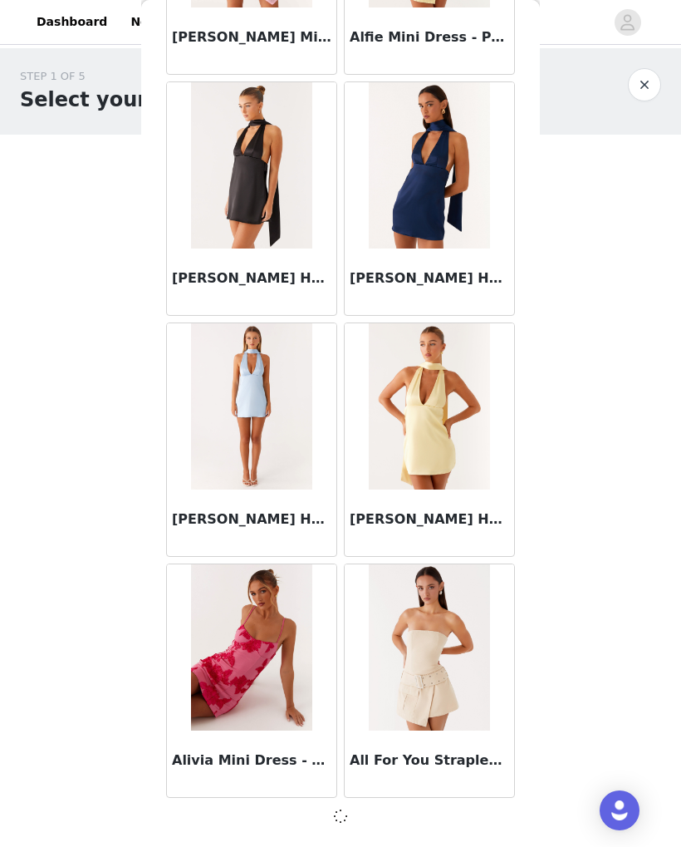
scroll to position [1688, 0]
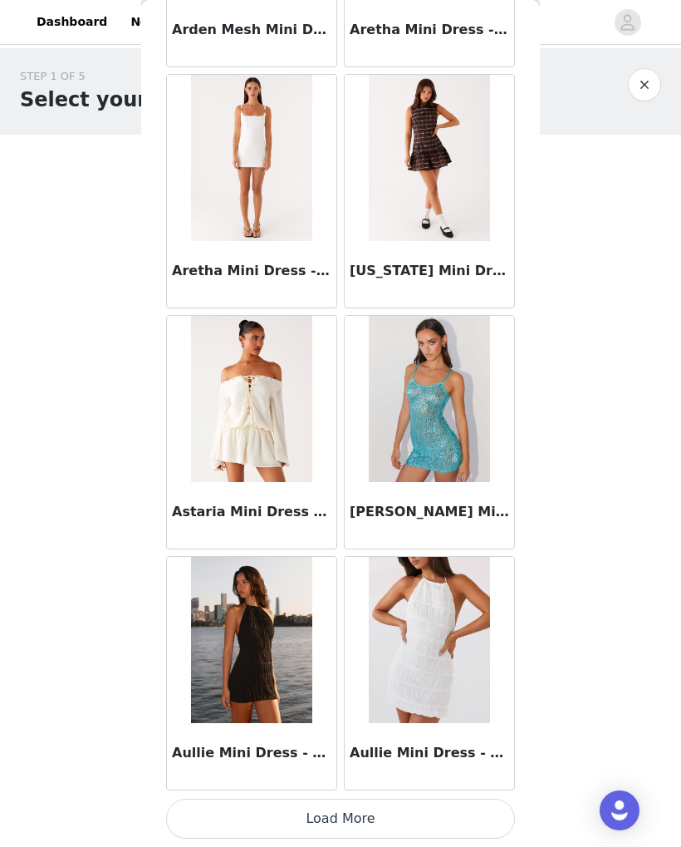
click at [372, 818] on button "Load More" at bounding box center [340, 818] width 349 height 40
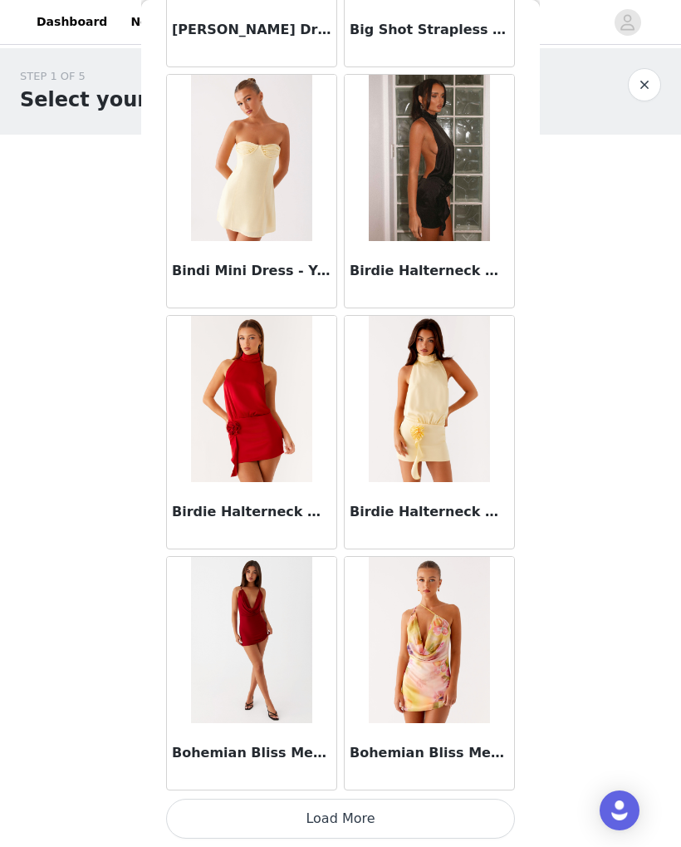
click at [374, 809] on button "Load More" at bounding box center [340, 818] width 349 height 40
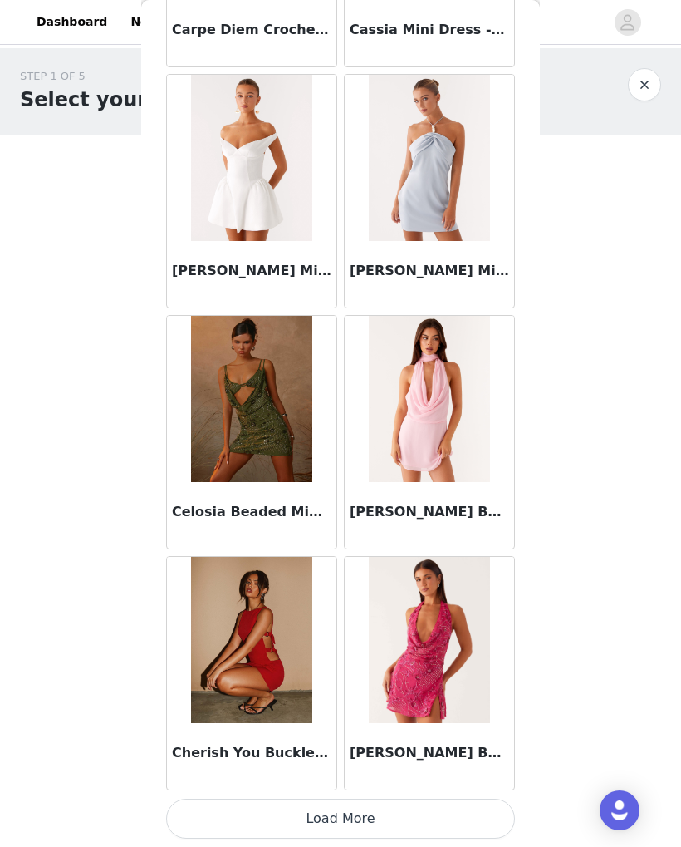
click at [438, 805] on button "Load More" at bounding box center [340, 818] width 349 height 40
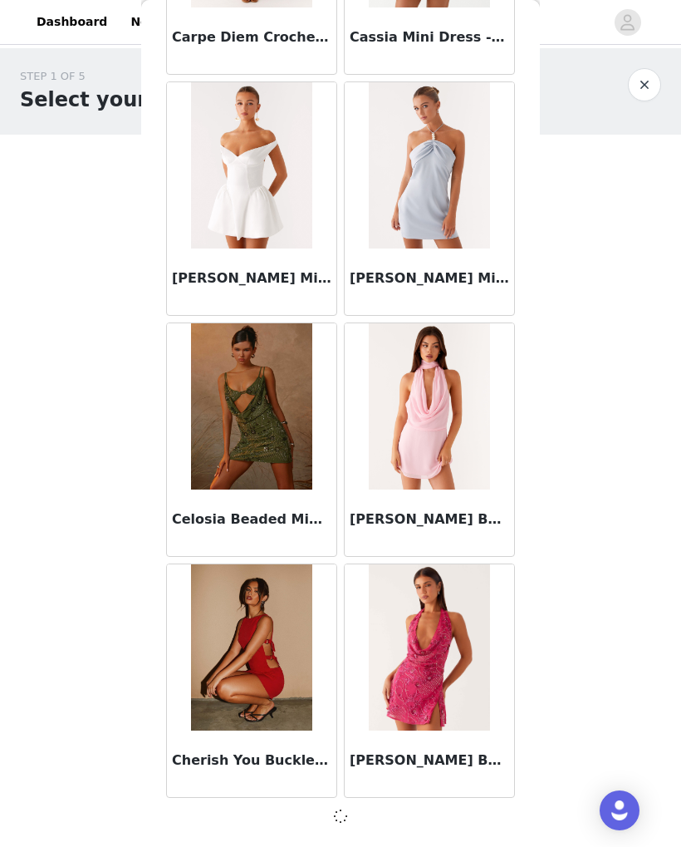
scroll to position [8917, 0]
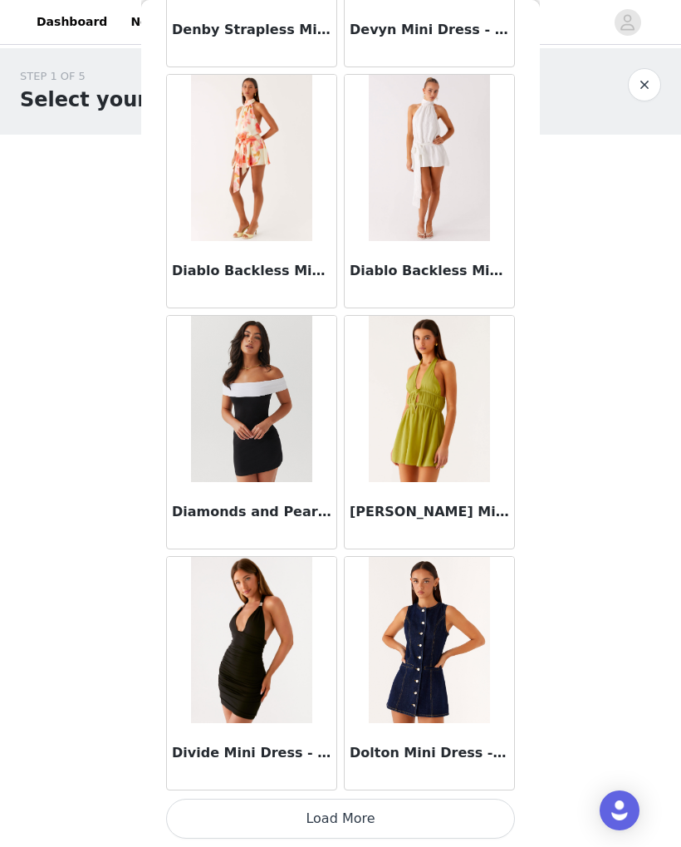
click at [447, 819] on button "Load More" at bounding box center [340, 818] width 349 height 40
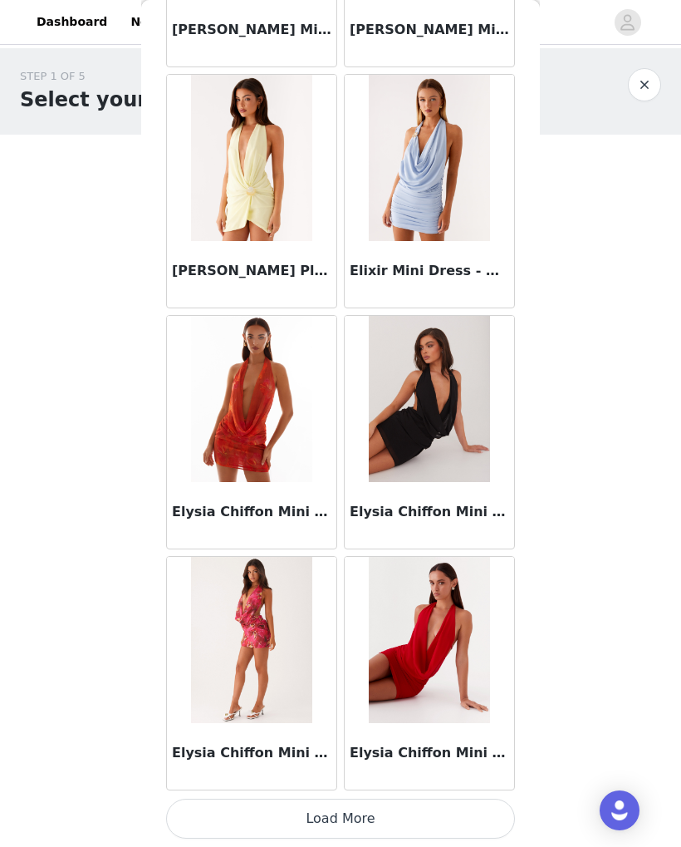
click at [397, 828] on button "Load More" at bounding box center [340, 818] width 349 height 40
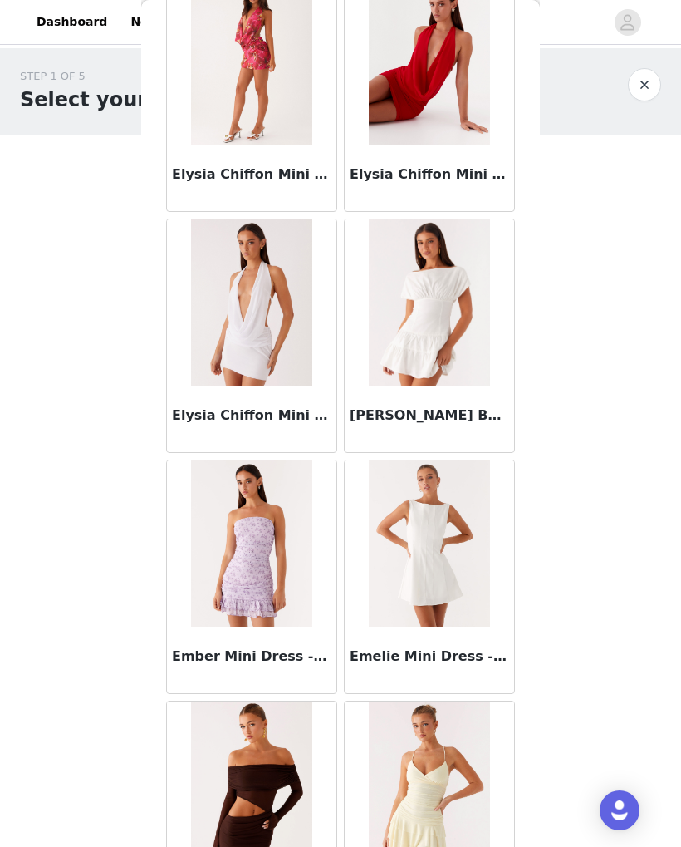
scroll to position [14459, 0]
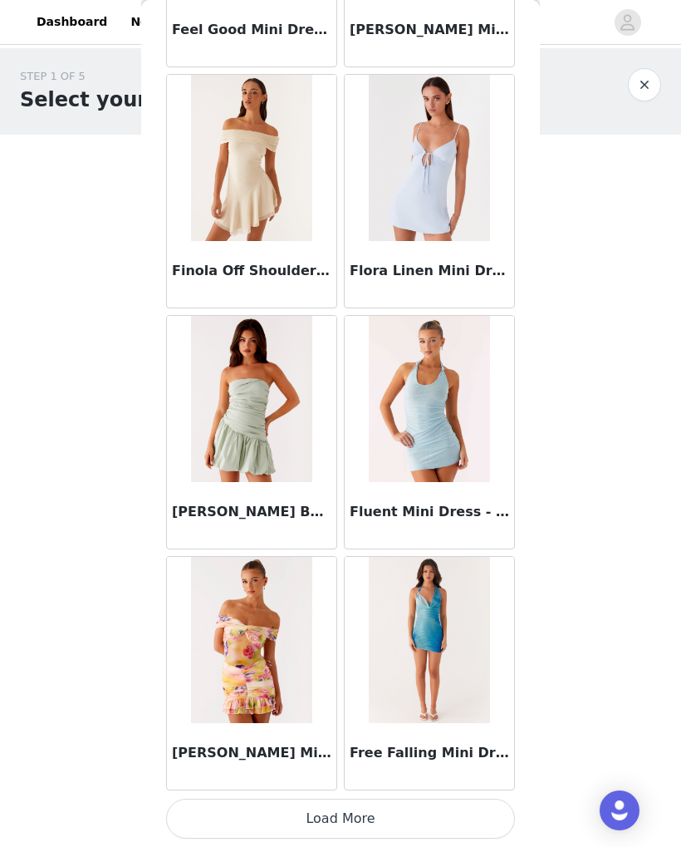
click at [351, 825] on button "Load More" at bounding box center [340, 818] width 349 height 40
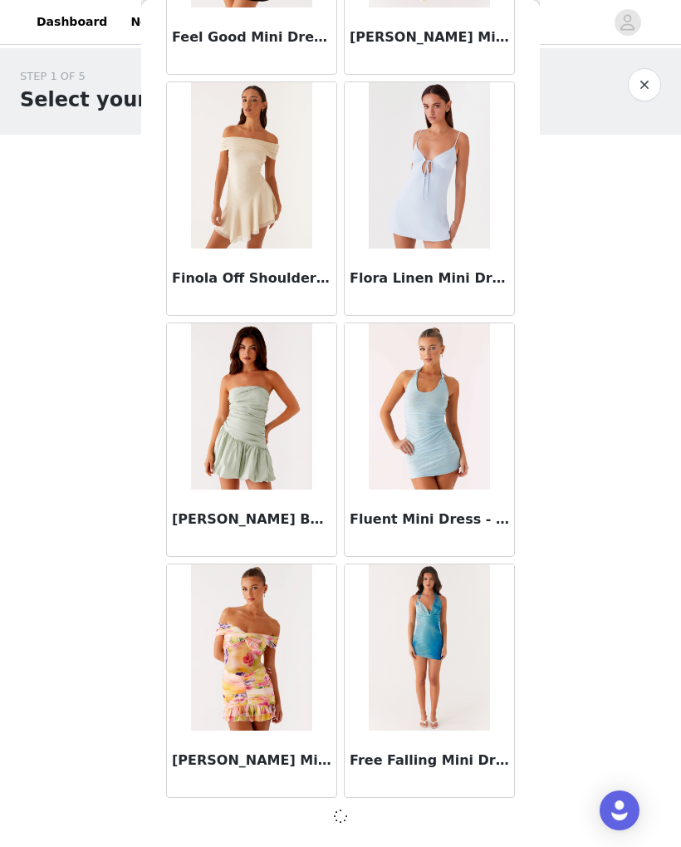
scroll to position [16145, 0]
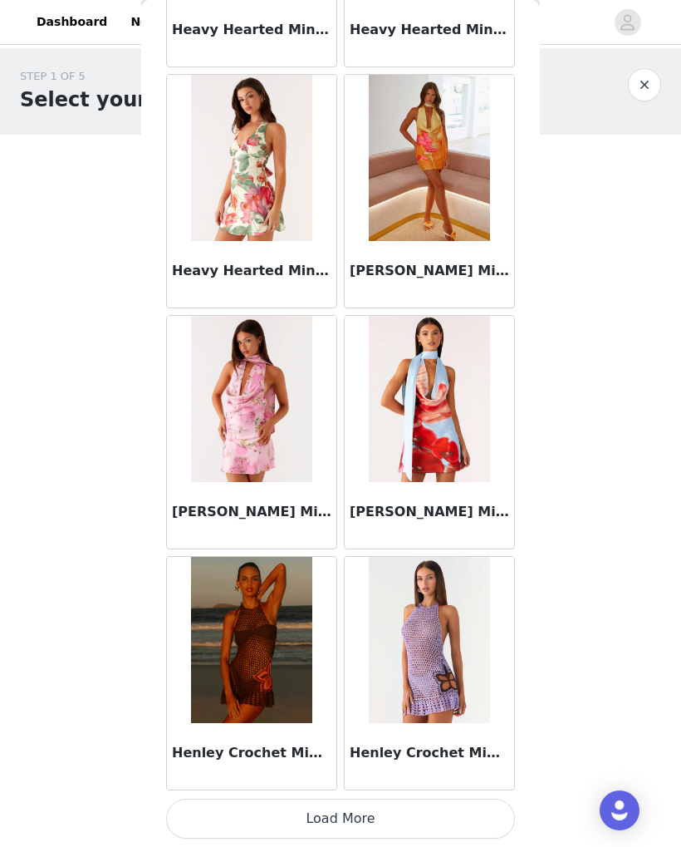
click at [381, 821] on button "Load More" at bounding box center [340, 818] width 349 height 40
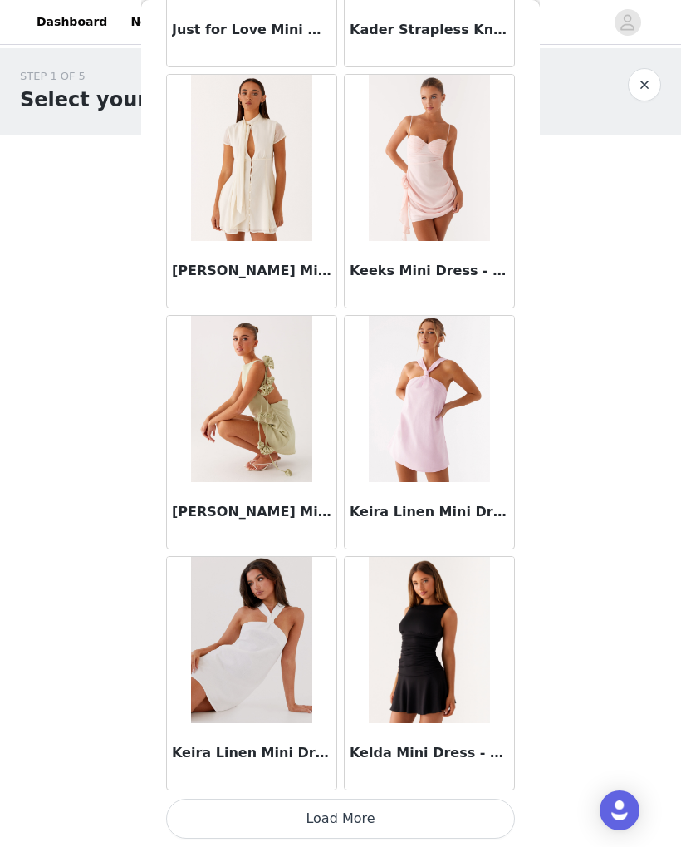
click at [370, 823] on button "Load More" at bounding box center [340, 818] width 349 height 40
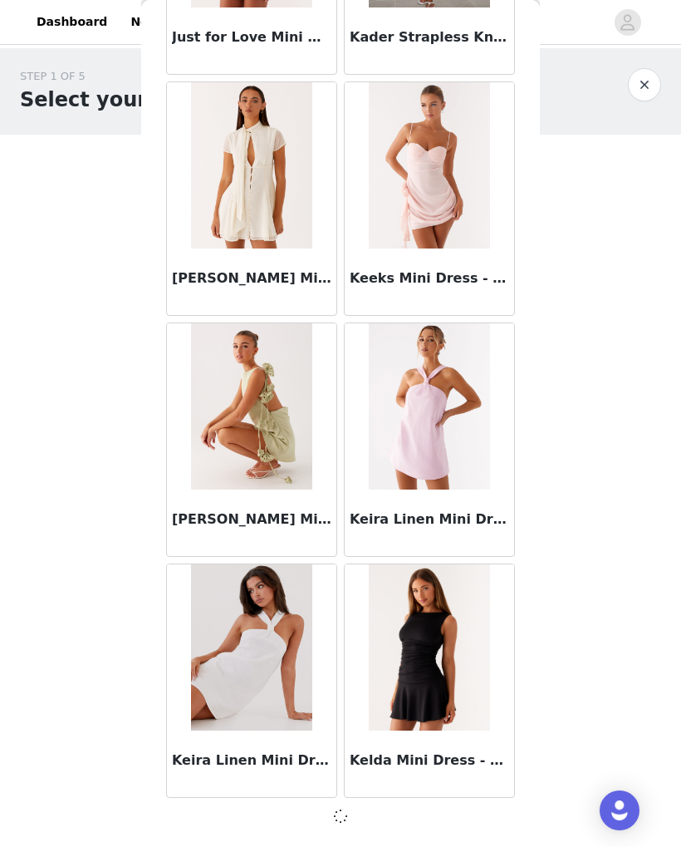
scroll to position [20964, 0]
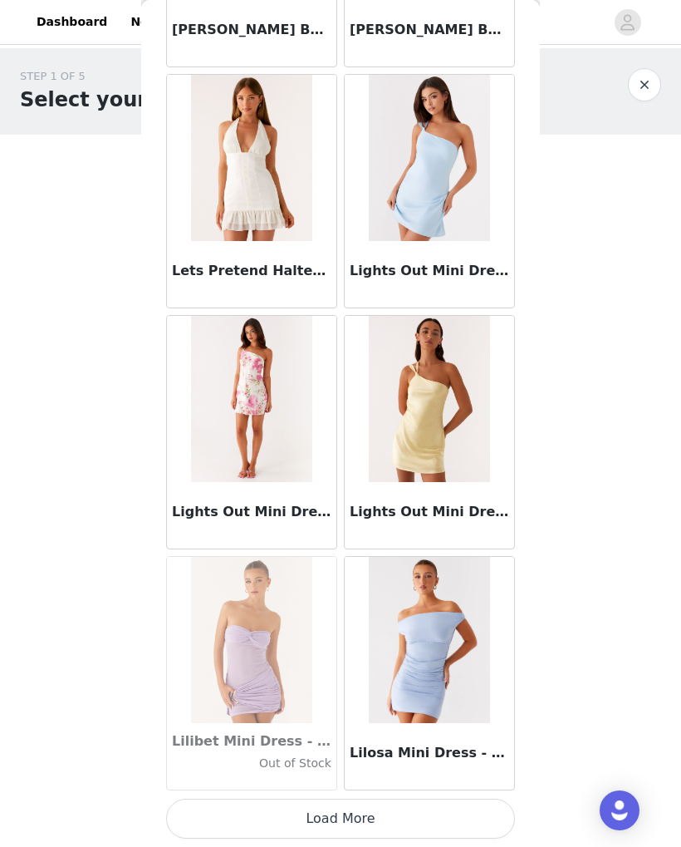
click at [385, 825] on button "Load More" at bounding box center [340, 818] width 349 height 40
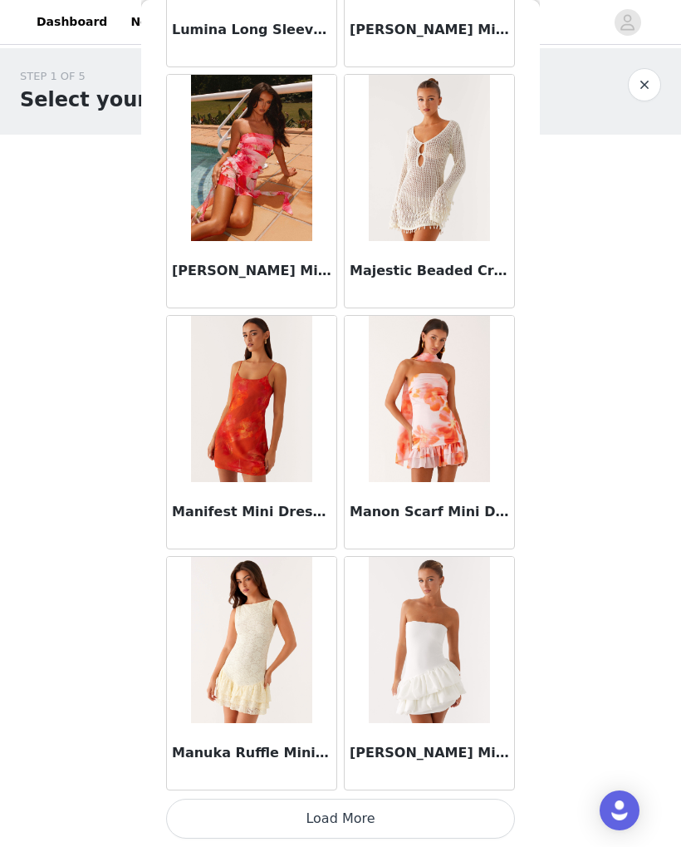
click at [363, 825] on button "Load More" at bounding box center [340, 818] width 349 height 40
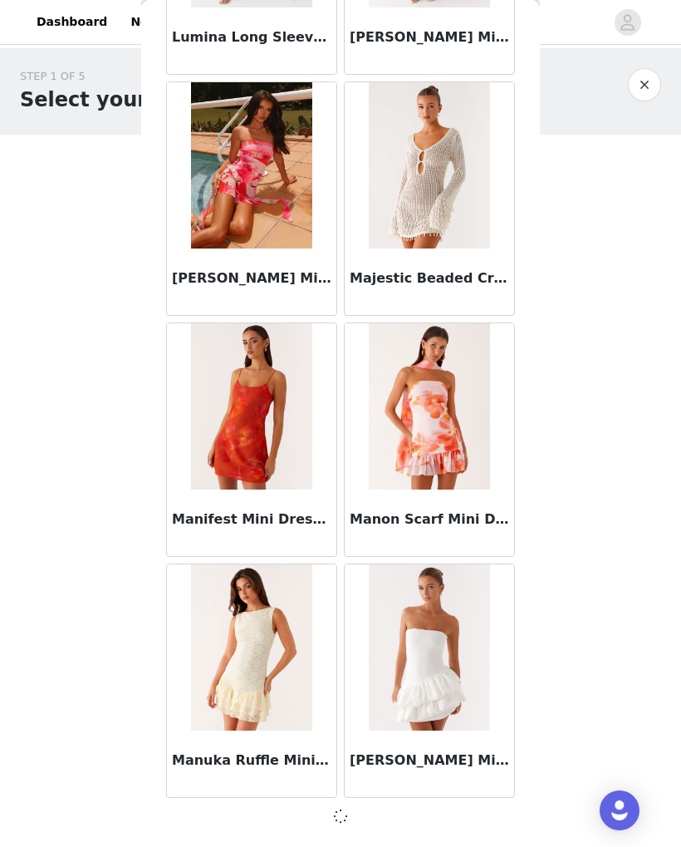
scroll to position [25783, 0]
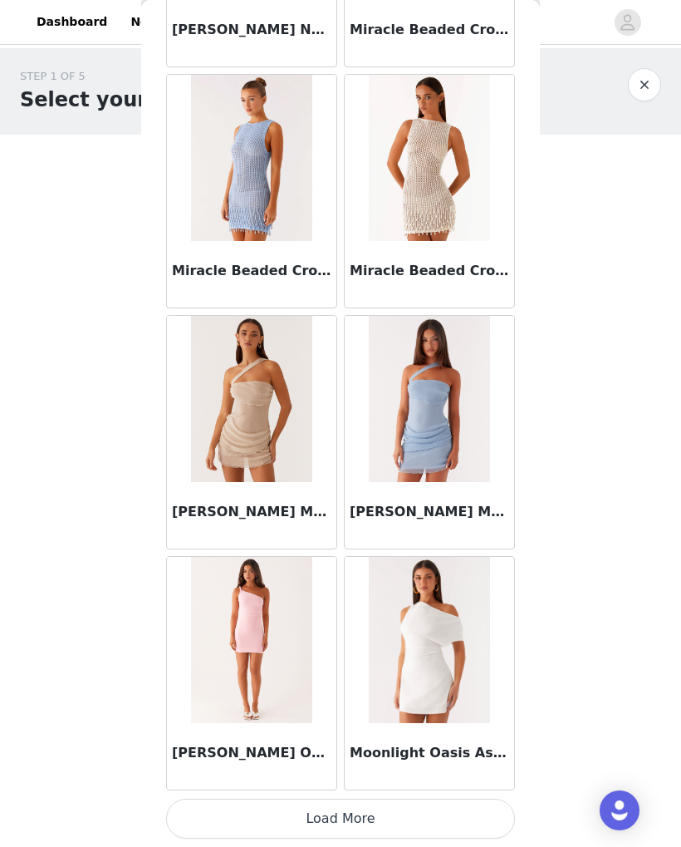
click at [464, 822] on button "Load More" at bounding box center [340, 818] width 349 height 40
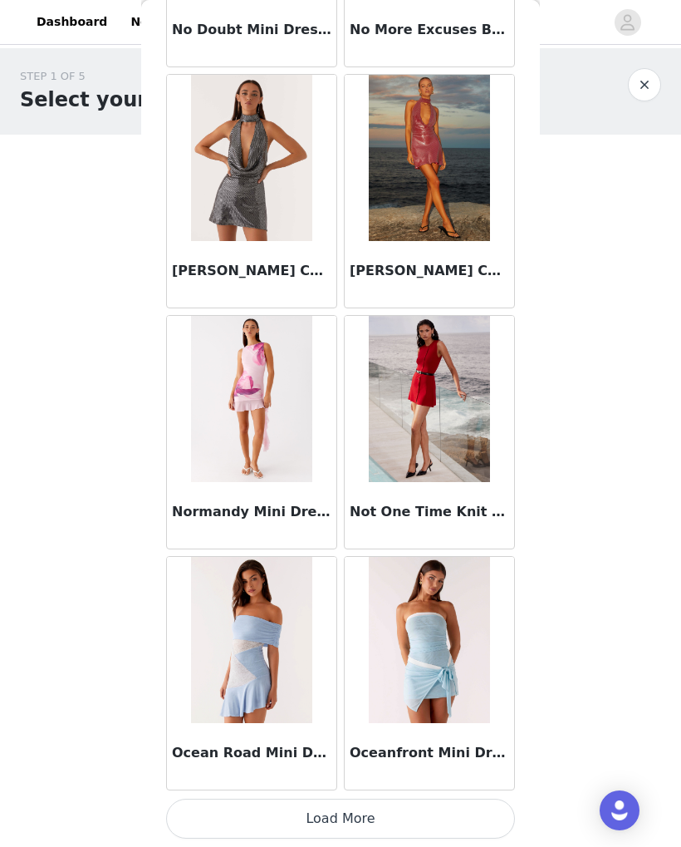
click at [454, 814] on button "Load More" at bounding box center [340, 818] width 349 height 40
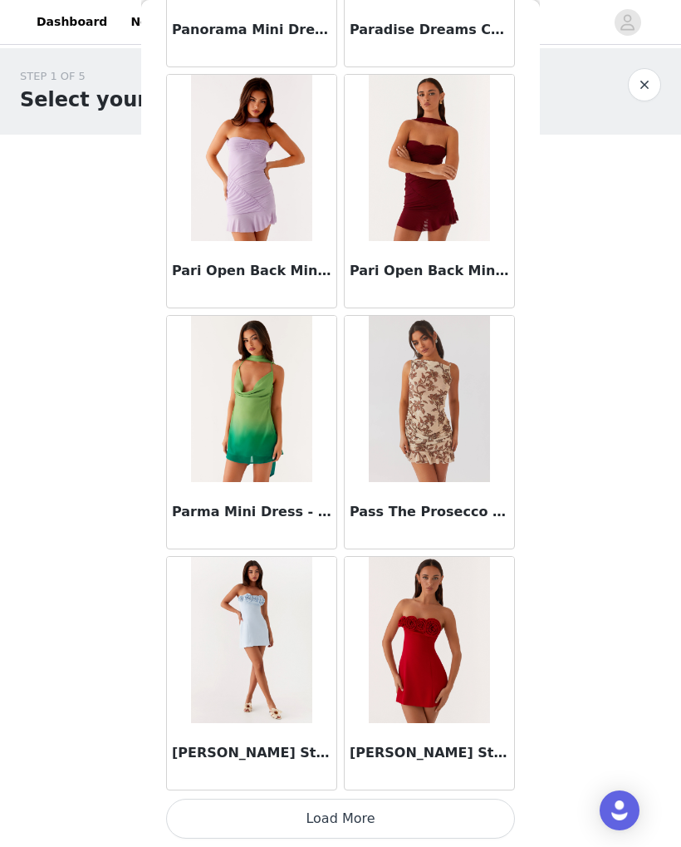
click at [443, 817] on button "Load More" at bounding box center [340, 818] width 349 height 40
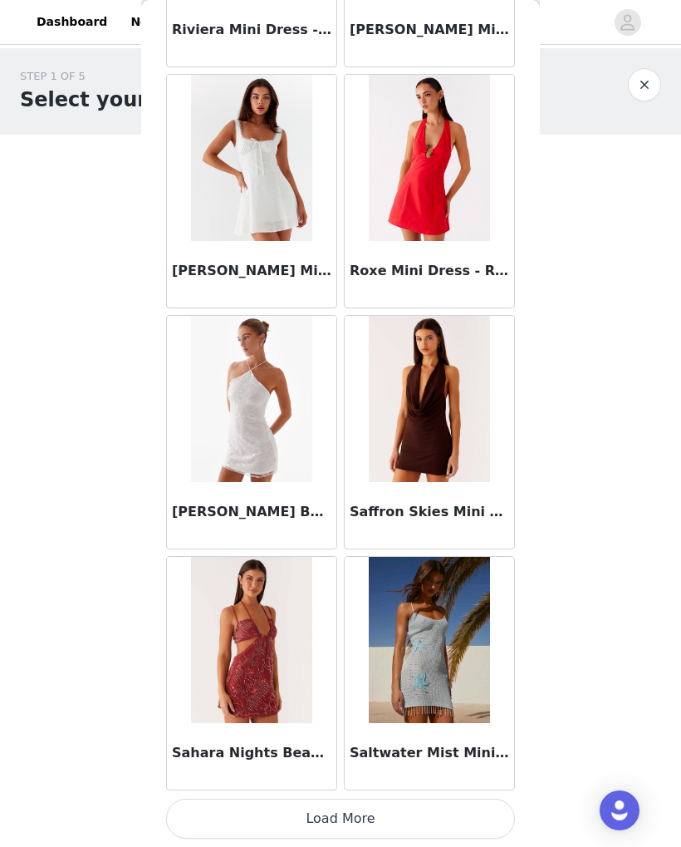
click at [447, 818] on button "Load More" at bounding box center [340, 818] width 349 height 40
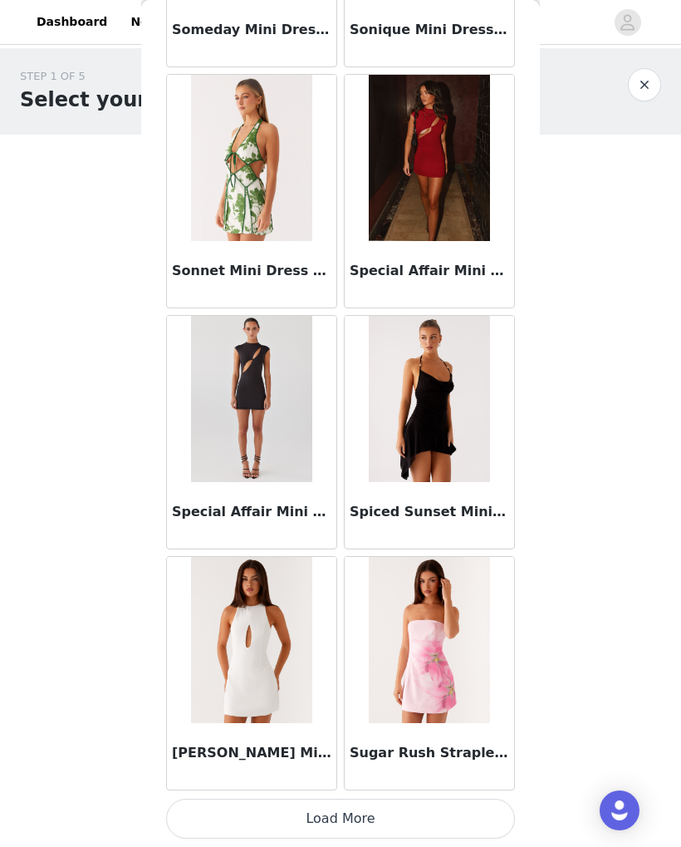
click at [446, 815] on button "Load More" at bounding box center [340, 818] width 349 height 40
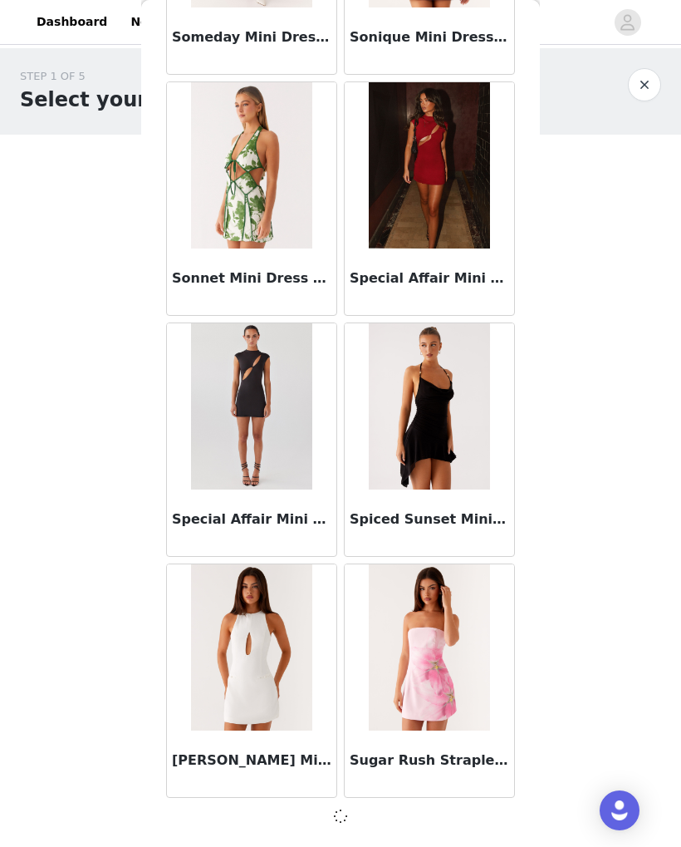
scroll to position [37831, 0]
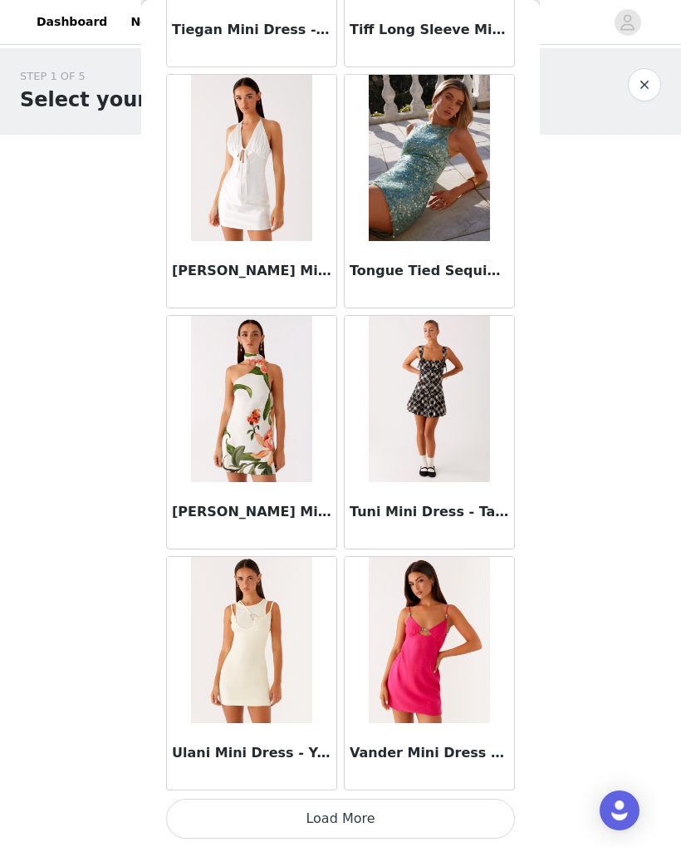
click at [440, 815] on button "Load More" at bounding box center [340, 818] width 349 height 40
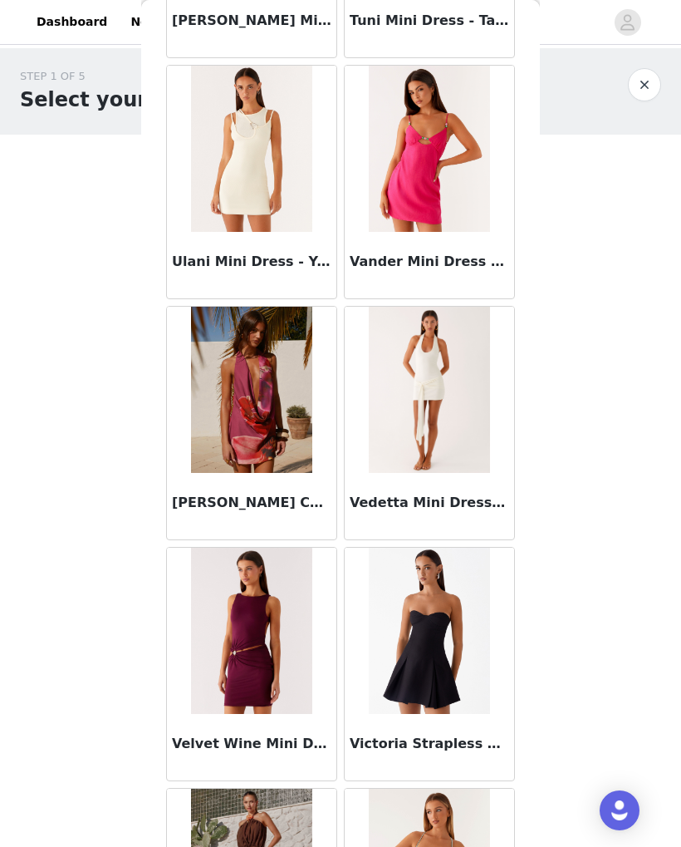
scroll to position [40736, 0]
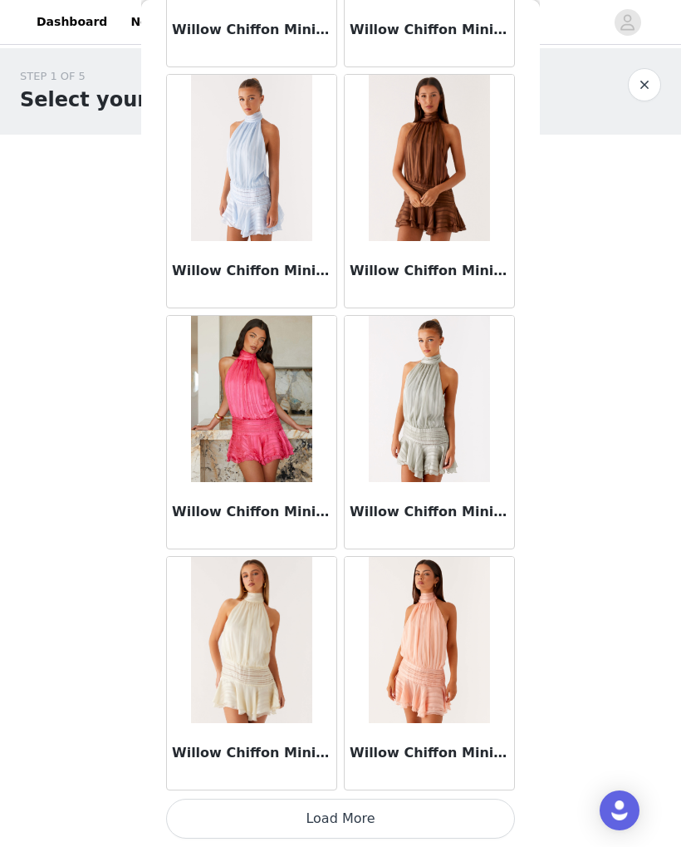
click at [425, 821] on button "Load More" at bounding box center [340, 818] width 349 height 40
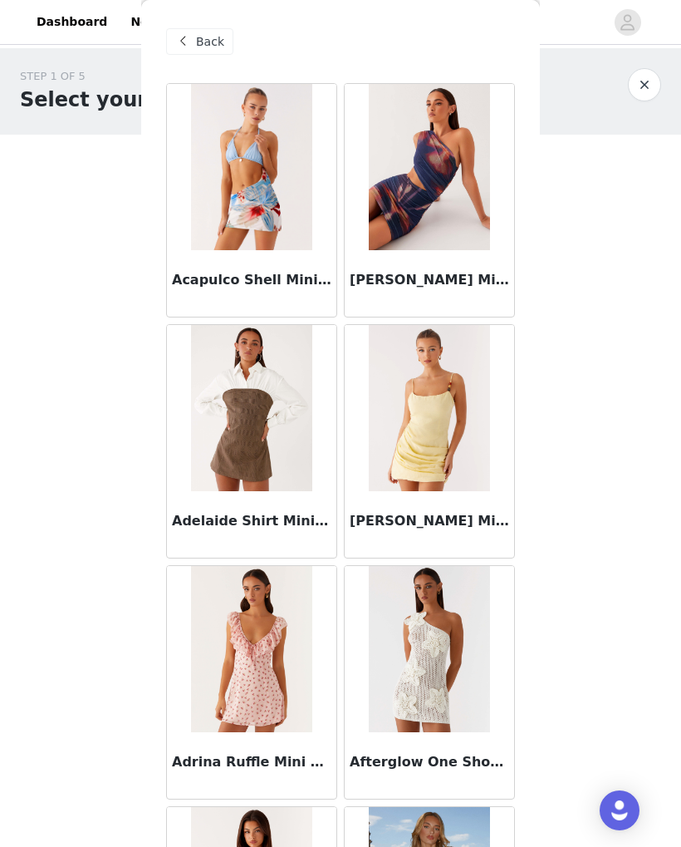
scroll to position [0, 0]
click at [209, 47] on span "Back" at bounding box center [210, 41] width 28 height 17
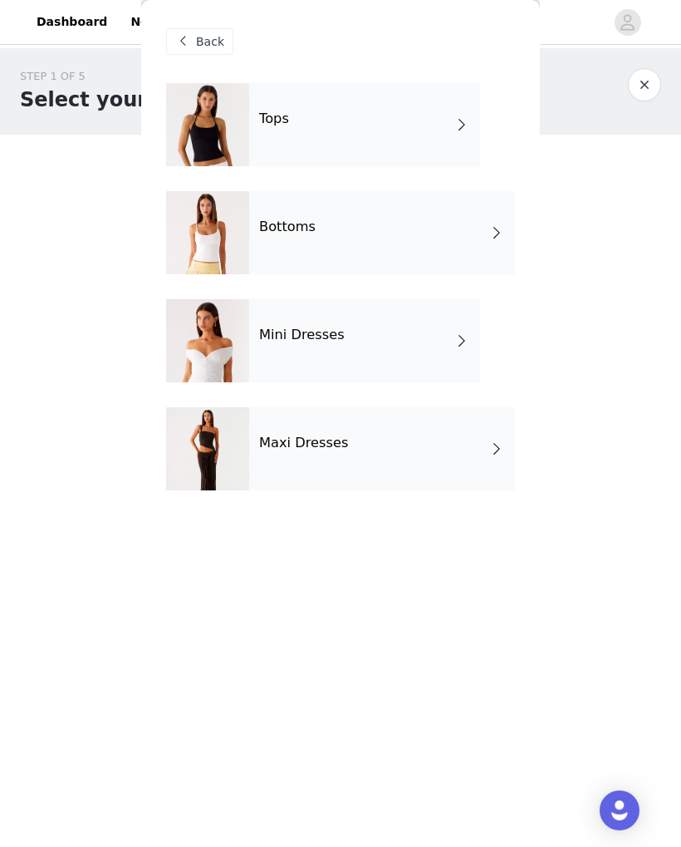
click at [352, 457] on div "Maxi Dresses" at bounding box center [382, 448] width 266 height 83
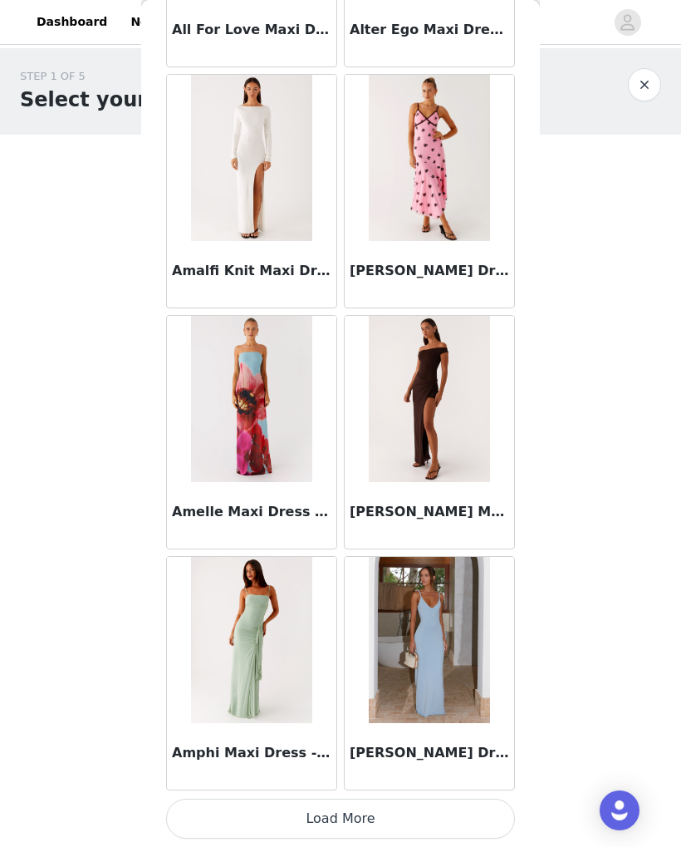
click at [437, 811] on button "Load More" at bounding box center [340, 818] width 349 height 40
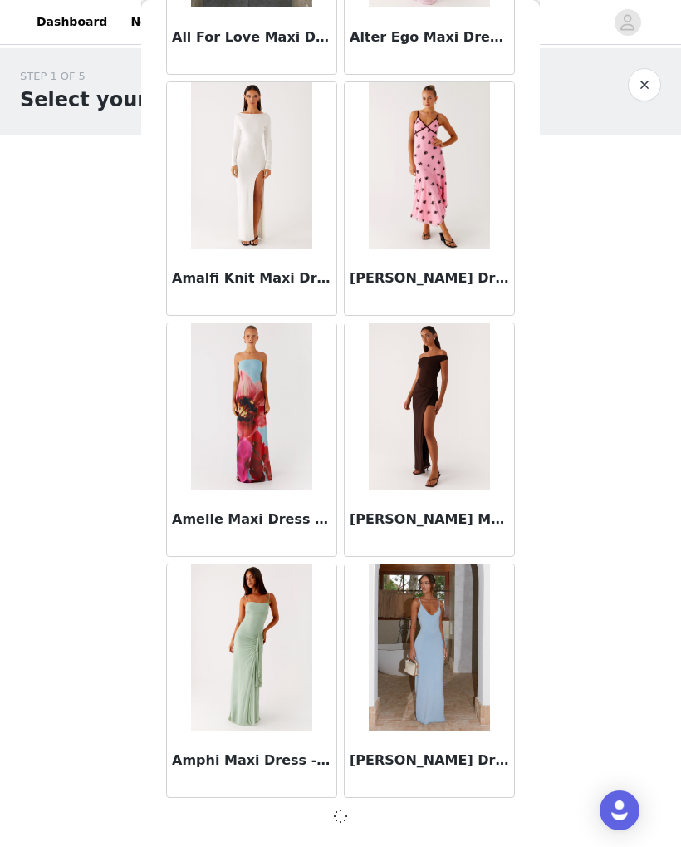
scroll to position [1688, 0]
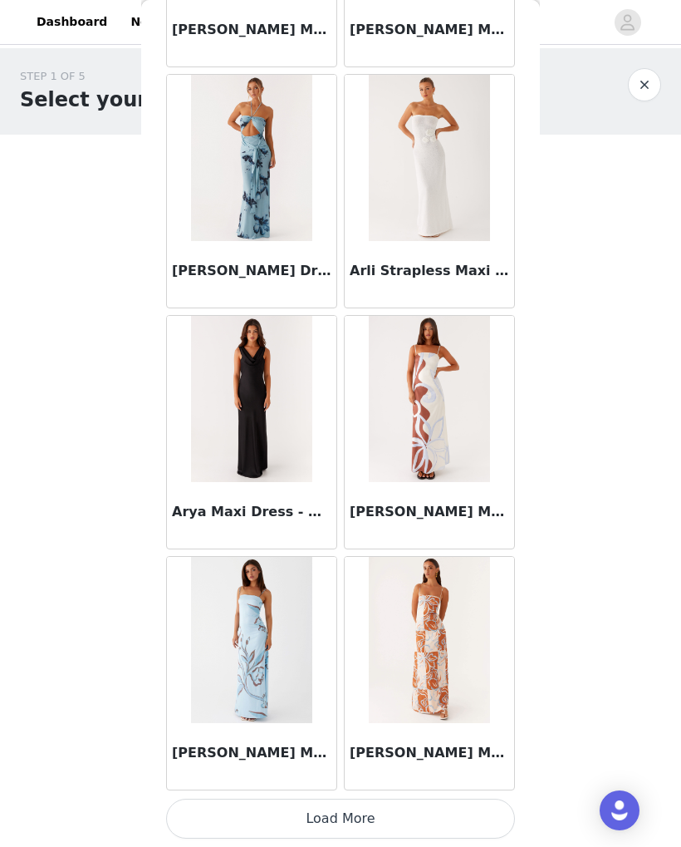
click at [430, 822] on button "Load More" at bounding box center [340, 818] width 349 height 40
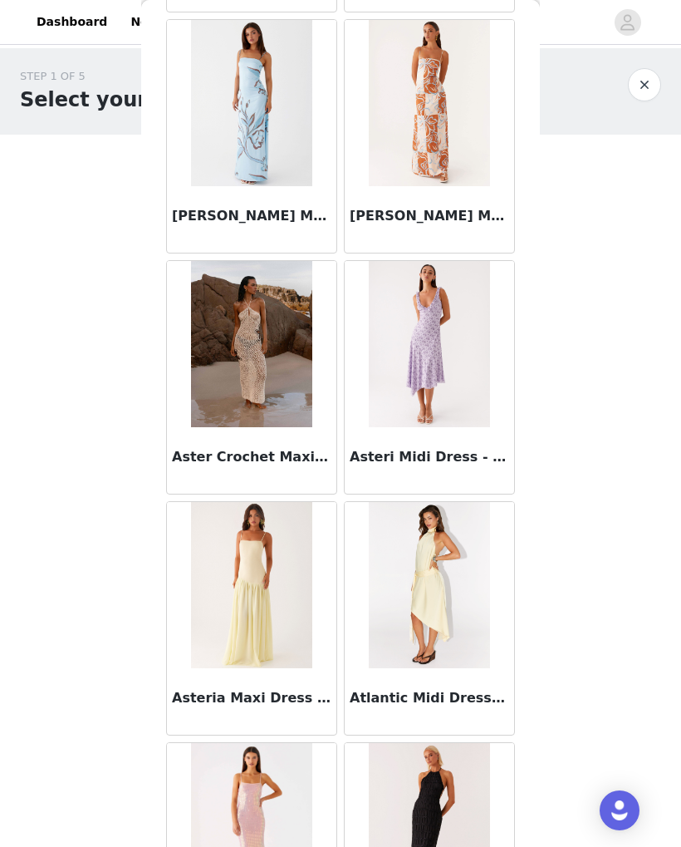
scroll to position [4643, 0]
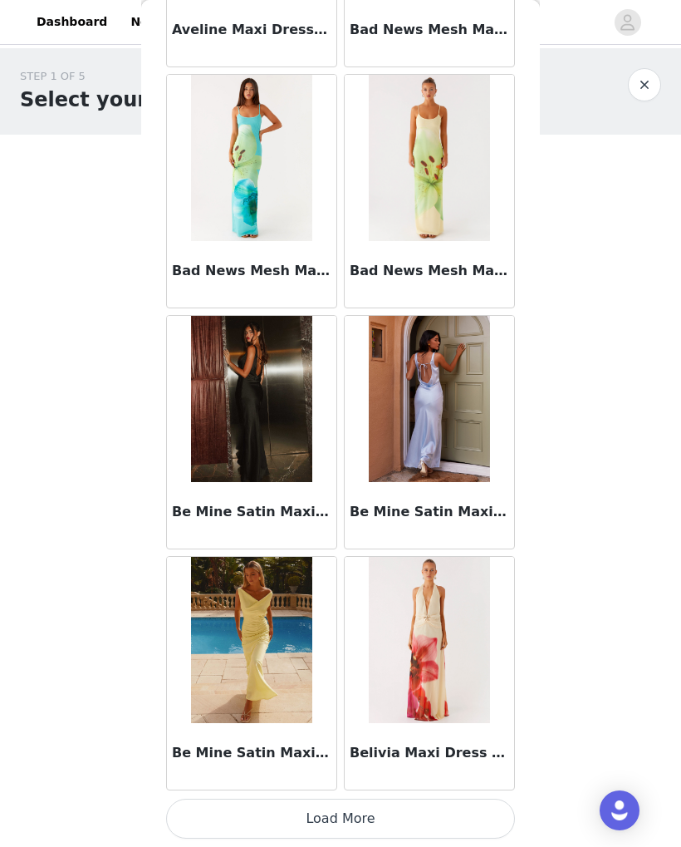
click at [435, 813] on button "Load More" at bounding box center [340, 818] width 349 height 40
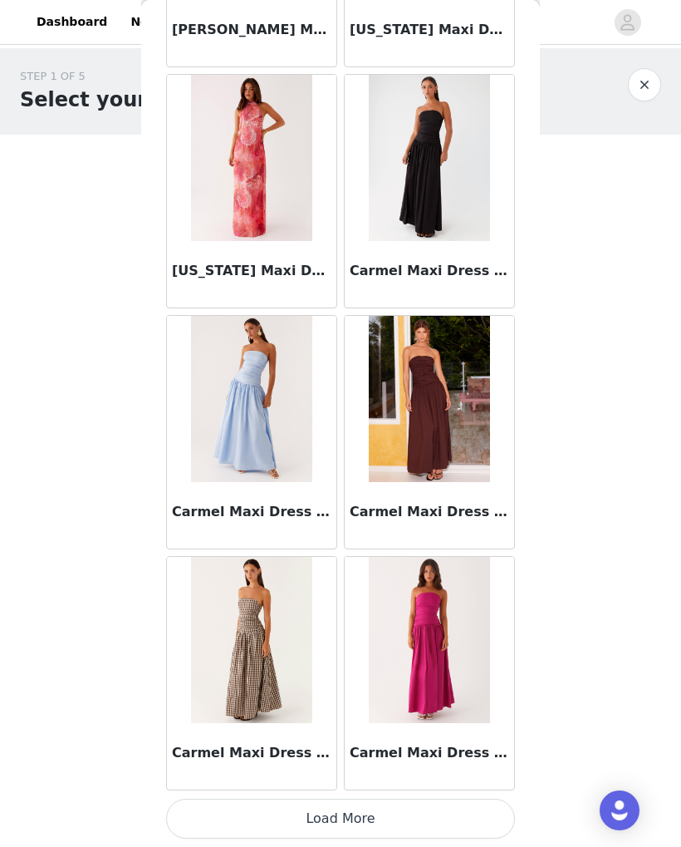
click at [355, 822] on button "Load More" at bounding box center [340, 818] width 349 height 40
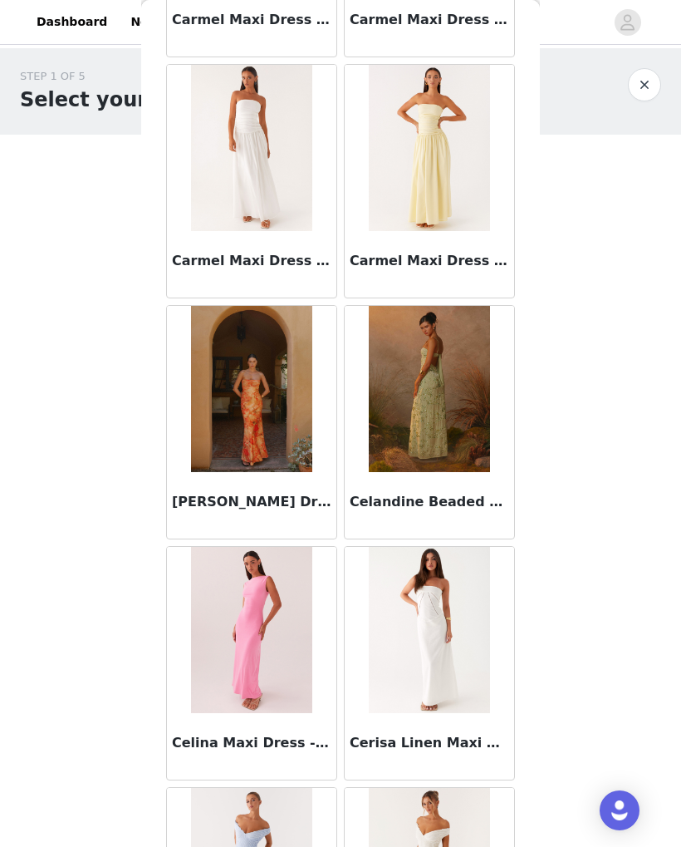
scroll to position [10382, 0]
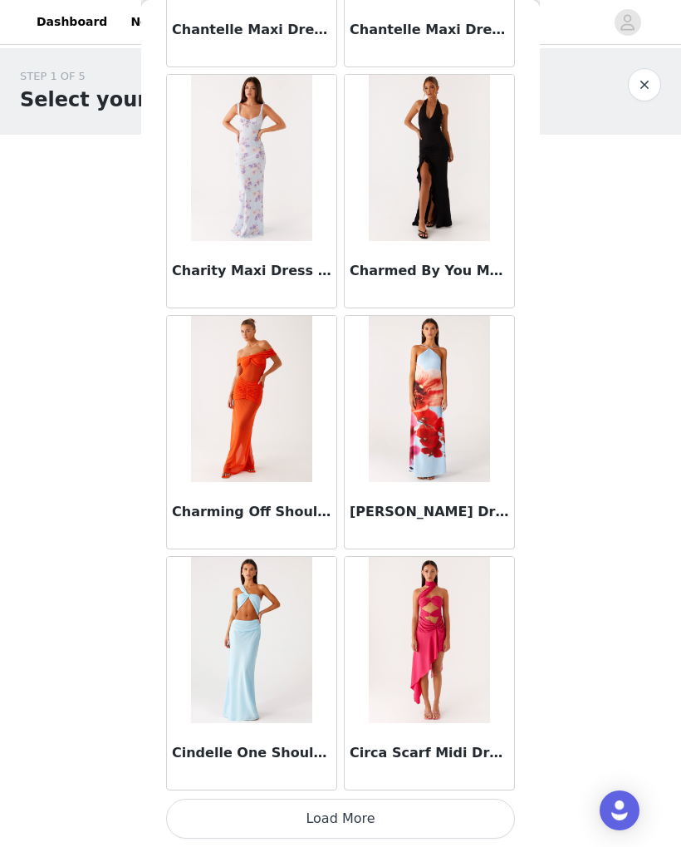
click at [370, 813] on button "Load More" at bounding box center [340, 818] width 349 height 40
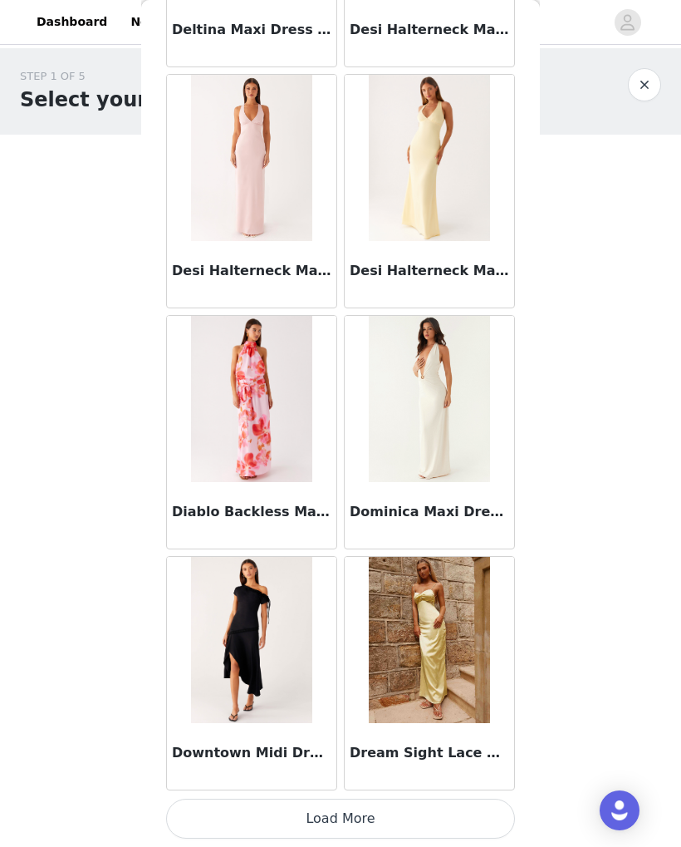
click at [422, 815] on button "Load More" at bounding box center [340, 818] width 349 height 40
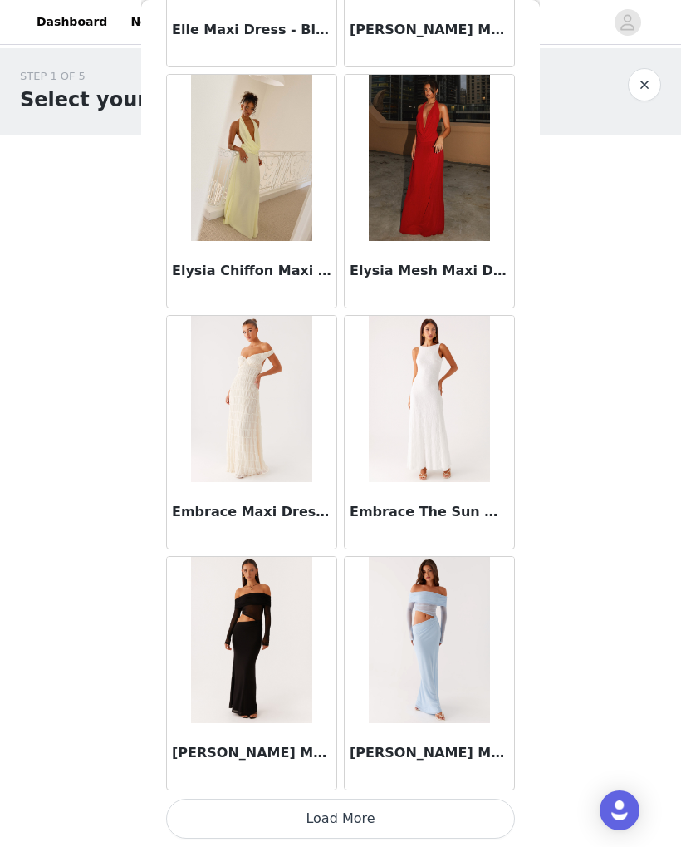
click at [405, 817] on button "Load More" at bounding box center [340, 818] width 349 height 40
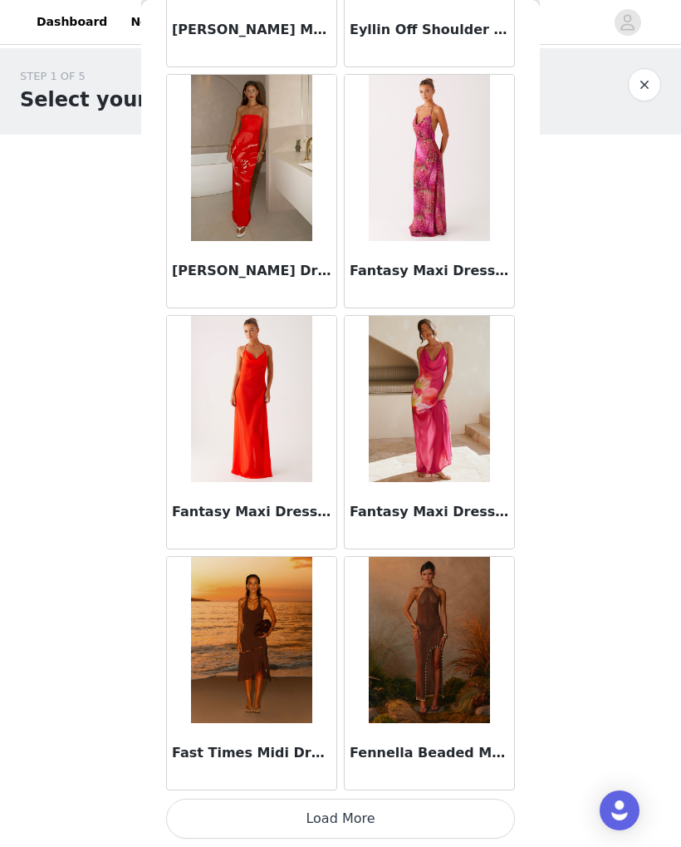
click at [427, 821] on button "Load More" at bounding box center [340, 818] width 349 height 40
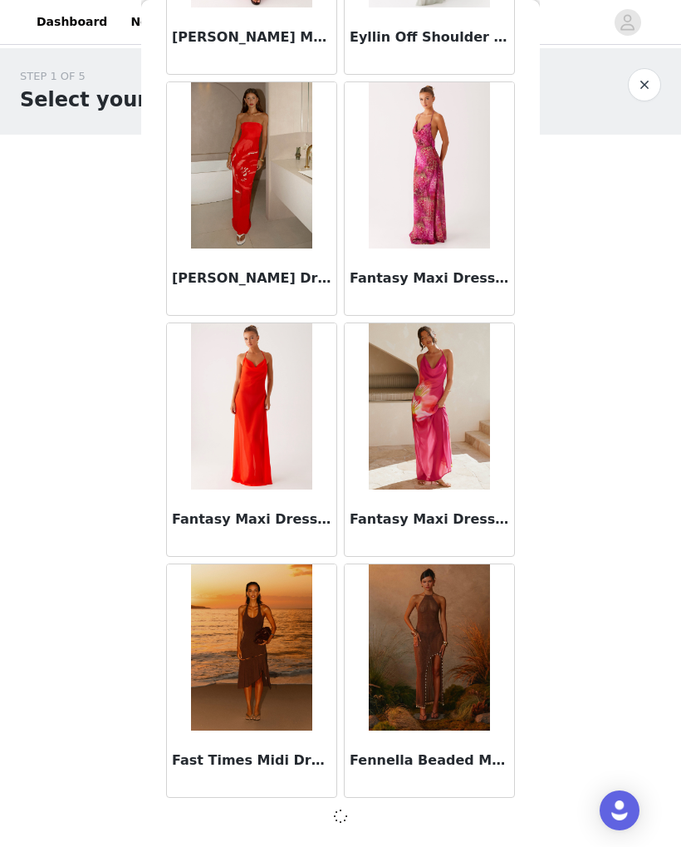
scroll to position [18555, 0]
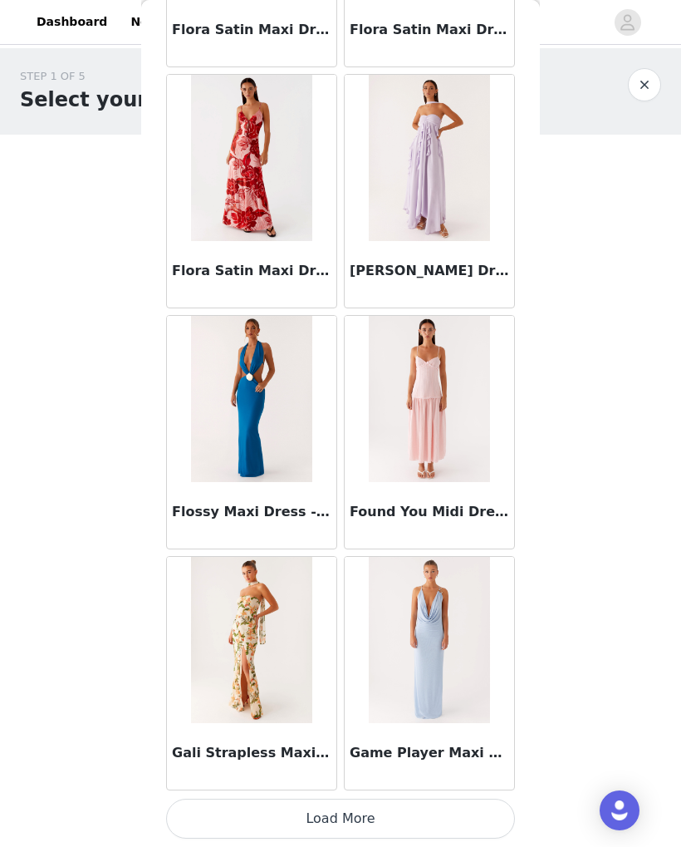
click at [458, 812] on button "Load More" at bounding box center [340, 818] width 349 height 40
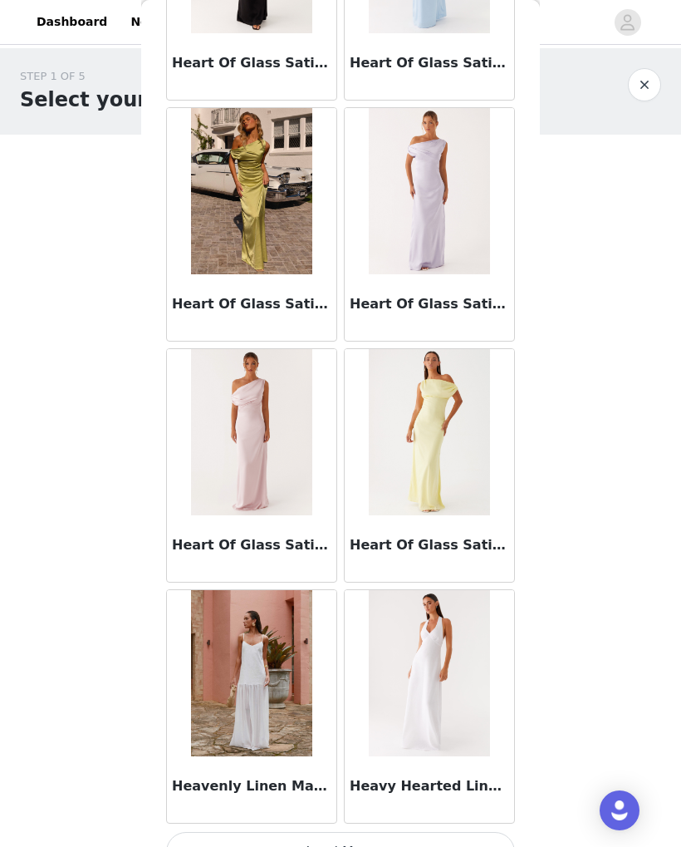
scroll to position [23350, 0]
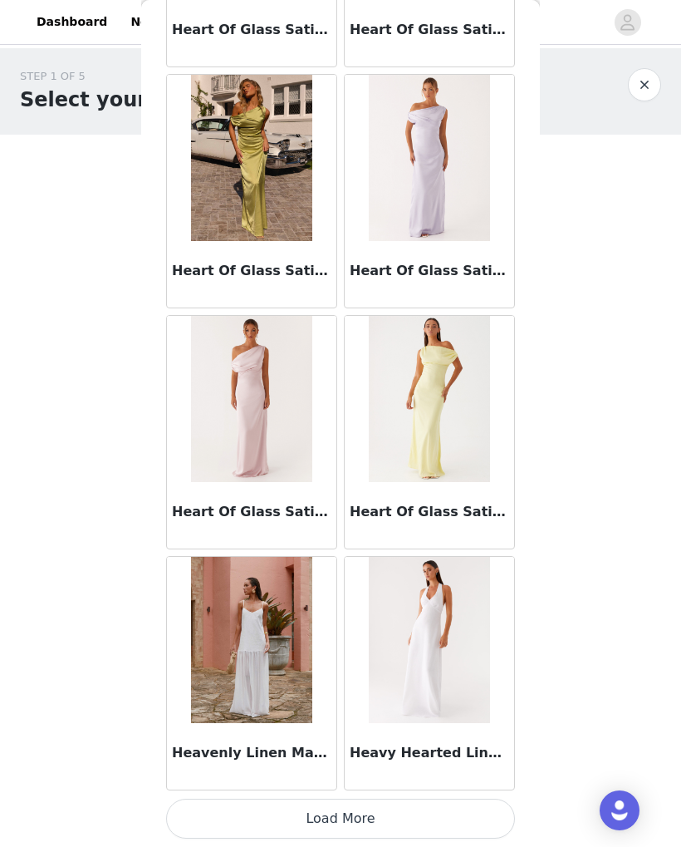
click at [348, 819] on button "Load More" at bounding box center [340, 818] width 349 height 40
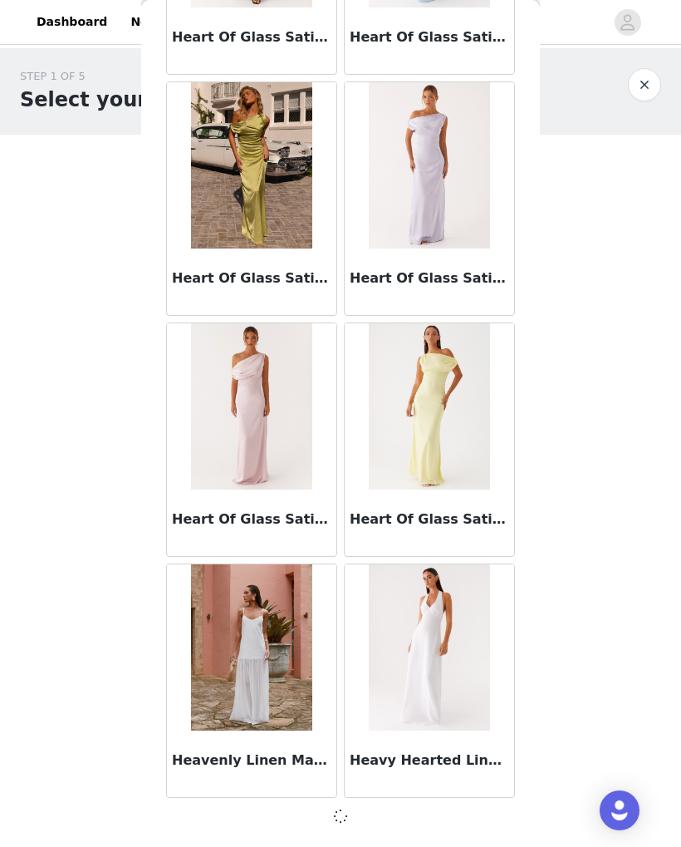
scroll to position [23374, 0]
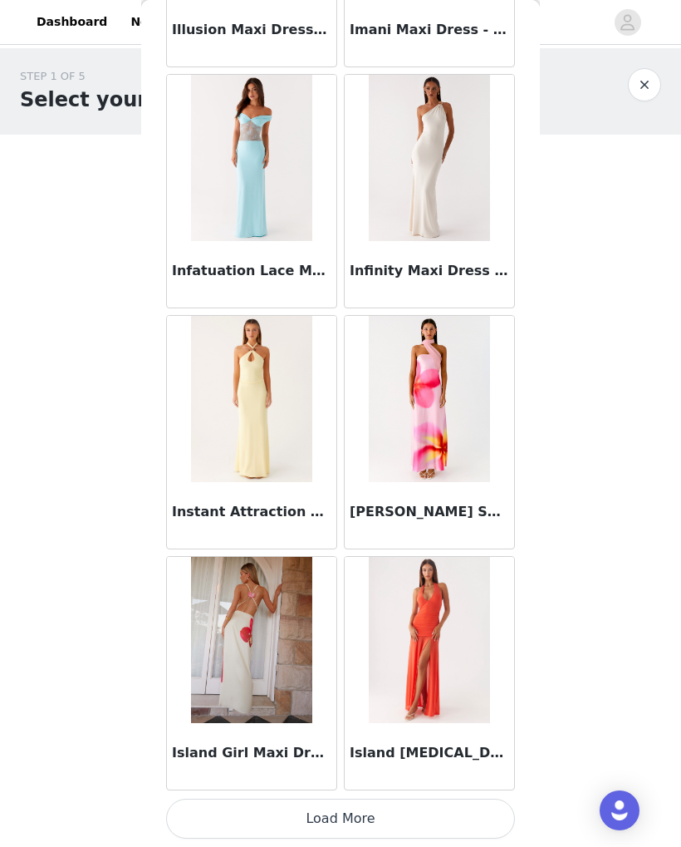
click at [370, 825] on button "Load More" at bounding box center [340, 818] width 349 height 40
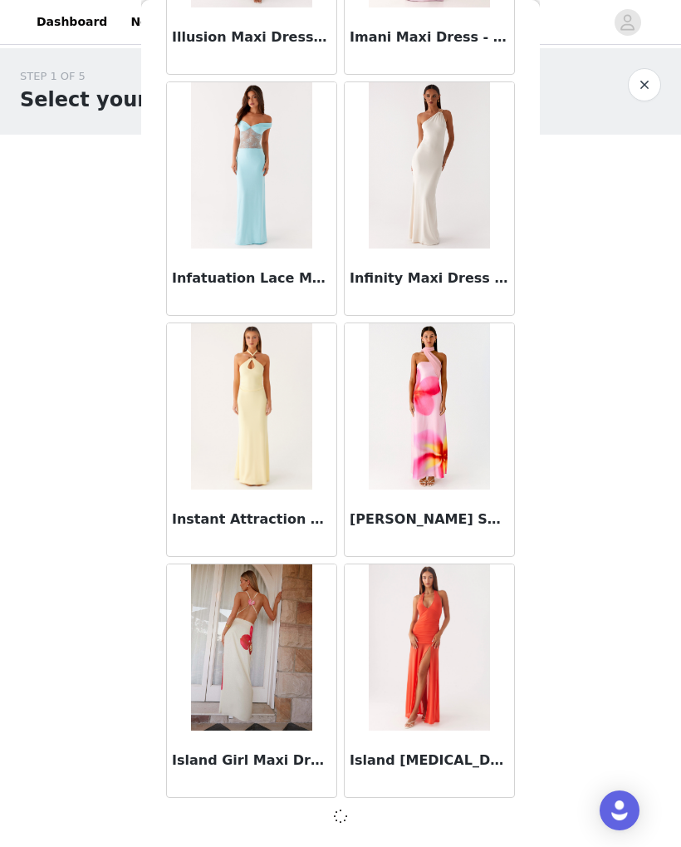
scroll to position [25783, 0]
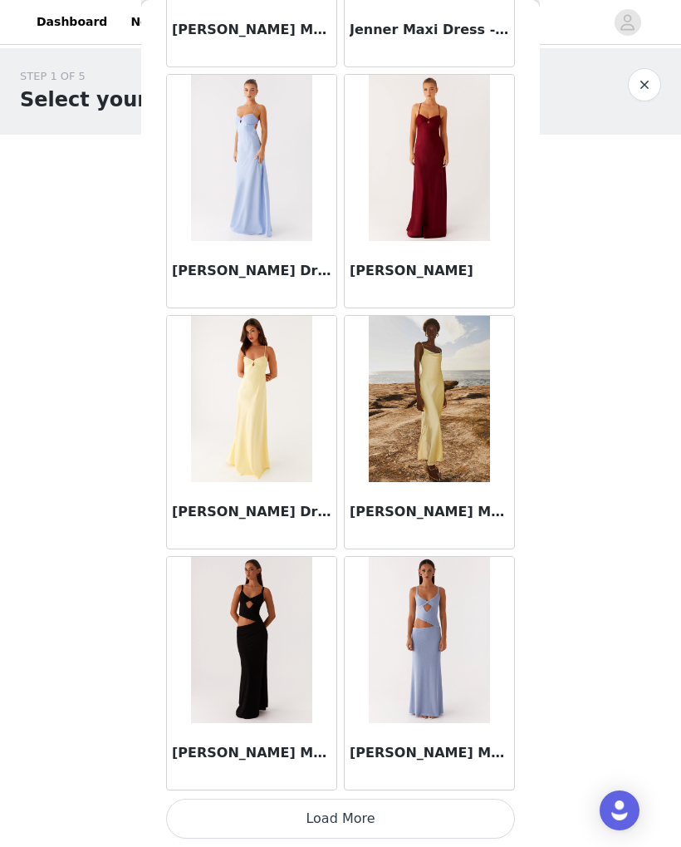
click at [376, 814] on button "Load More" at bounding box center [340, 818] width 349 height 40
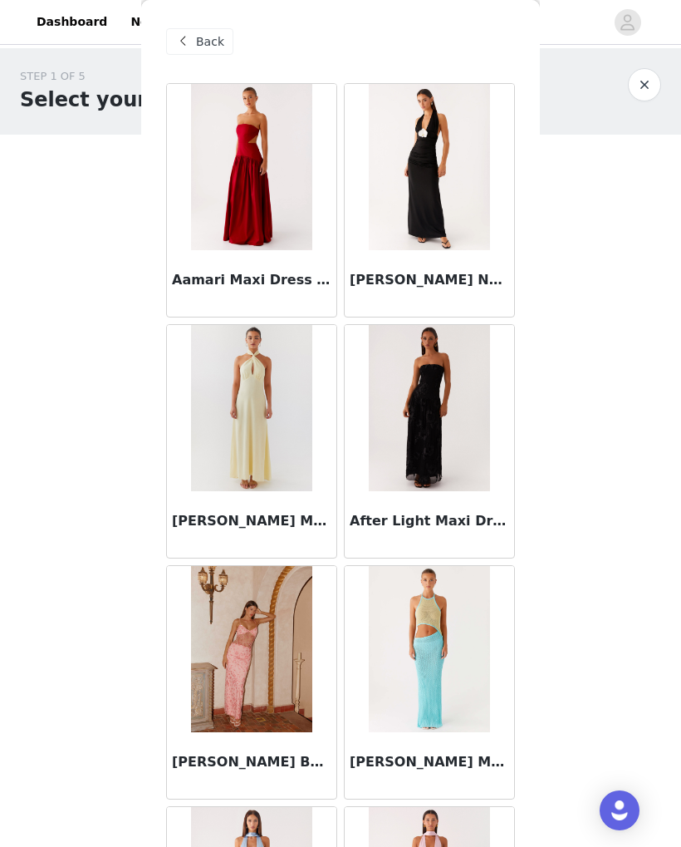
scroll to position [0, 0]
